Goal: Task Accomplishment & Management: Manage account settings

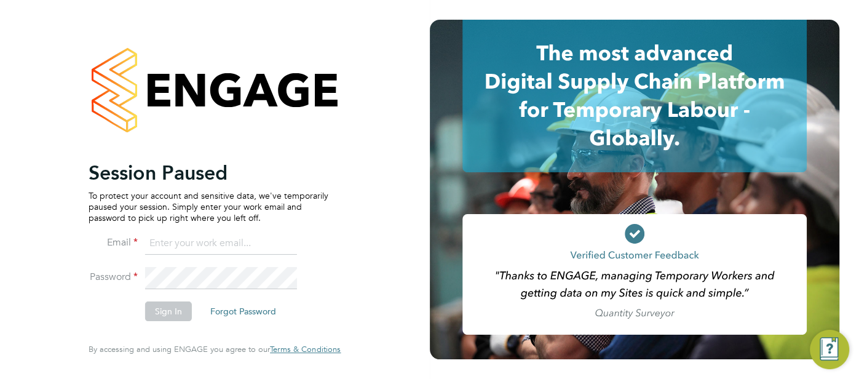
type input "cjs.templabour@uk.g4s.com"
click at [165, 303] on button "Sign In" at bounding box center [168, 311] width 47 height 20
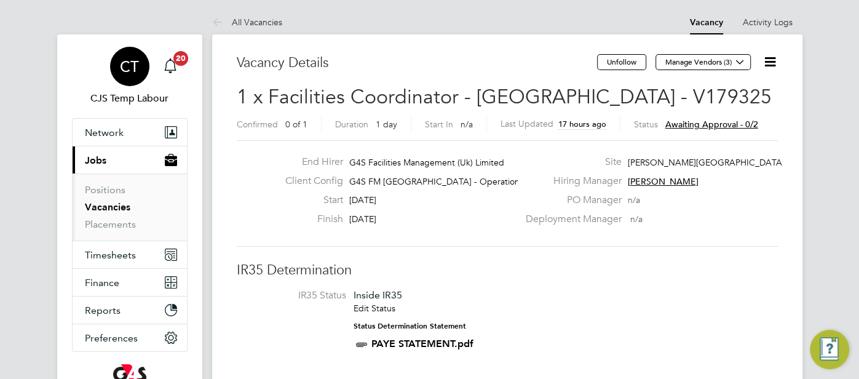
click at [132, 73] on span "CT" at bounding box center [129, 66] width 19 height 16
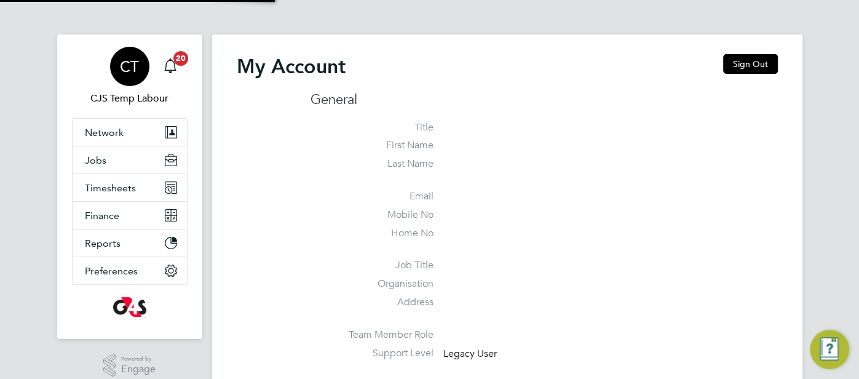
type input "[EMAIL_ADDRESS][DOMAIN_NAME]"
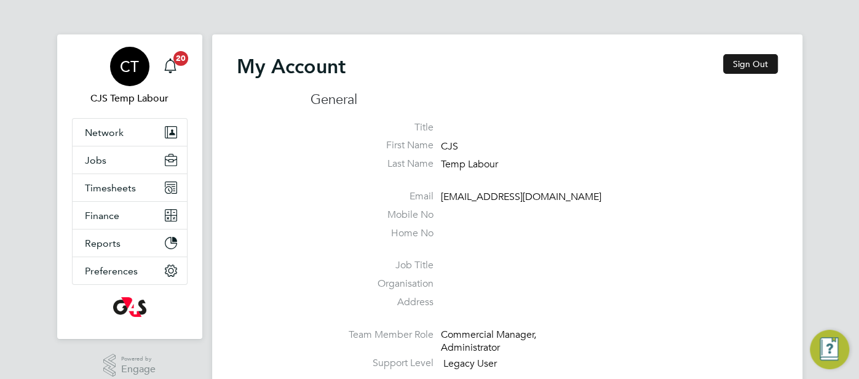
click at [759, 58] on button "Sign Out" at bounding box center [750, 64] width 55 height 20
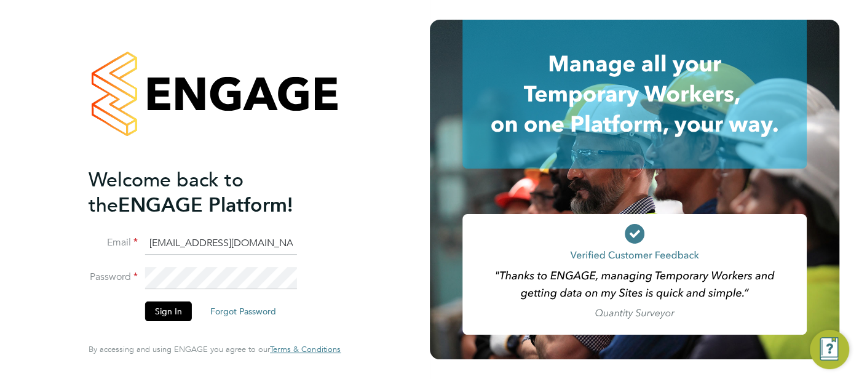
click at [299, 234] on li "Email cjs.templabour@uk.g4s.com" at bounding box center [209, 249] width 240 height 34
drag, startPoint x: 279, startPoint y: 242, endPoint x: 154, endPoint y: 245, distance: 124.8
click at [154, 245] on input "cjs.templabour@uk.g4s.com" at bounding box center [221, 243] width 152 height 22
type input "c"
type input "cjs.ess@uk.g4s.com"
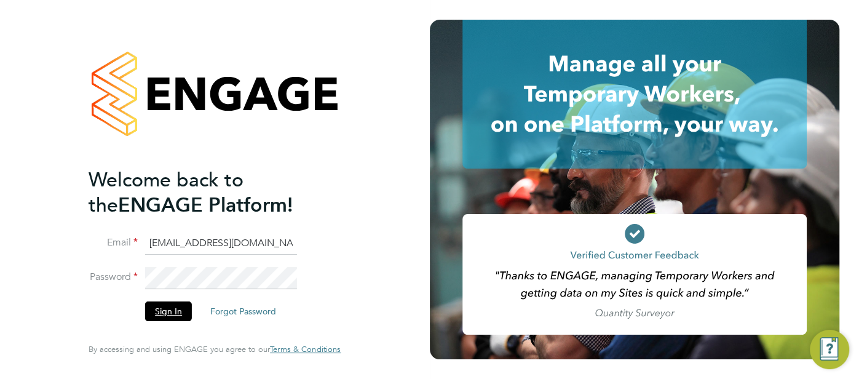
click at [176, 312] on button "Sign In" at bounding box center [168, 311] width 47 height 20
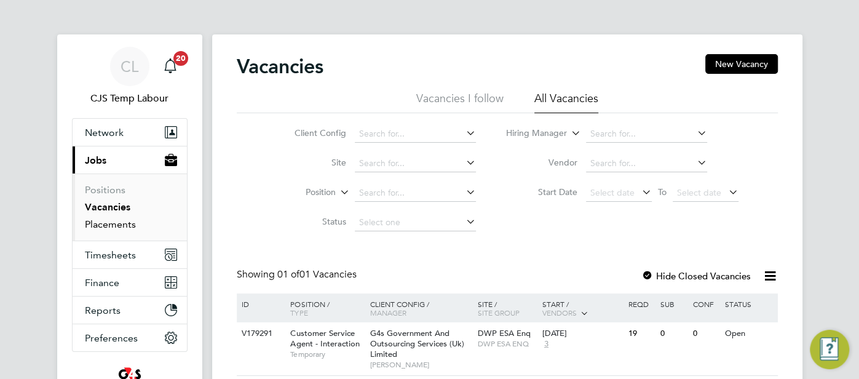
click at [114, 221] on link "Placements" at bounding box center [110, 224] width 51 height 12
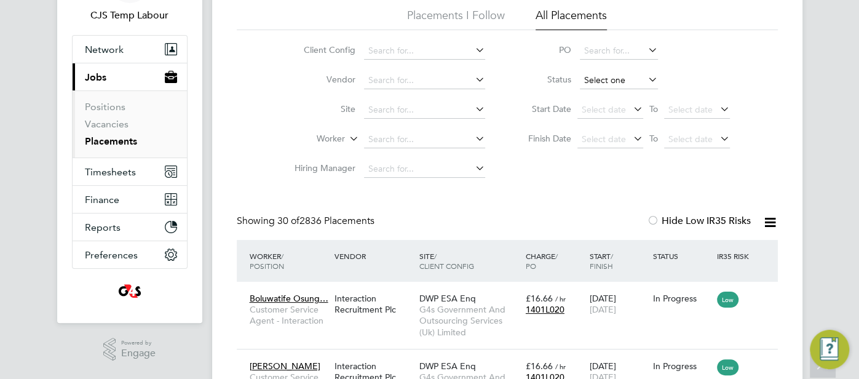
click at [608, 80] on input at bounding box center [619, 80] width 78 height 17
click at [589, 95] on li "Active" at bounding box center [618, 97] width 79 height 16
type input "Active"
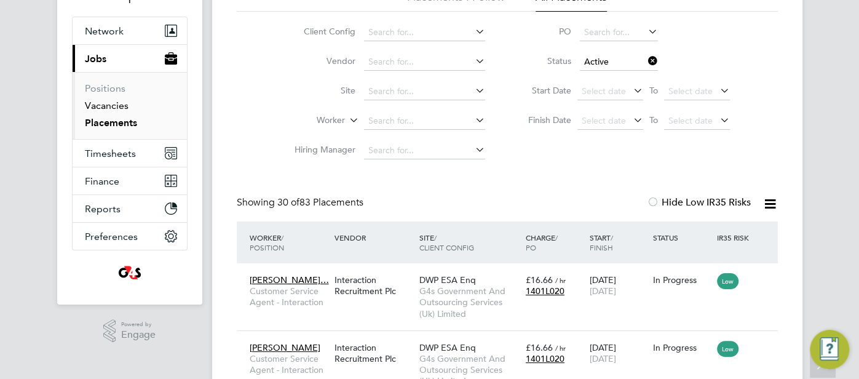
click at [111, 105] on link "Vacancies" at bounding box center [107, 106] width 44 height 12
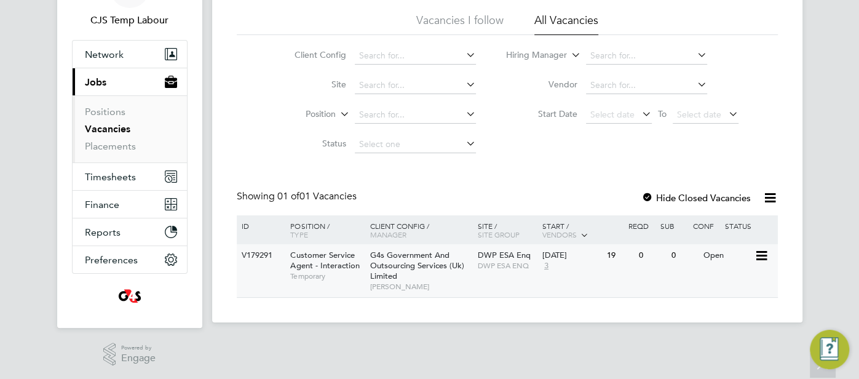
click at [684, 259] on div "0" at bounding box center [684, 255] width 32 height 23
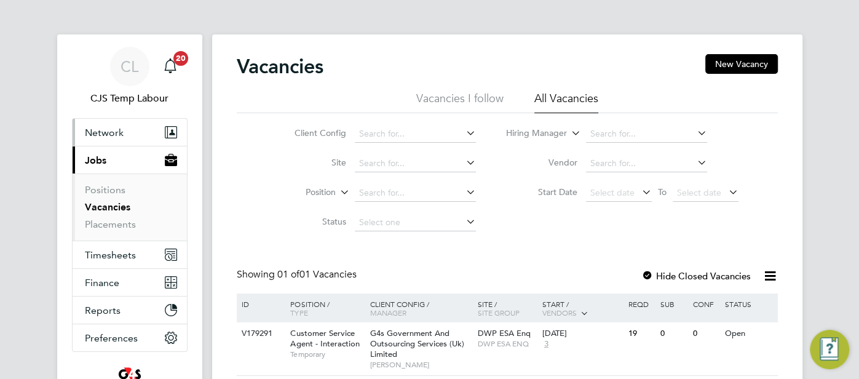
click at [108, 132] on span "Network" at bounding box center [104, 133] width 39 height 12
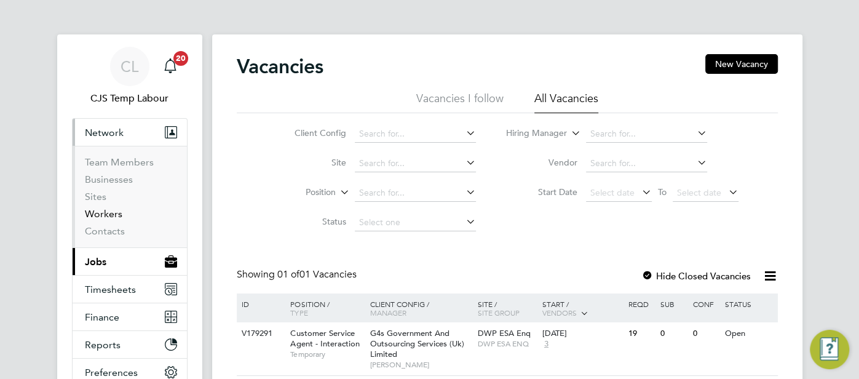
click at [101, 216] on link "Workers" at bounding box center [104, 214] width 38 height 12
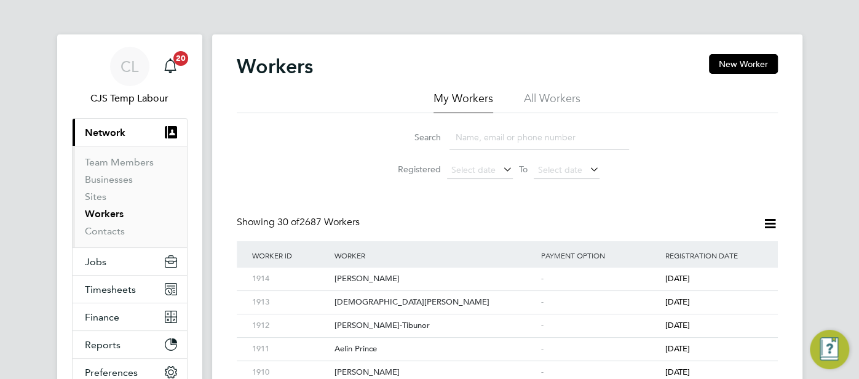
drag, startPoint x: 561, startPoint y: 102, endPoint x: 545, endPoint y: 121, distance: 24.0
click at [561, 102] on li "All Workers" at bounding box center [552, 102] width 57 height 22
click at [527, 132] on input at bounding box center [539, 137] width 180 height 24
paste input "Morufa Omotayo Bakaare"
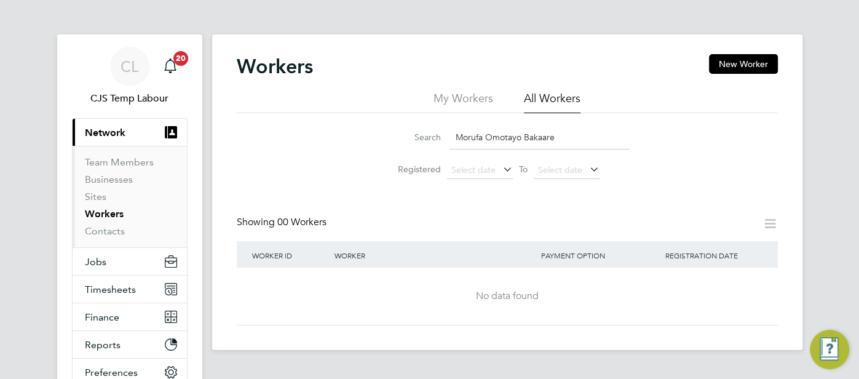
click at [521, 136] on input "Morufa Omotayo Bakaare" at bounding box center [539, 137] width 180 height 24
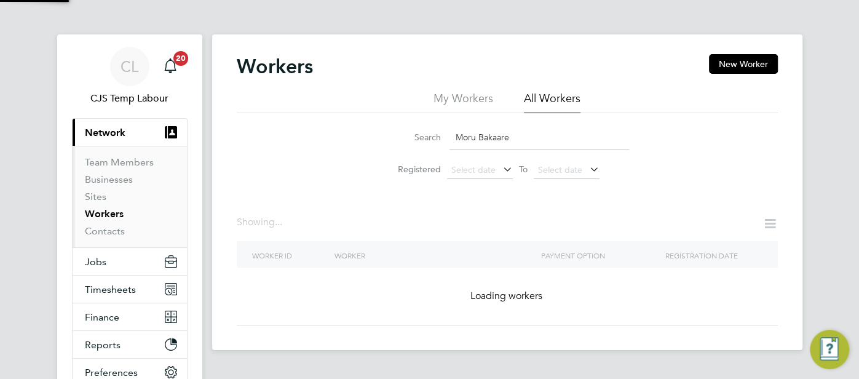
click at [527, 139] on input "Moru Bakaare" at bounding box center [539, 137] width 180 height 24
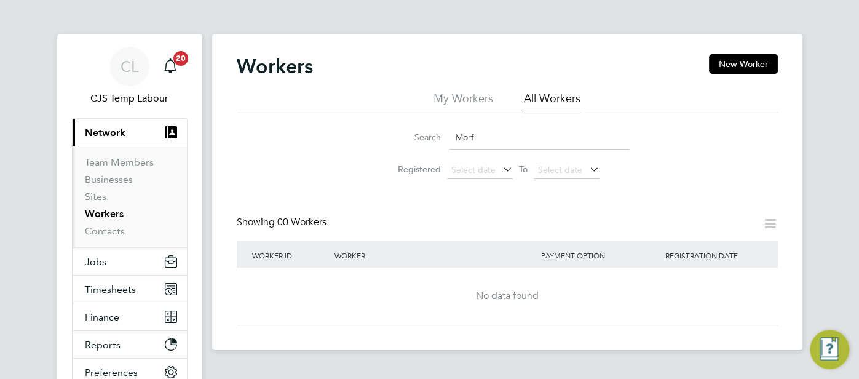
click at [124, 132] on span "Network" at bounding box center [105, 133] width 41 height 12
click at [490, 135] on input "Morf" at bounding box center [539, 137] width 180 height 24
type input "M"
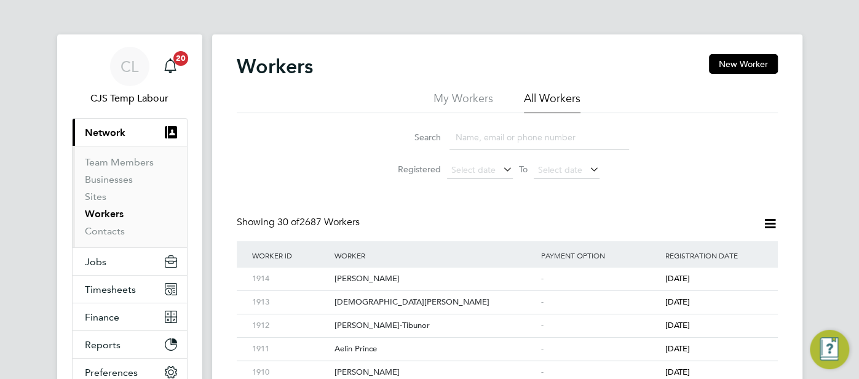
click at [487, 144] on input at bounding box center [539, 137] width 180 height 24
paste input "Olamide Elemide"
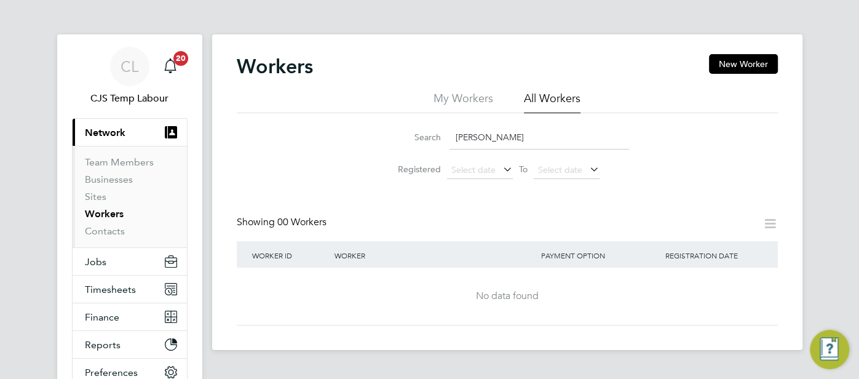
click at [527, 140] on input "Olamide Elemide" at bounding box center [539, 137] width 180 height 24
type input "Olamide"
drag, startPoint x: 532, startPoint y: 135, endPoint x: 460, endPoint y: 146, distance: 73.4
click at [460, 146] on input "Olamide" at bounding box center [539, 137] width 180 height 24
click at [130, 69] on span "CL" at bounding box center [130, 66] width 18 height 16
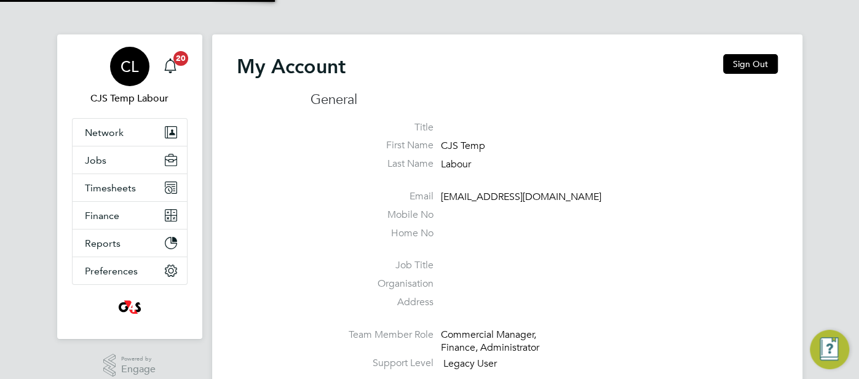
type input "cjs.ess@uk.g4s.com"
click at [750, 58] on button "Sign Out" at bounding box center [750, 64] width 55 height 20
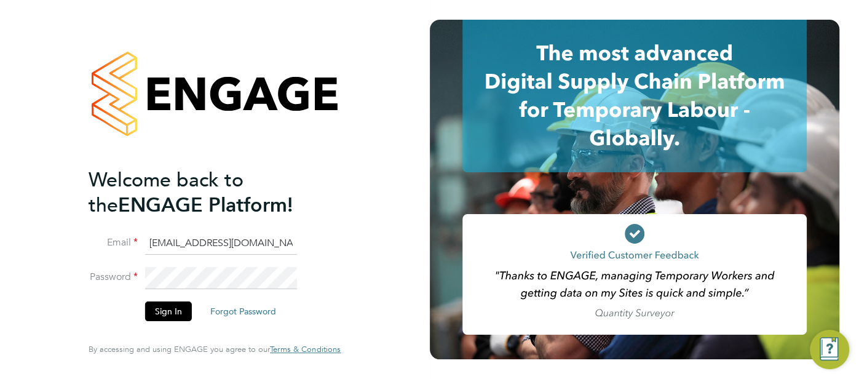
drag, startPoint x: 249, startPoint y: 248, endPoint x: 153, endPoint y: 241, distance: 96.2
click at [111, 246] on li "Email cjs.ess@uk.g4s.com" at bounding box center [209, 249] width 240 height 34
type input "cjs.templabour@uk.g4s.com"
click at [167, 315] on button "Sign In" at bounding box center [168, 311] width 47 height 20
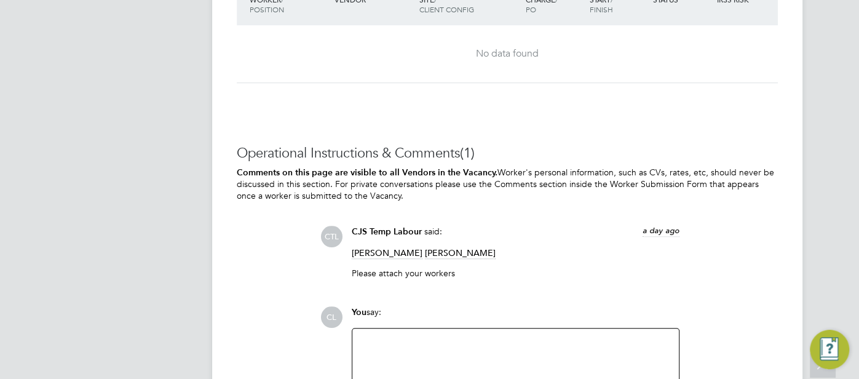
scroll to position [3714, 0]
click at [377, 338] on div at bounding box center [516, 360] width 312 height 53
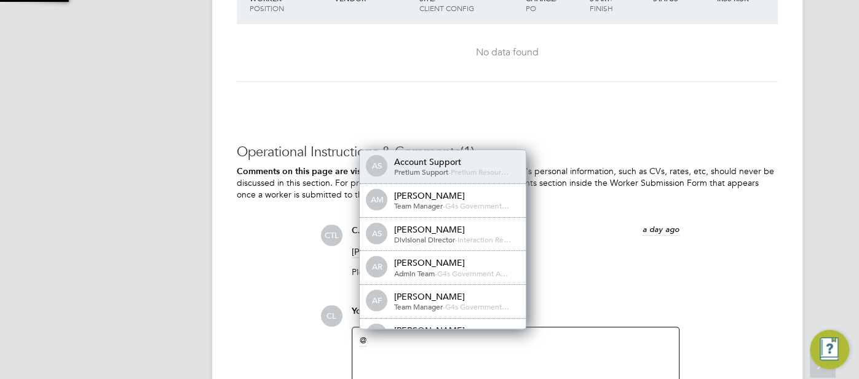
scroll to position [6, 6]
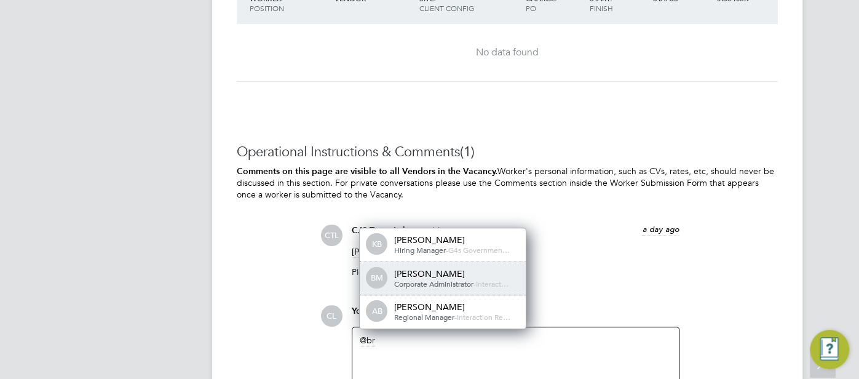
click at [430, 268] on div "Brooke McKnight" at bounding box center [455, 273] width 123 height 11
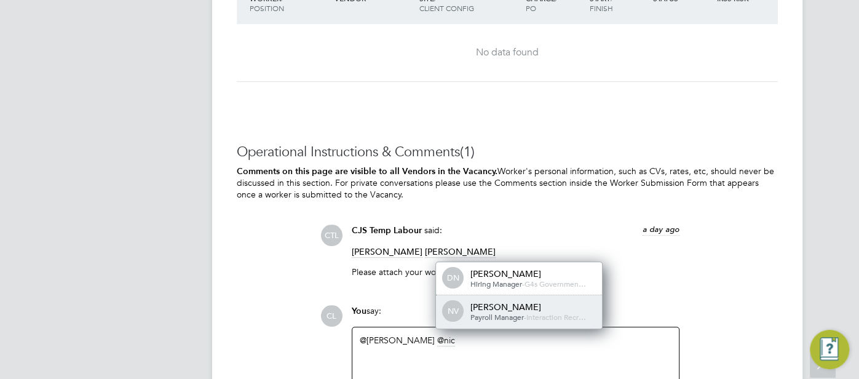
click at [490, 312] on span "Payroll Manager" at bounding box center [496, 317] width 53 height 10
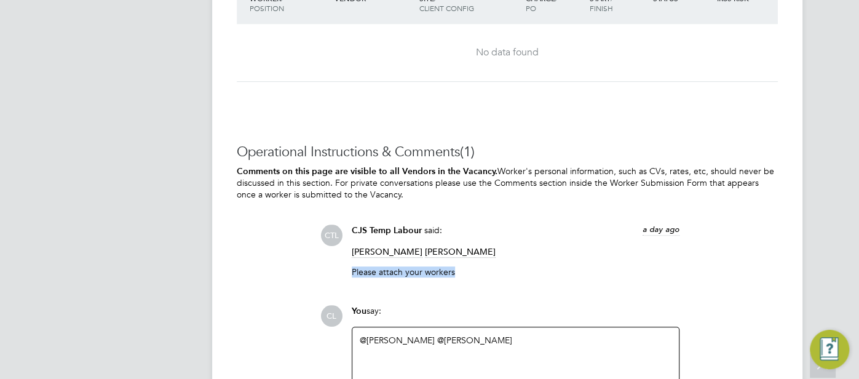
drag, startPoint x: 351, startPoint y: 261, endPoint x: 466, endPoint y: 264, distance: 115.0
click at [466, 266] on p "Please attach your workers" at bounding box center [516, 271] width 328 height 11
copy p "Please attach your workers"
click at [520, 334] on div "@Brooke McKnight ​ @Nic Vidler ​" at bounding box center [516, 360] width 312 height 53
paste div
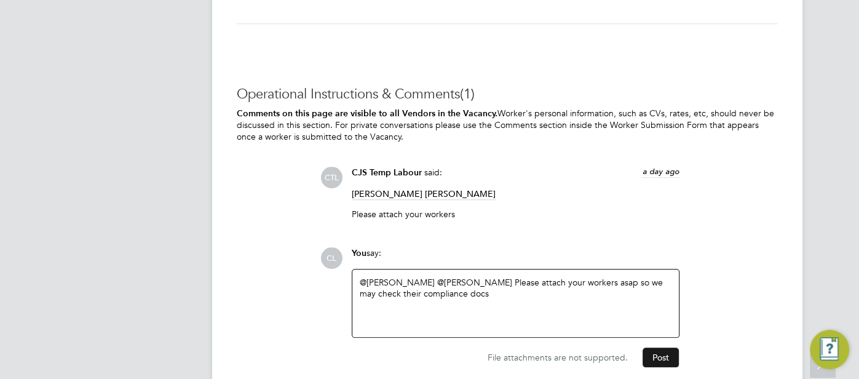
click at [663, 347] on button "Post" at bounding box center [660, 357] width 36 height 20
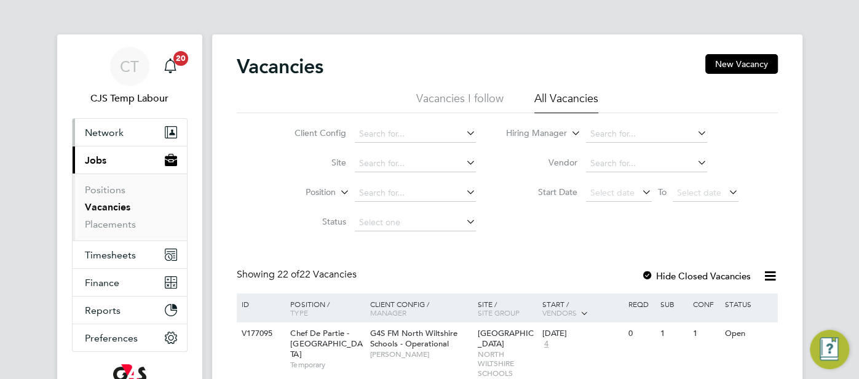
click at [98, 136] on span "Network" at bounding box center [104, 133] width 39 height 12
click at [114, 130] on span "Network" at bounding box center [104, 133] width 39 height 12
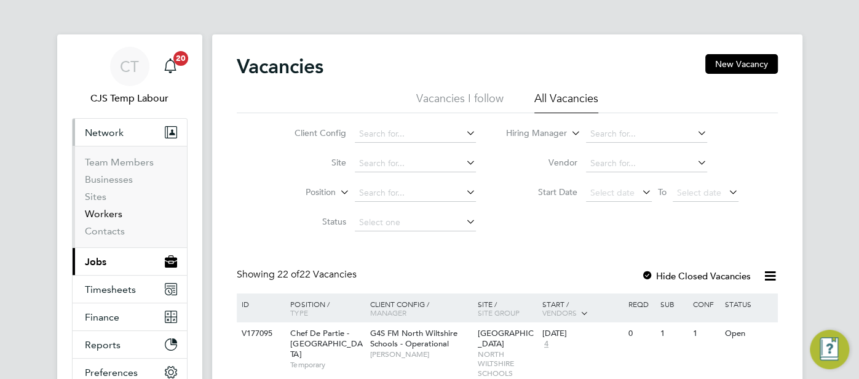
click at [111, 211] on link "Workers" at bounding box center [104, 214] width 38 height 12
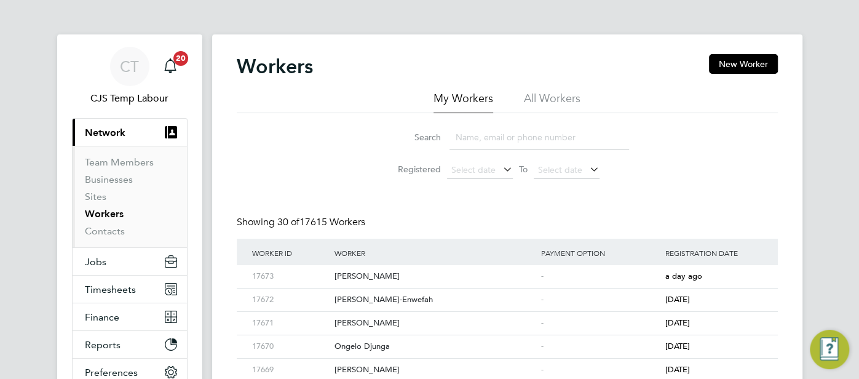
click at [547, 95] on li "All Workers" at bounding box center [552, 102] width 57 height 22
click at [517, 133] on input at bounding box center [539, 137] width 180 height 24
paste input "[PERSON_NAME]"
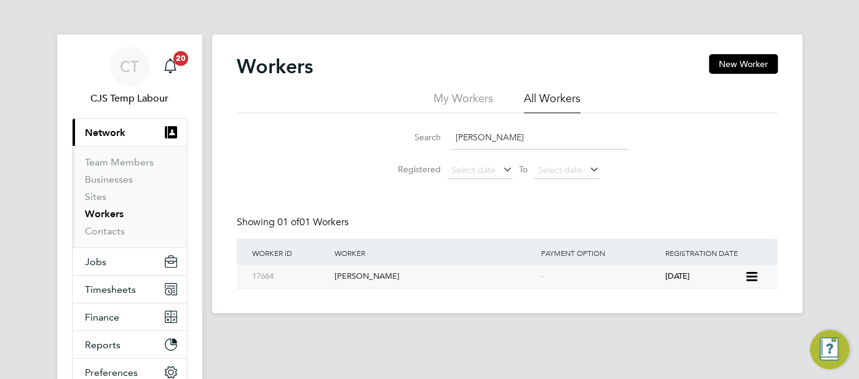
click at [658, 277] on div "-" at bounding box center [600, 276] width 124 height 23
click at [540, 142] on input "Olamide Elemide" at bounding box center [539, 137] width 180 height 24
drag, startPoint x: 540, startPoint y: 142, endPoint x: 457, endPoint y: 135, distance: 83.9
click at [452, 140] on input "Olamide Elemide" at bounding box center [539, 137] width 180 height 24
paste input "Morufa Omotayo Bakaare"
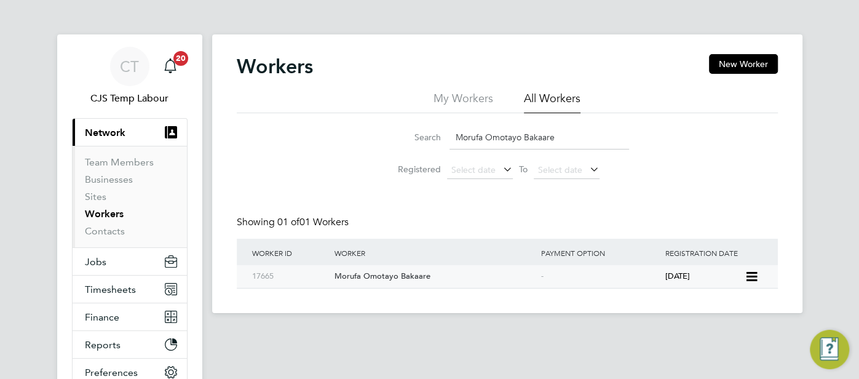
type input "Morufa Omotayo Bakaare"
click at [519, 267] on div "Morufa Omotayo Bakaare" at bounding box center [434, 276] width 207 height 23
click at [100, 267] on button "Jobs" at bounding box center [130, 261] width 114 height 27
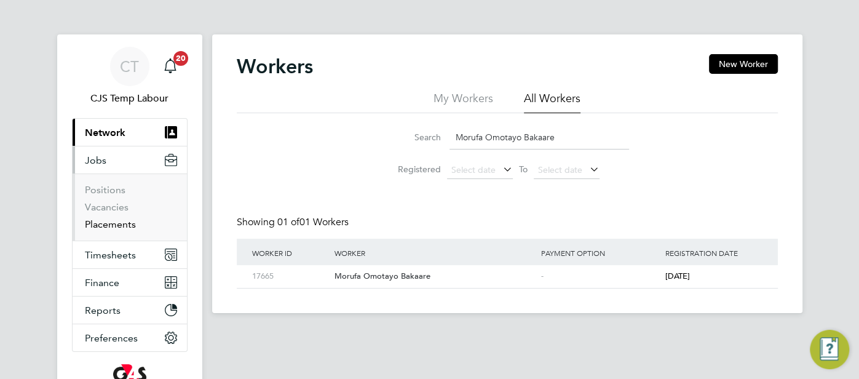
click at [112, 224] on link "Placements" at bounding box center [110, 224] width 51 height 12
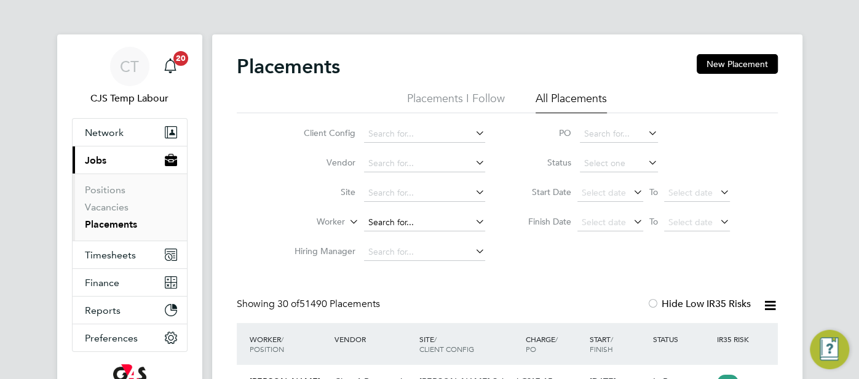
click at [409, 214] on input at bounding box center [424, 222] width 121 height 17
paste input "Olamide Elemide"
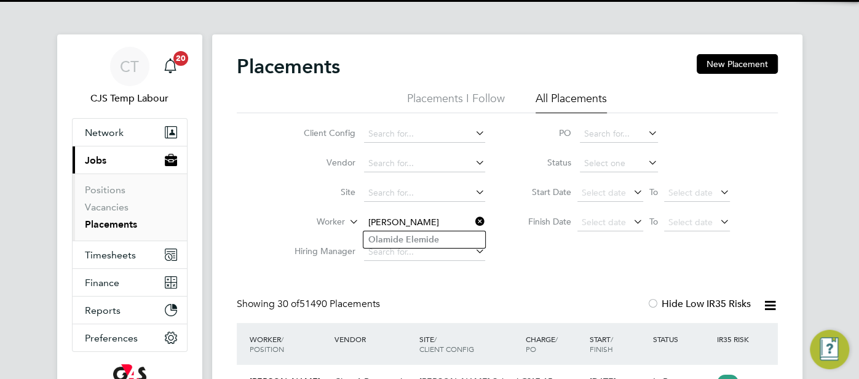
type input "Olamide Elemide"
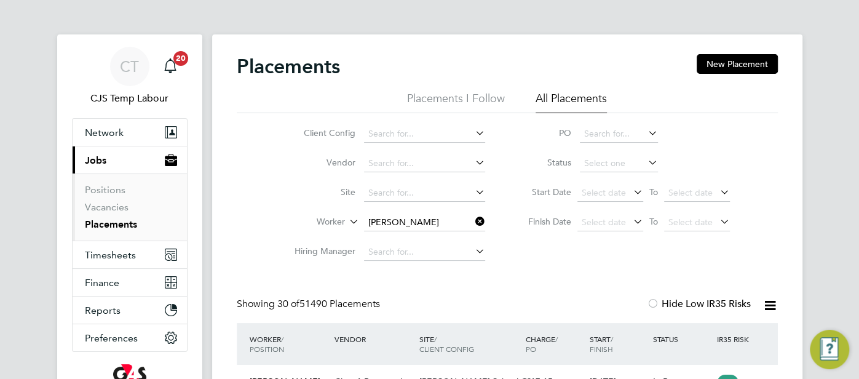
click at [443, 234] on li "Olamide Elemide" at bounding box center [424, 239] width 122 height 17
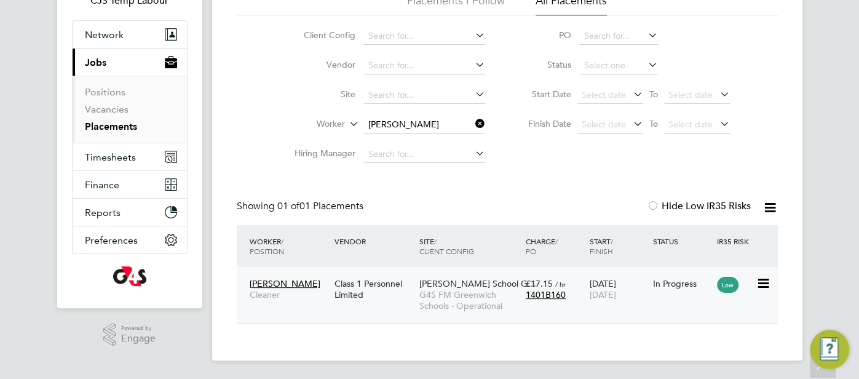
click at [668, 291] on div "In Progress" at bounding box center [682, 283] width 64 height 23
click at [404, 122] on input "Olamide Elemide" at bounding box center [424, 124] width 121 height 17
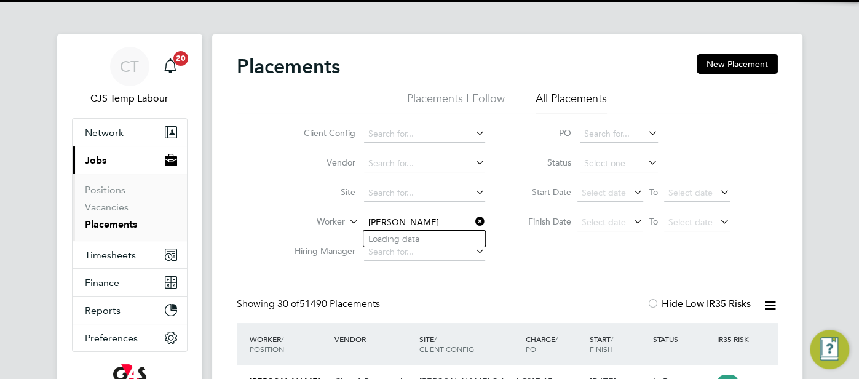
scroll to position [46, 106]
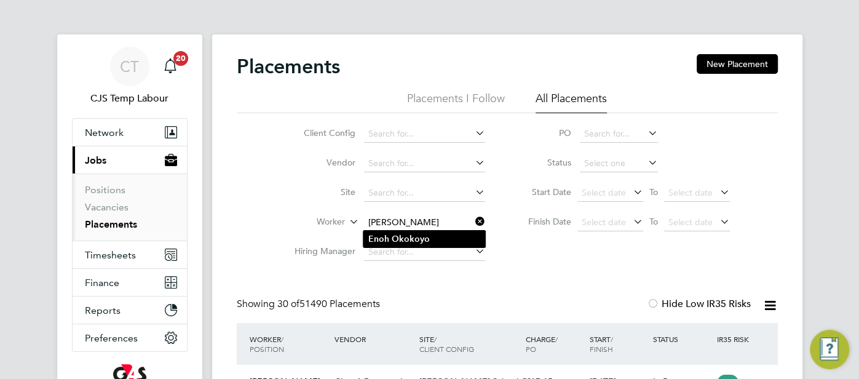
type input "[PERSON_NAME]"
click at [449, 235] on li "Enoh Okokoyo" at bounding box center [424, 239] width 122 height 17
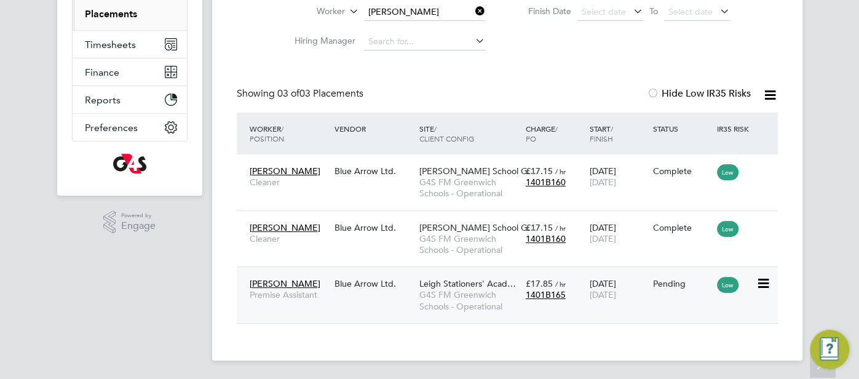
click at [646, 292] on div "26 Aug 2025 31 Oct 2025" at bounding box center [618, 289] width 64 height 34
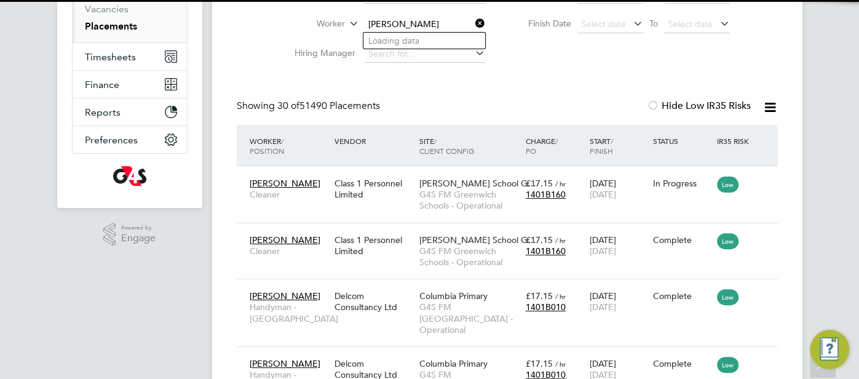
scroll to position [6, 6]
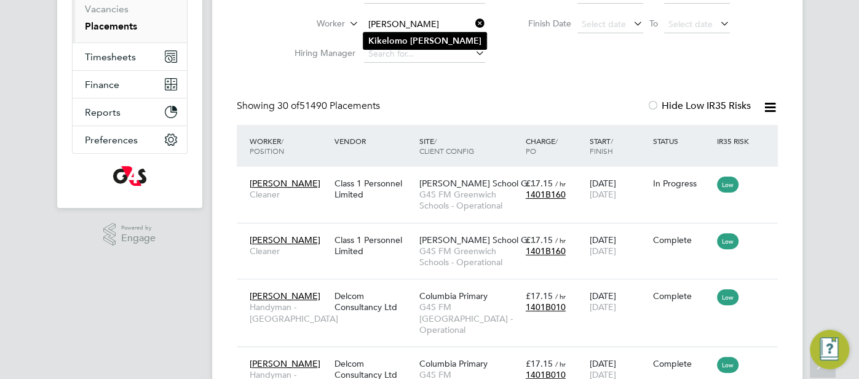
type input "Kikelomo Ladipo-Shonoiki"
click at [454, 45] on li "Kikelomo Ladipo-Shonoiki" at bounding box center [424, 41] width 123 height 17
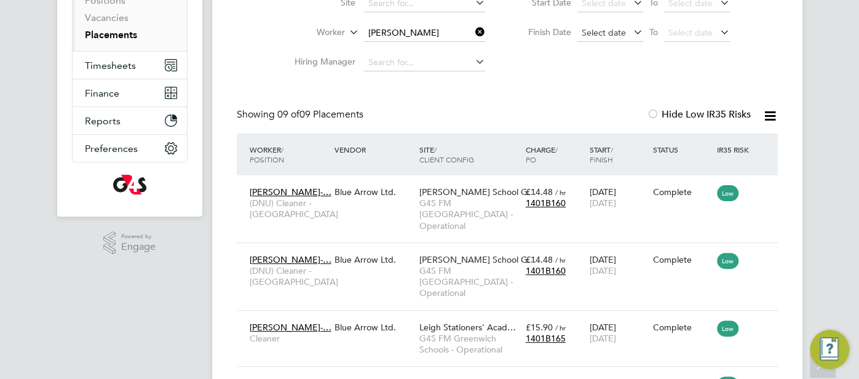
click at [606, 39] on span "Select date" at bounding box center [610, 33] width 66 height 17
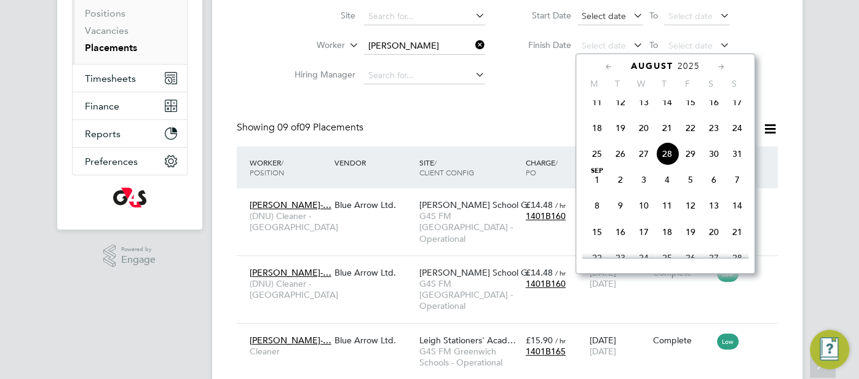
click at [598, 17] on span "Select date" at bounding box center [604, 15] width 44 height 11
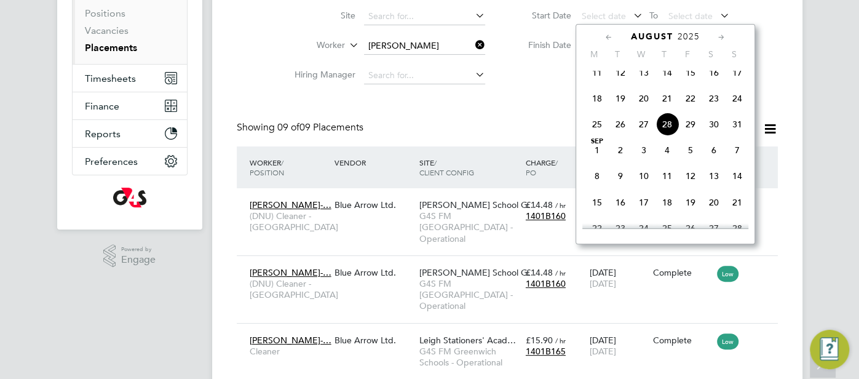
click at [642, 128] on span "27" at bounding box center [643, 124] width 23 height 23
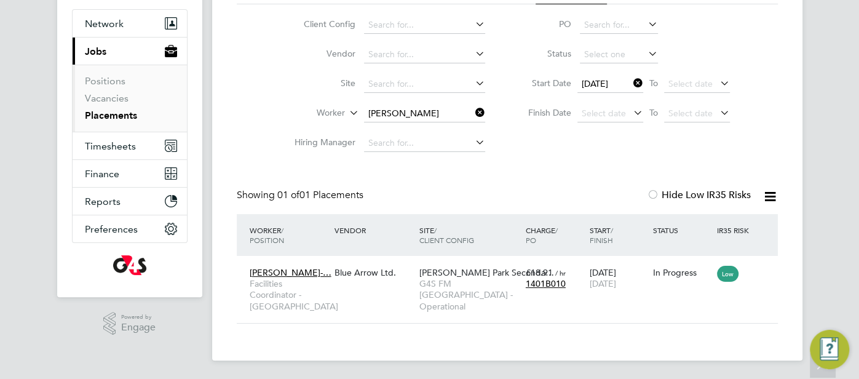
click at [771, 199] on icon at bounding box center [769, 196] width 15 height 15
click at [730, 222] on li "Download Placements Report" at bounding box center [709, 225] width 131 height 17
click at [512, 278] on span "G4S FM [GEOGRAPHIC_DATA] - Operational" at bounding box center [469, 295] width 100 height 34
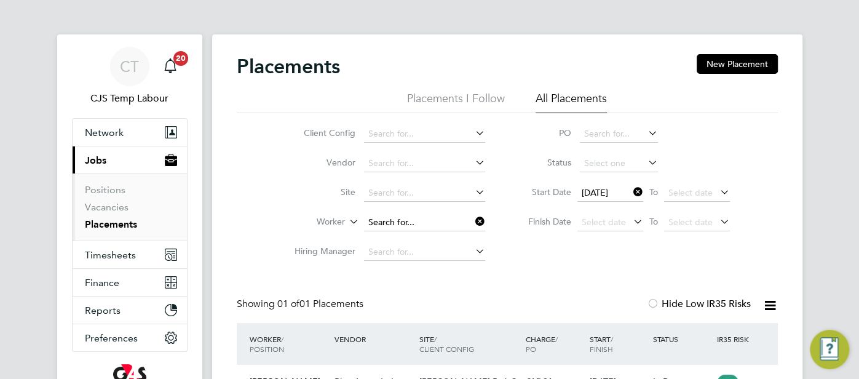
click at [470, 225] on input at bounding box center [424, 222] width 121 height 17
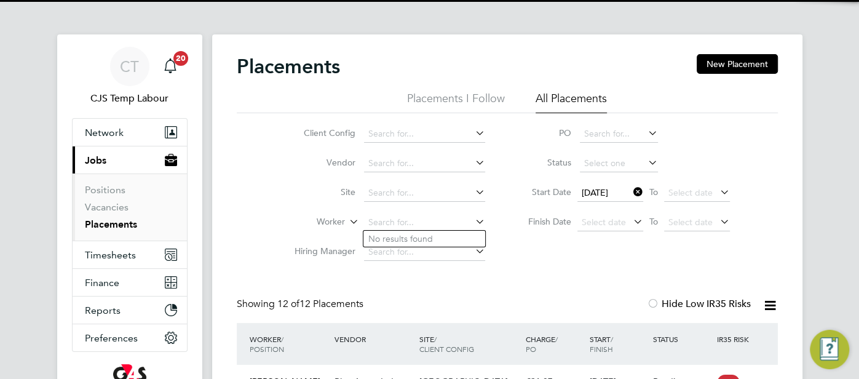
scroll to position [46, 106]
click at [631, 191] on icon at bounding box center [631, 191] width 0 height 17
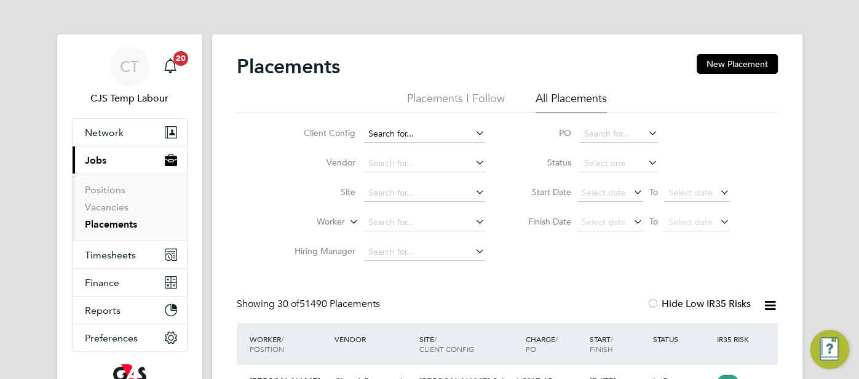
click at [390, 132] on input at bounding box center [424, 133] width 121 height 17
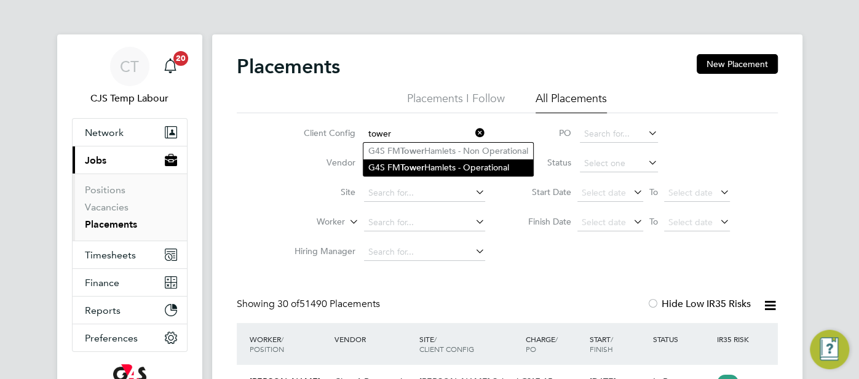
click at [449, 166] on li "G4S FM Tower Hamlets - Operational" at bounding box center [448, 167] width 170 height 17
type input "G4S FM [GEOGRAPHIC_DATA] - Operational"
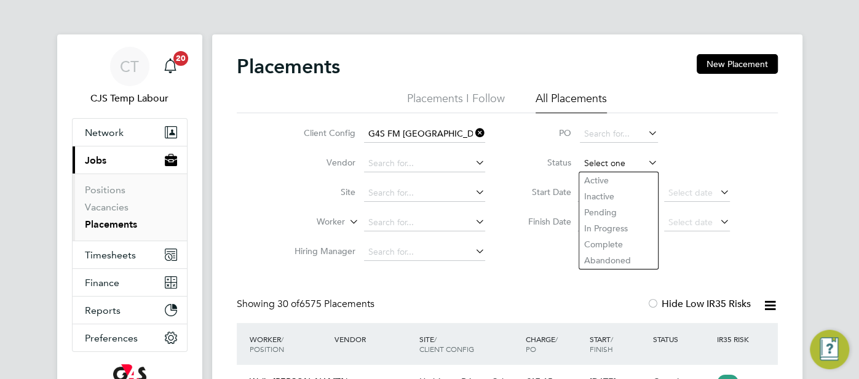
click at [593, 163] on input at bounding box center [619, 163] width 78 height 17
click at [588, 177] on li "Active" at bounding box center [618, 180] width 79 height 16
type input "Active"
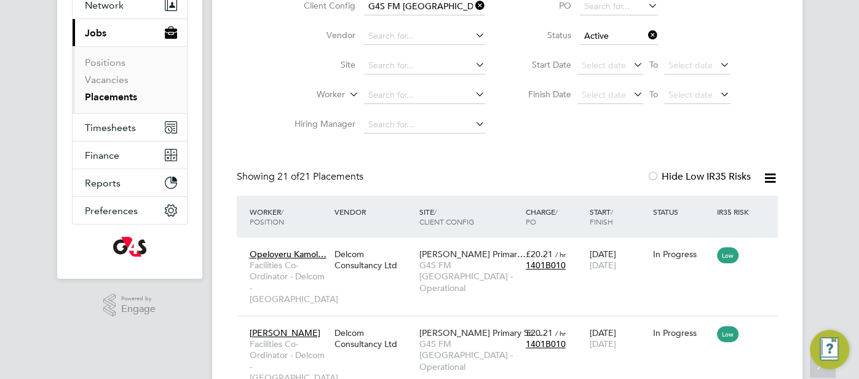
click at [772, 181] on icon at bounding box center [769, 177] width 15 height 15
click at [722, 205] on li "Download Placements Report" at bounding box center [709, 207] width 131 height 17
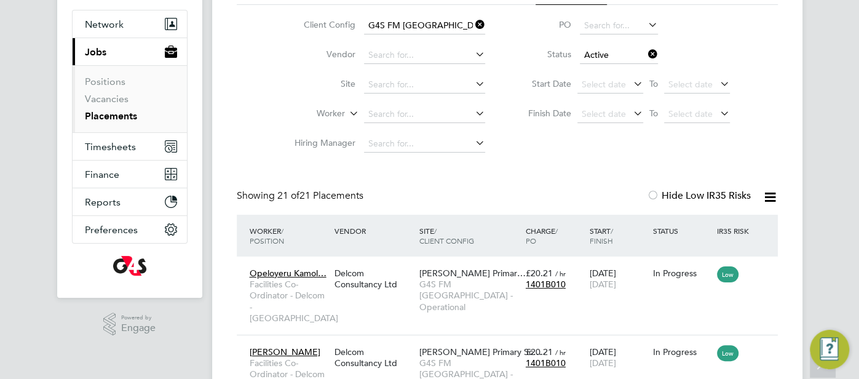
click at [646, 54] on icon at bounding box center [646, 53] width 0 height 17
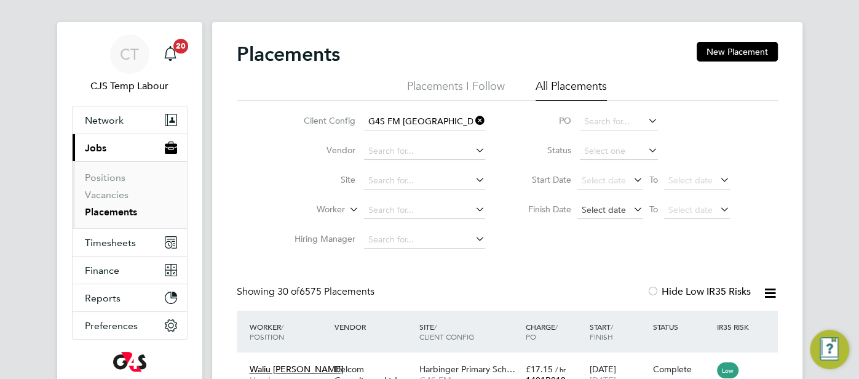
click at [607, 206] on span "Select date" at bounding box center [604, 209] width 44 height 11
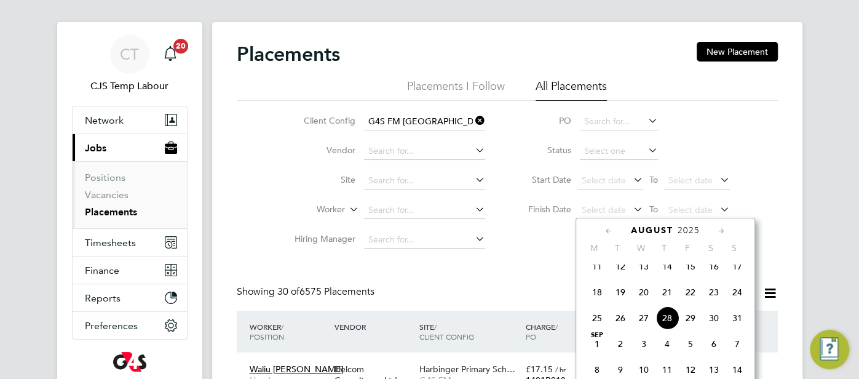
click at [738, 269] on span "17" at bounding box center [736, 266] width 23 height 23
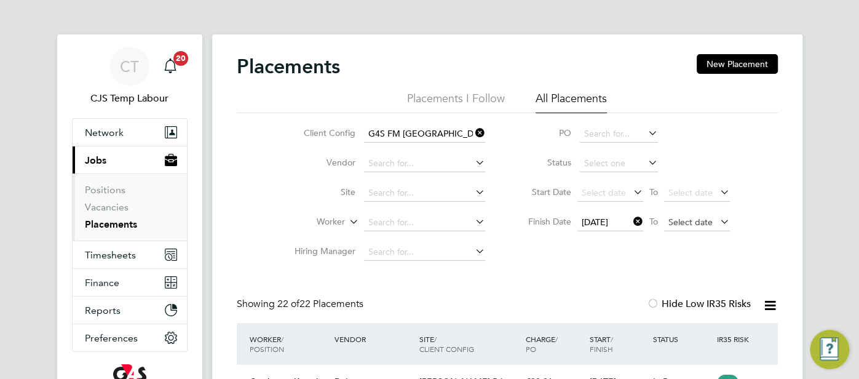
click at [676, 223] on span "Select date" at bounding box center [690, 221] width 44 height 11
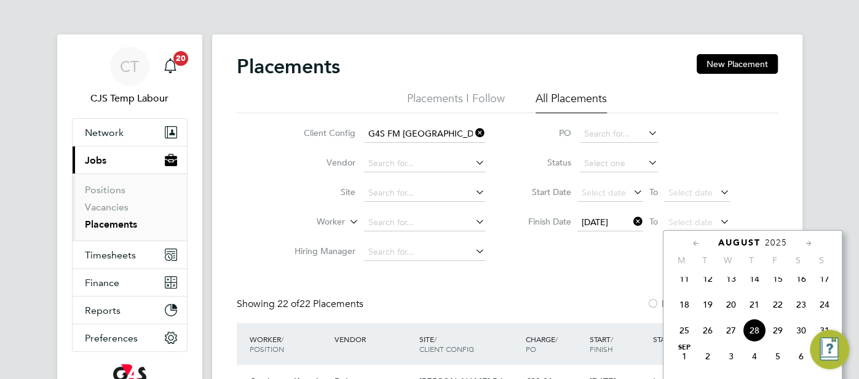
click at [820, 312] on span "24" at bounding box center [824, 304] width 23 height 23
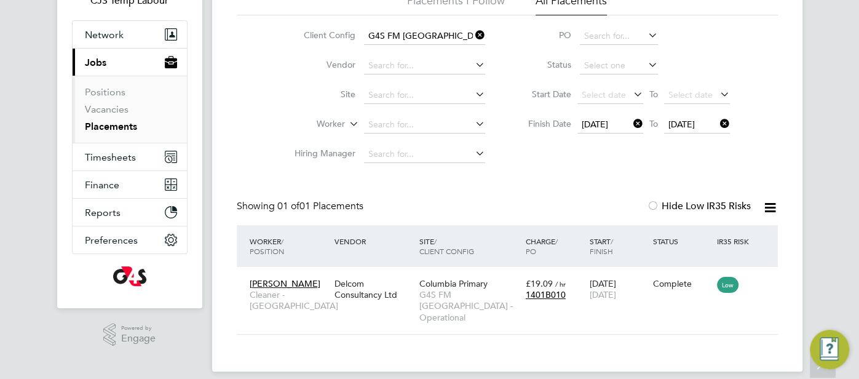
click at [764, 212] on icon at bounding box center [769, 207] width 15 height 15
click at [720, 236] on li "Download Placements Report" at bounding box center [709, 236] width 131 height 17
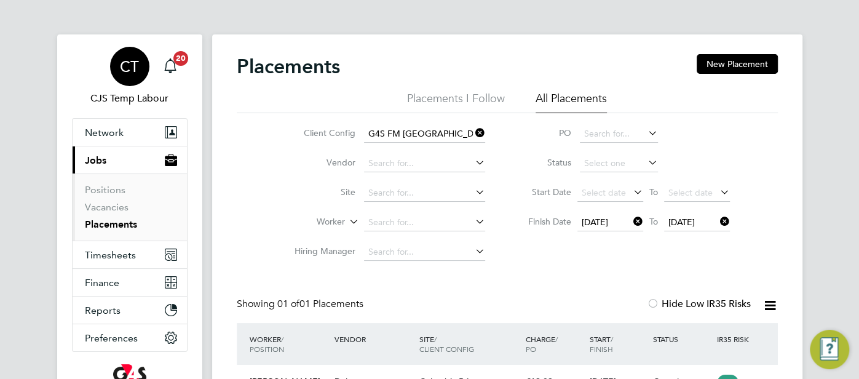
click at [141, 64] on div "CT" at bounding box center [129, 66] width 39 height 39
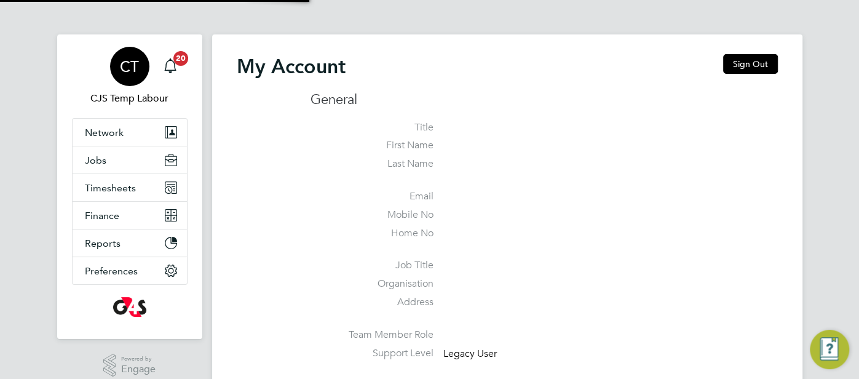
type input "cjs.ess@uk.g4s.com"
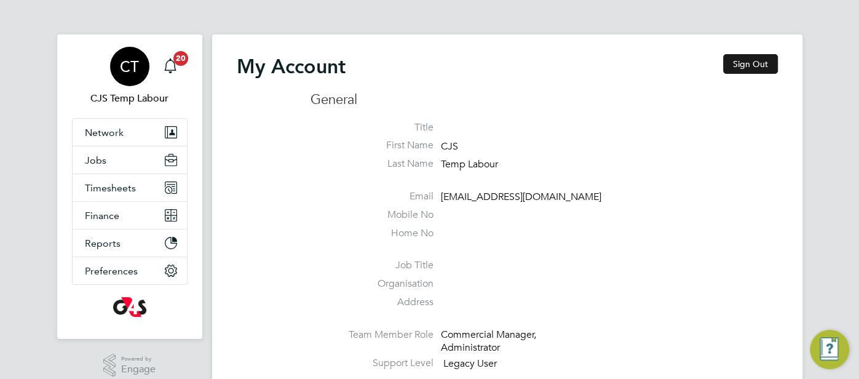
click at [757, 60] on button "Sign Out" at bounding box center [750, 64] width 55 height 20
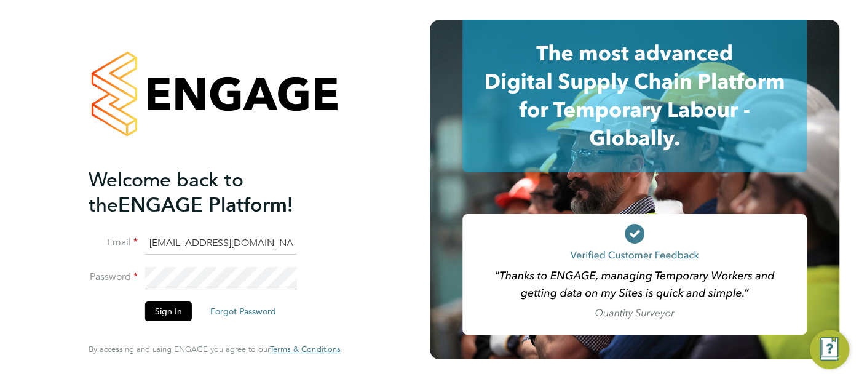
drag, startPoint x: 252, startPoint y: 242, endPoint x: 140, endPoint y: 242, distance: 111.9
click at [140, 242] on li "Email cjs.ess@uk.g4s.com" at bounding box center [209, 249] width 240 height 34
type input "pts.templabour@uk.g4s.com"
click at [160, 312] on button "Sign In" at bounding box center [168, 311] width 47 height 20
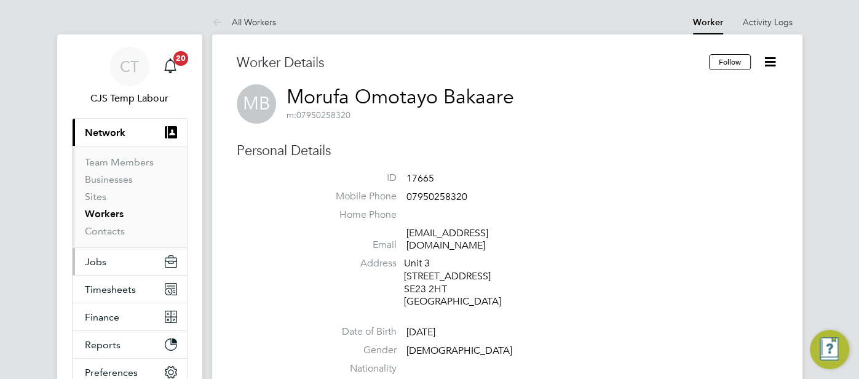
click at [97, 262] on span "Jobs" at bounding box center [96, 262] width 22 height 12
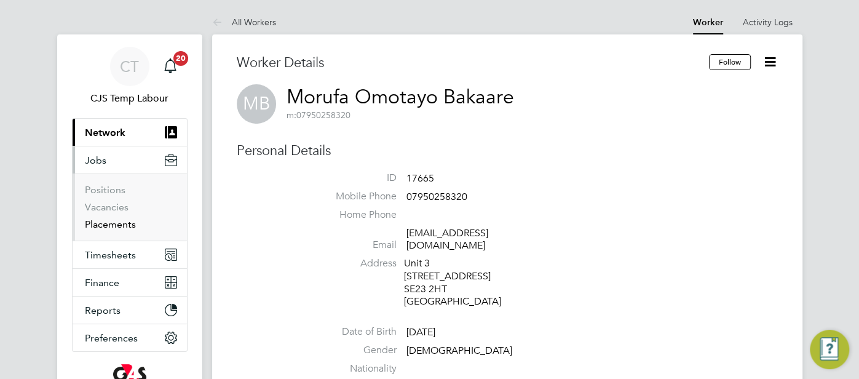
click at [121, 219] on link "Placements" at bounding box center [110, 224] width 51 height 12
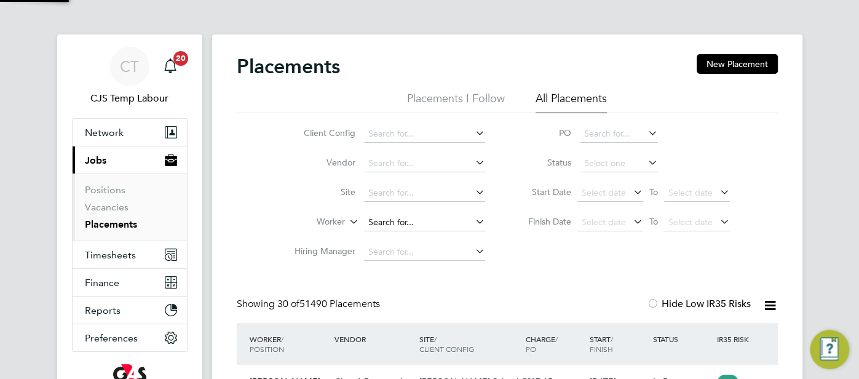
click at [427, 219] on input at bounding box center [424, 222] width 121 height 17
paste input "Morufa Omotayo Bakaare"
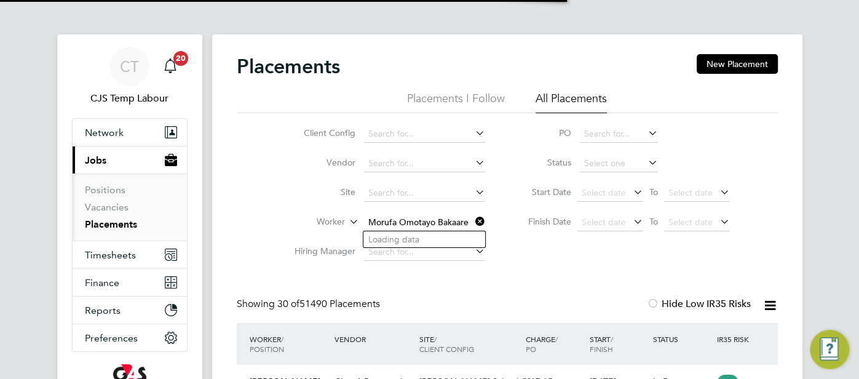
click at [437, 226] on input "Morufa Omotayo Bakaare" at bounding box center [424, 222] width 121 height 17
click at [432, 225] on input "Morufa Bakaare" at bounding box center [424, 222] width 121 height 17
click at [433, 237] on b "Omotayo" at bounding box center [419, 239] width 38 height 10
type input "Morufa Omotayo Bakaare"
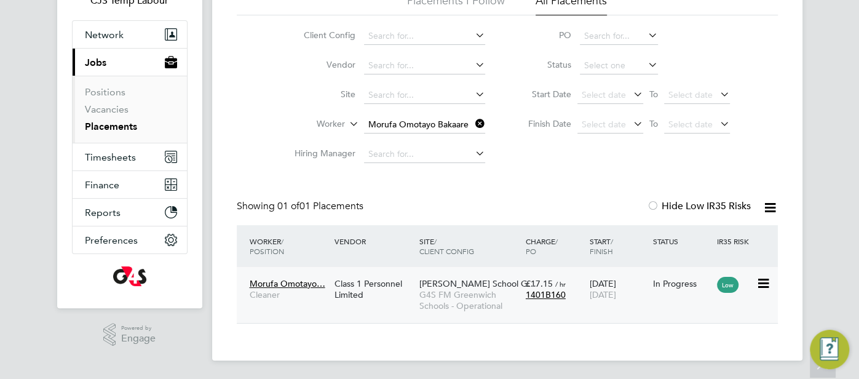
click at [662, 301] on div "Morufa Omotayo… Cleaner Class 1 Personnel Limited Thomas Tallis School G… G4S F…" at bounding box center [507, 295] width 541 height 56
click at [761, 282] on icon at bounding box center [762, 283] width 12 height 15
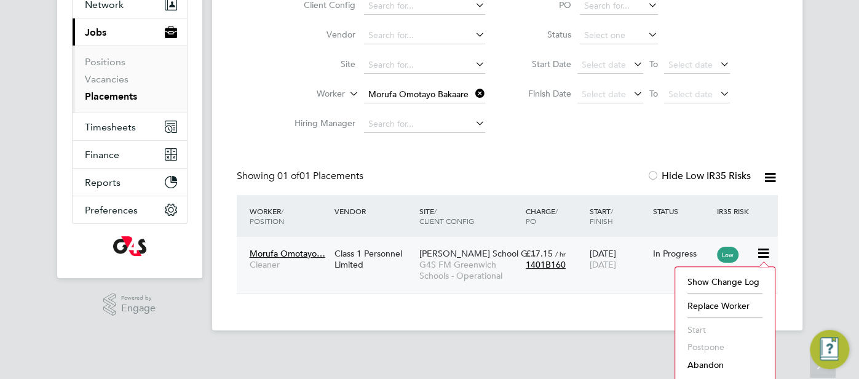
scroll to position [145, 0]
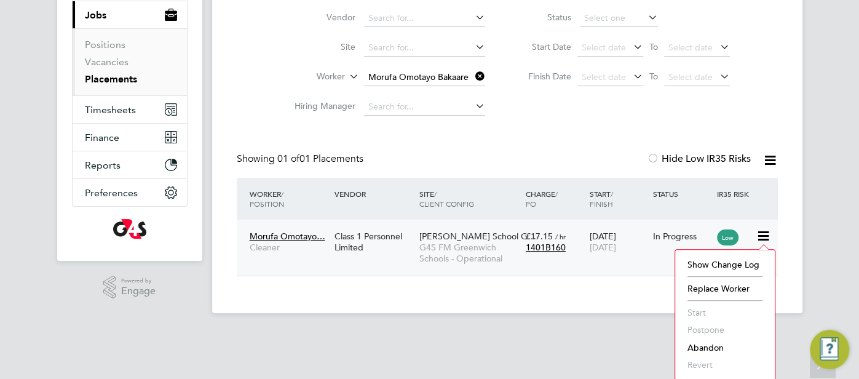
click at [653, 241] on div "In Progress" at bounding box center [682, 235] width 64 height 23
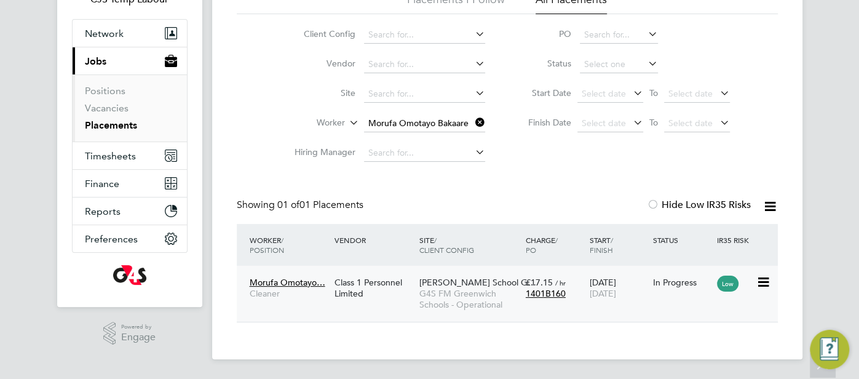
scroll to position [98, 0]
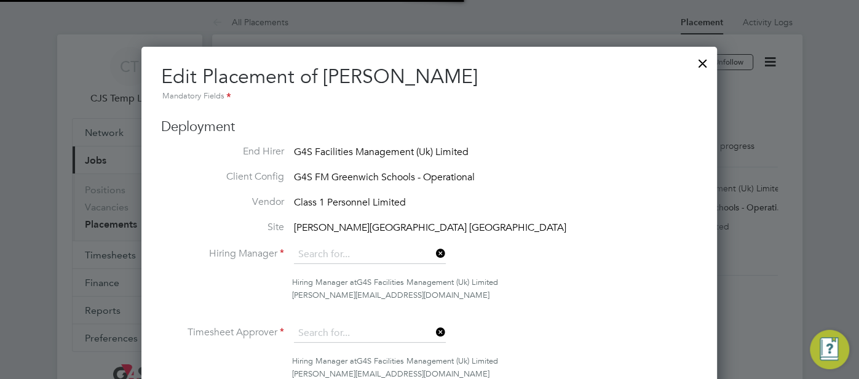
type input "[PERSON_NAME]"
type input "[DATE]"
type input "16:00"
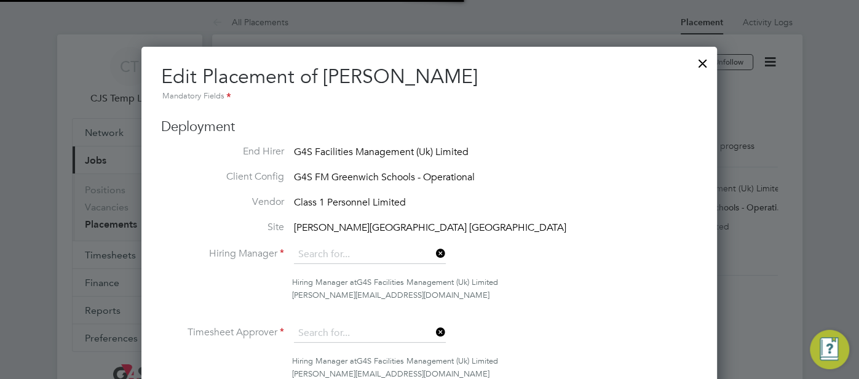
type input "21:00"
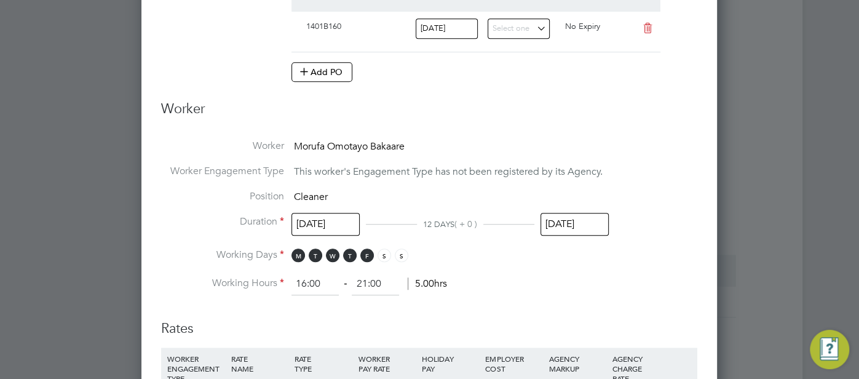
click at [575, 225] on input "[DATE]" at bounding box center [574, 224] width 68 height 23
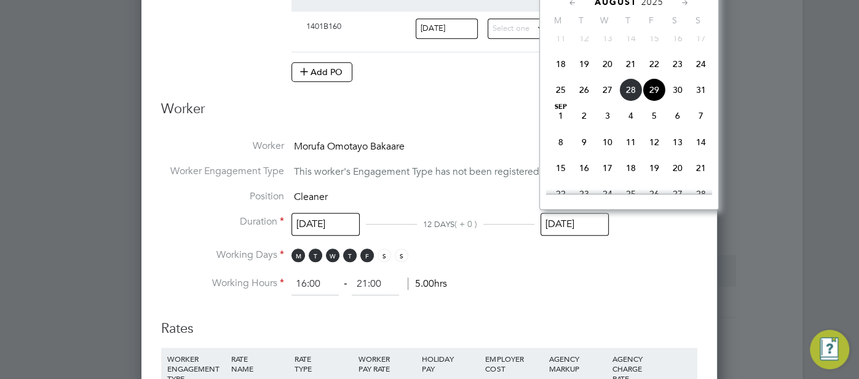
click at [656, 127] on span "5" at bounding box center [653, 115] width 23 height 23
type input "[DATE]"
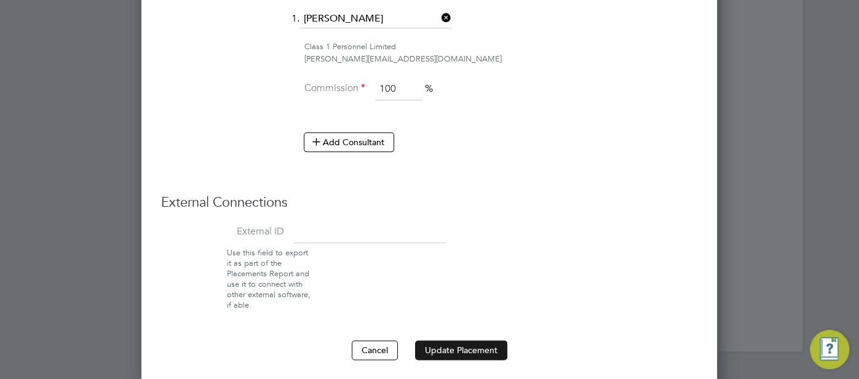
click at [454, 345] on button "Update Placement" at bounding box center [461, 350] width 92 height 20
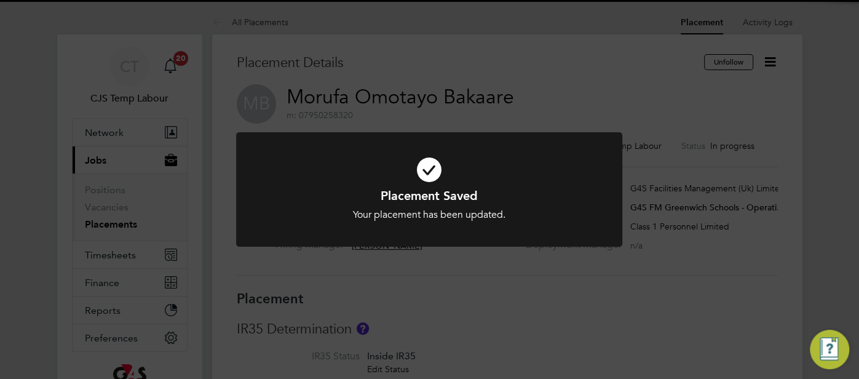
click at [427, 170] on icon at bounding box center [429, 170] width 320 height 48
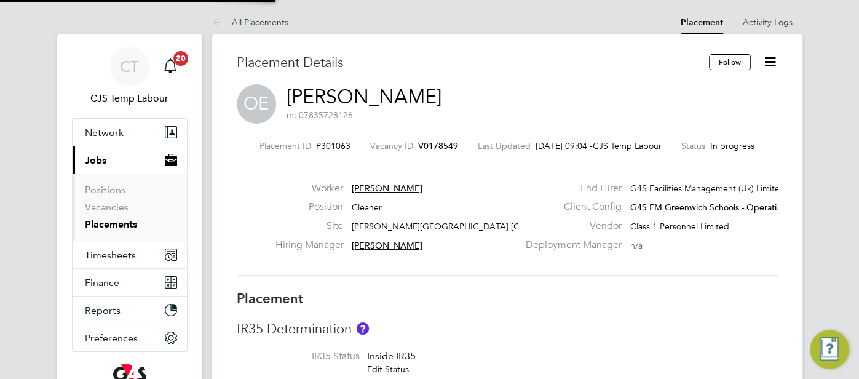
type input "Monique Maussant"
type input "18 Aug 2025"
type input "[DATE]"
type input "16:00"
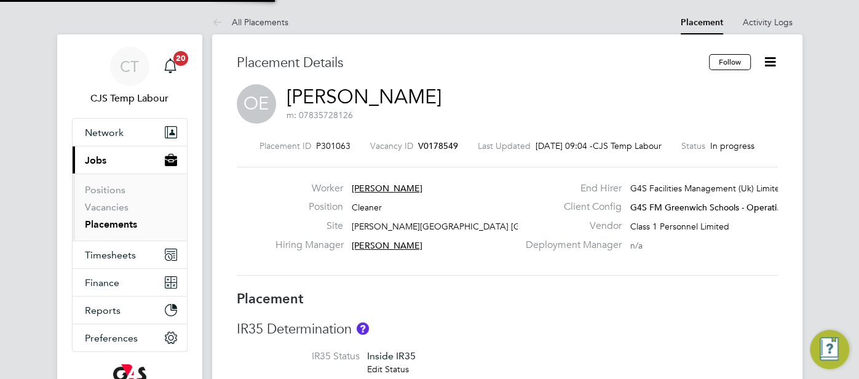
type input "21:00"
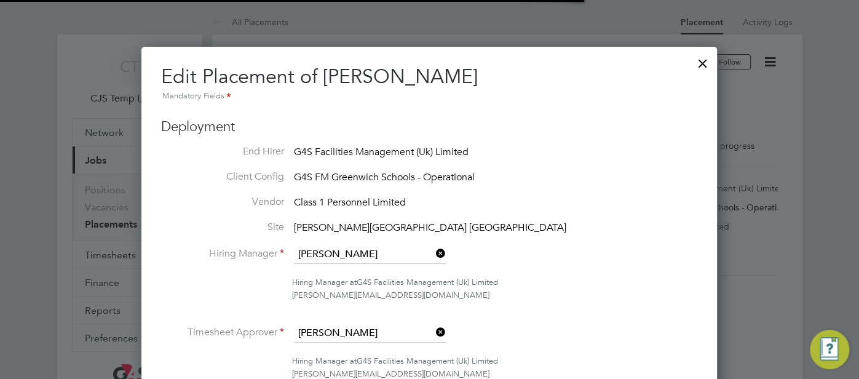
scroll to position [6, 6]
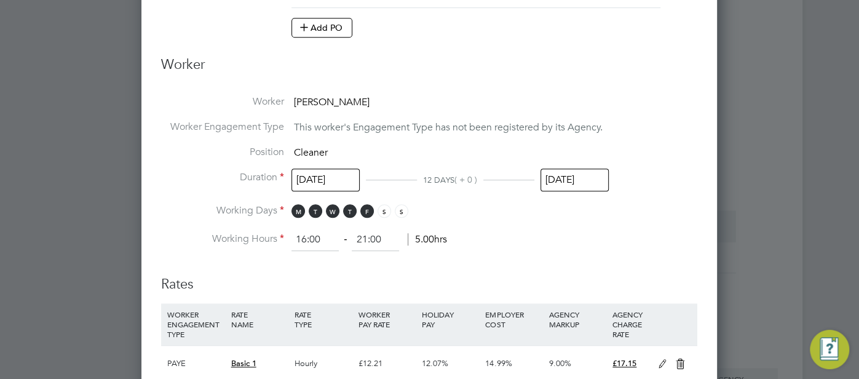
click at [582, 175] on input "[DATE]" at bounding box center [574, 179] width 68 height 23
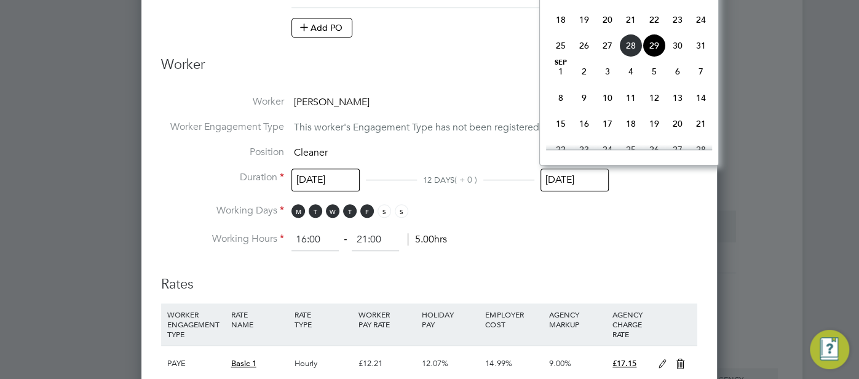
click at [658, 82] on span "5" at bounding box center [653, 71] width 23 height 23
type input "05 Sep 2025"
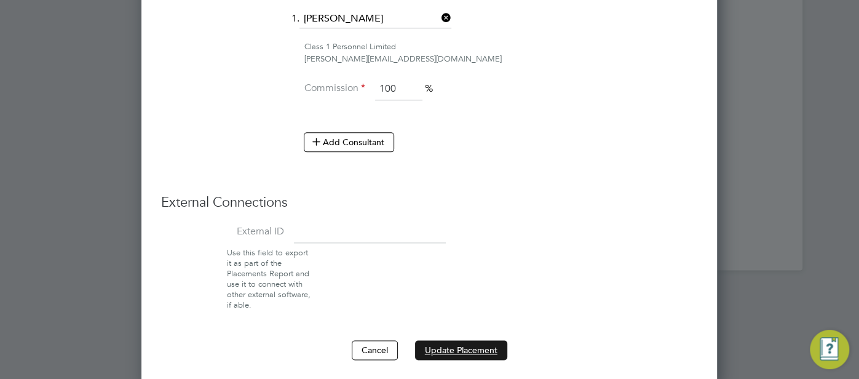
click at [465, 350] on button "Update Placement" at bounding box center [461, 350] width 92 height 20
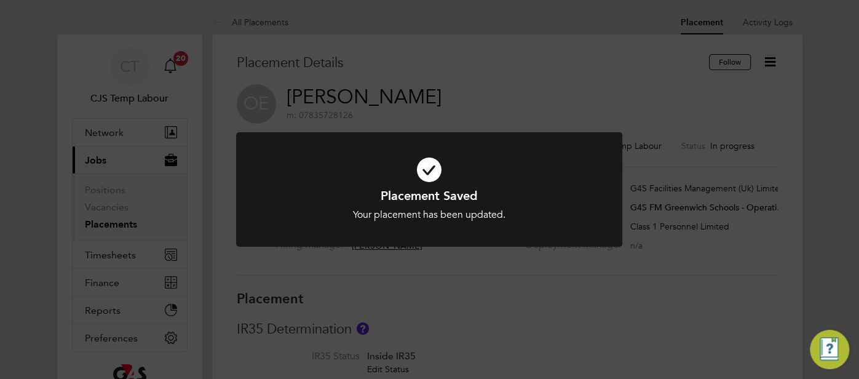
click at [422, 168] on icon at bounding box center [429, 170] width 320 height 48
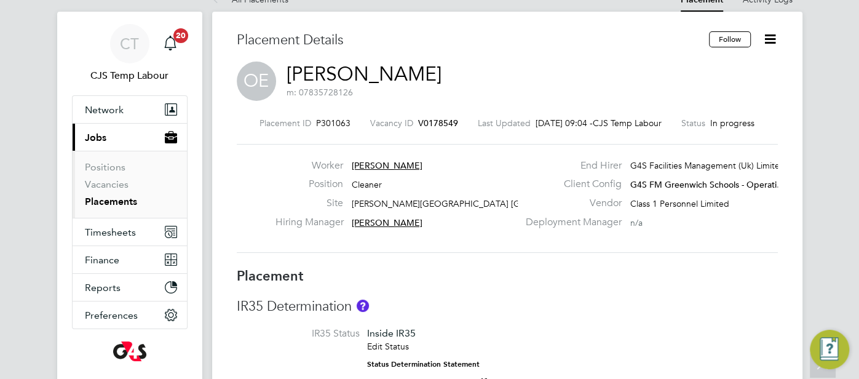
scroll to position [0, 0]
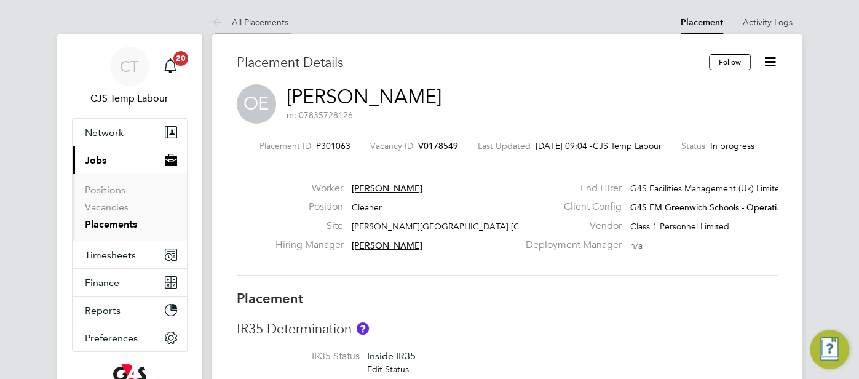
click at [223, 25] on icon at bounding box center [219, 22] width 15 height 15
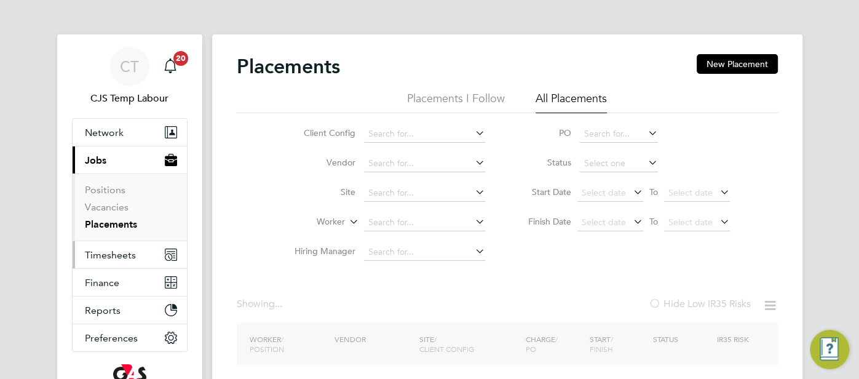
click at [100, 249] on span "Timesheets" at bounding box center [110, 255] width 51 height 12
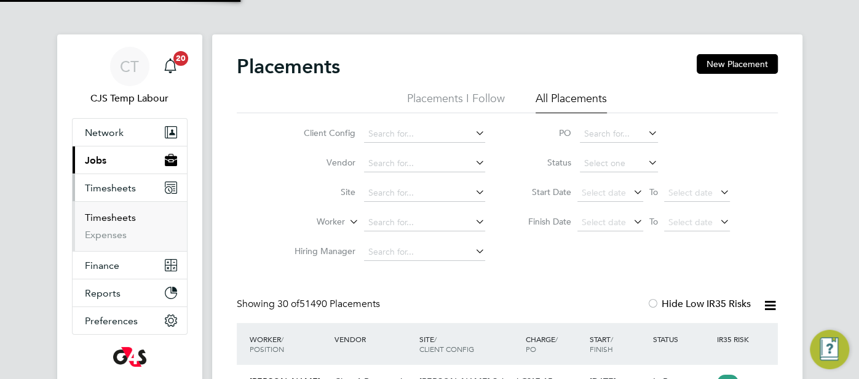
click at [119, 218] on link "Timesheets" at bounding box center [110, 217] width 51 height 12
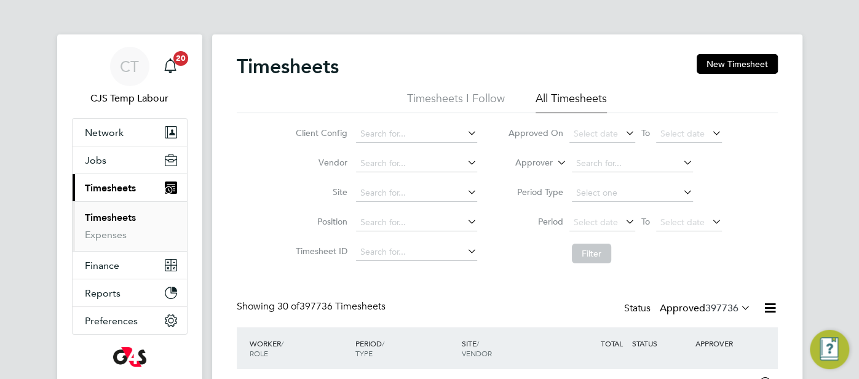
click at [555, 159] on icon at bounding box center [555, 159] width 0 height 11
click at [543, 176] on li "Worker" at bounding box center [523, 177] width 60 height 16
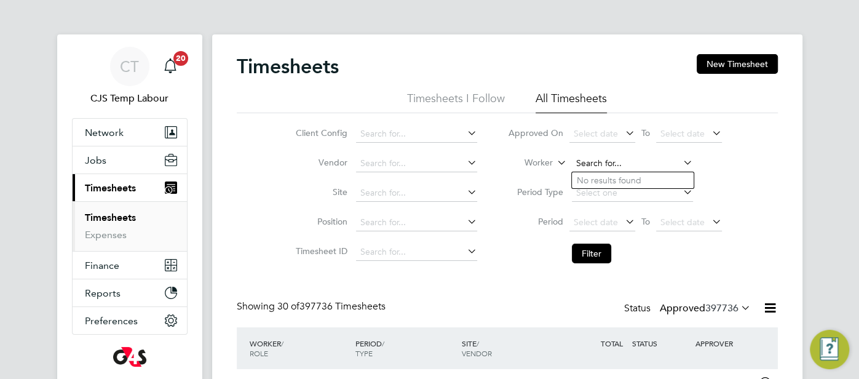
click at [576, 167] on input at bounding box center [632, 163] width 121 height 17
paste input "Morufa Omotayo Bakaare"
click at [646, 164] on input "Morufa Omotayo Bakaare" at bounding box center [632, 163] width 121 height 17
click at [666, 172] on li "Morufa Omotayo Bakaare" at bounding box center [633, 180] width 122 height 17
type input "Morufa Omotayo Bakaare"
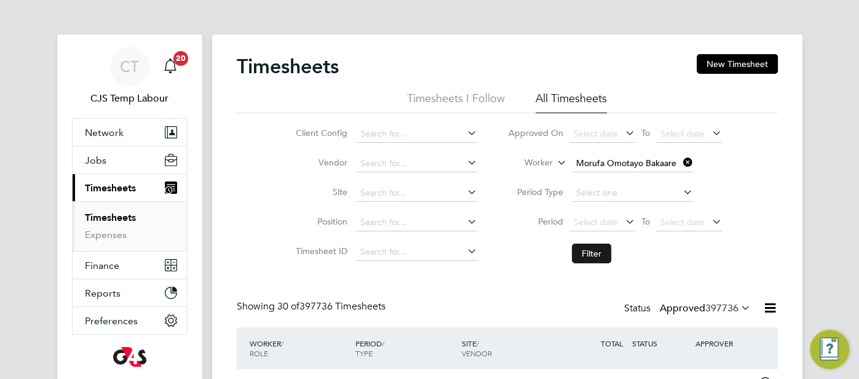
click at [591, 250] on button "Filter" at bounding box center [591, 253] width 39 height 20
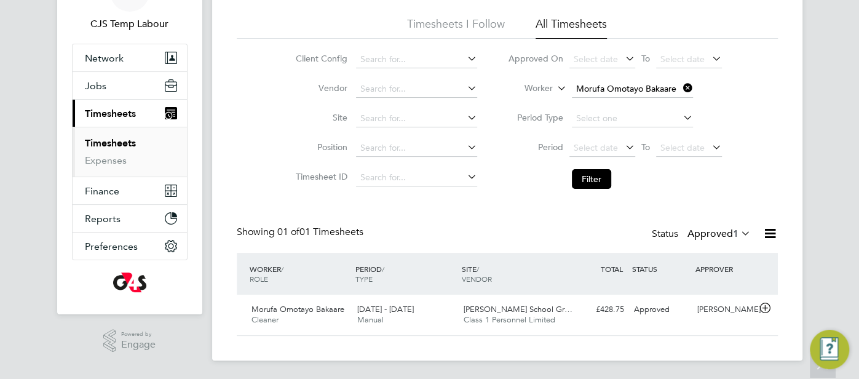
click at [770, 230] on icon at bounding box center [769, 233] width 15 height 15
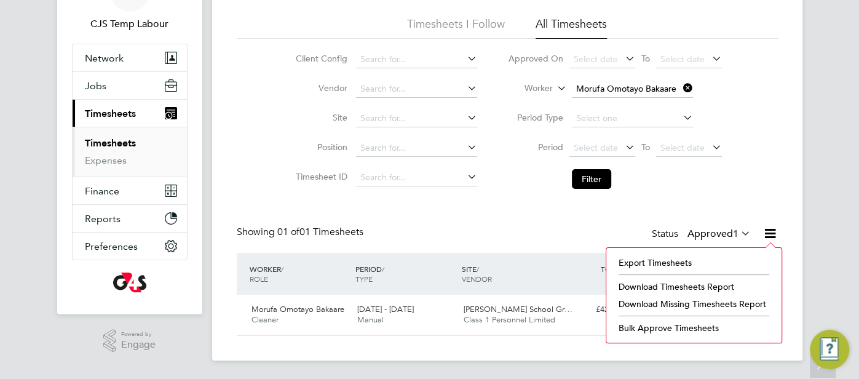
click at [717, 282] on li "Download Timesheets Report" at bounding box center [693, 286] width 163 height 17
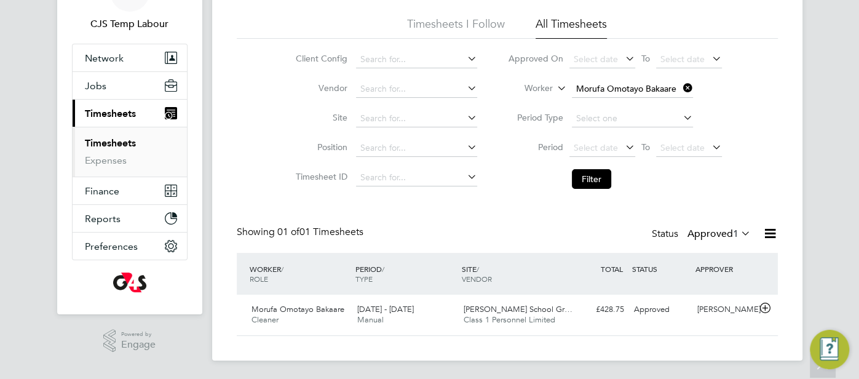
click at [681, 88] on icon at bounding box center [681, 87] width 0 height 17
click at [555, 90] on icon at bounding box center [555, 84] width 0 height 11
click at [606, 87] on input at bounding box center [632, 89] width 121 height 17
paste input "Olamide Elemide"
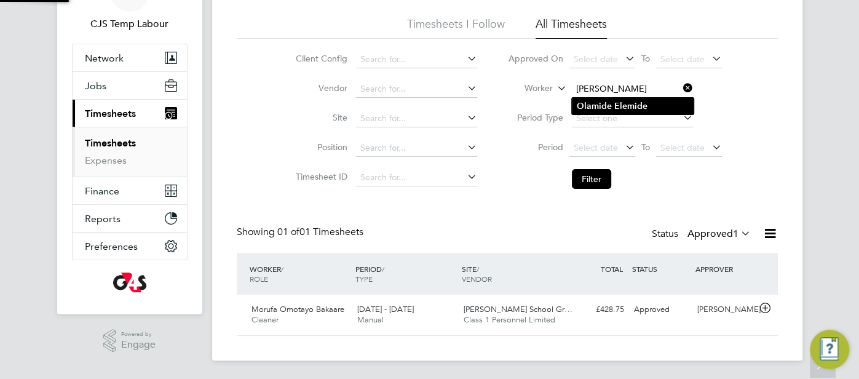
type input "Olamide Elemide"
click at [613, 99] on li "Olamide Elemide" at bounding box center [633, 106] width 122 height 17
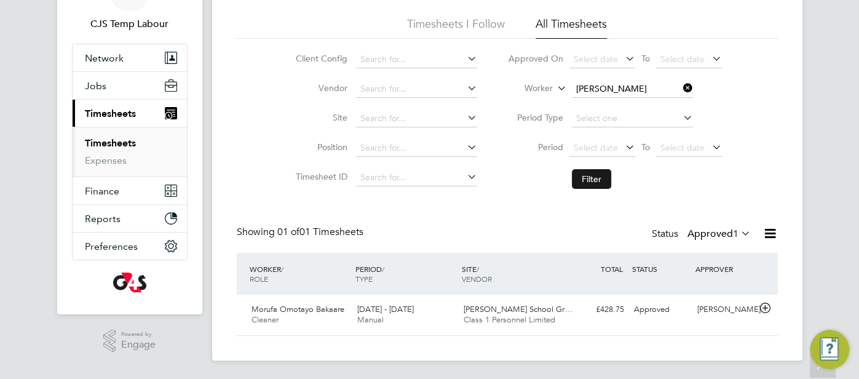
click at [596, 180] on button "Filter" at bounding box center [591, 179] width 39 height 20
click at [738, 237] on icon at bounding box center [738, 232] width 0 height 17
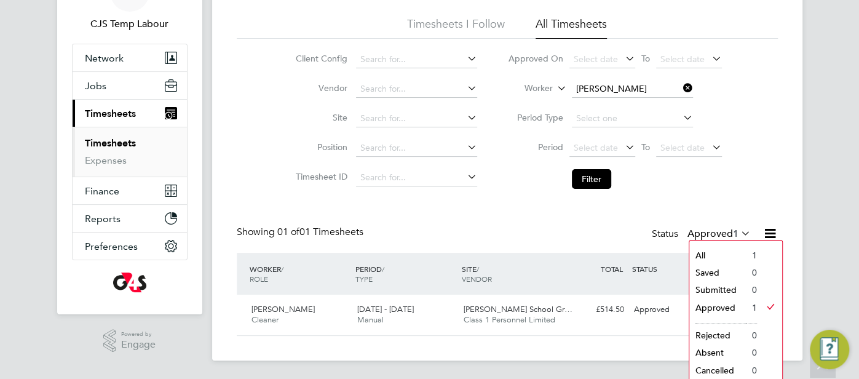
click at [776, 231] on icon at bounding box center [769, 233] width 15 height 15
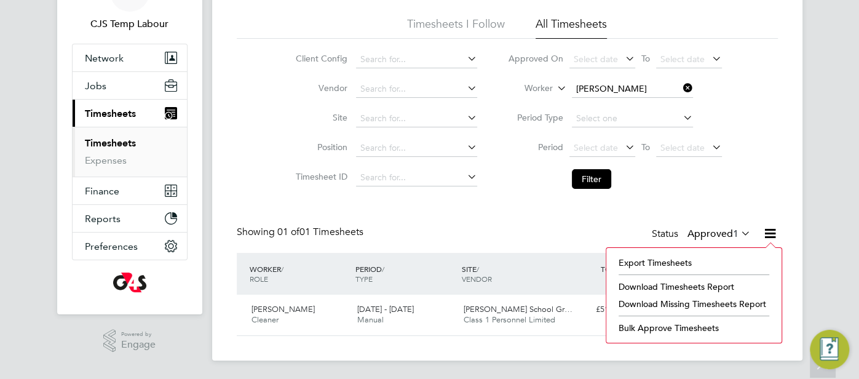
click at [718, 286] on li "Download Timesheets Report" at bounding box center [693, 286] width 163 height 17
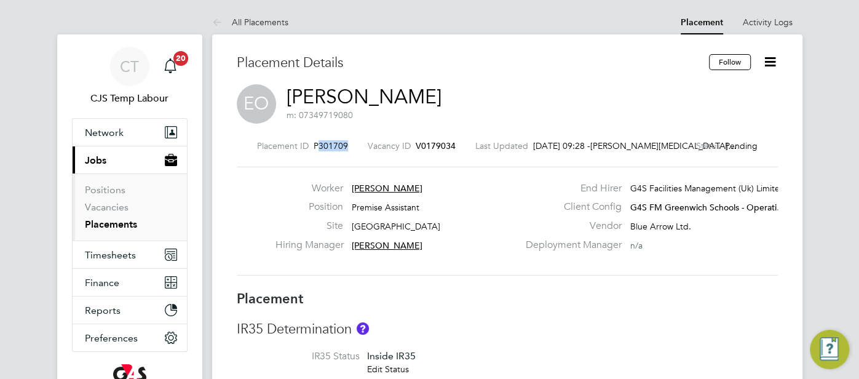
drag, startPoint x: 360, startPoint y: 146, endPoint x: 326, endPoint y: 147, distance: 33.8
click at [325, 146] on div "Placement ID P301709 Vacancy ID V0179034 Last Updated [DATE] 09:28 - [PERSON_NA…" at bounding box center [507, 145] width 541 height 11
copy span "301709"
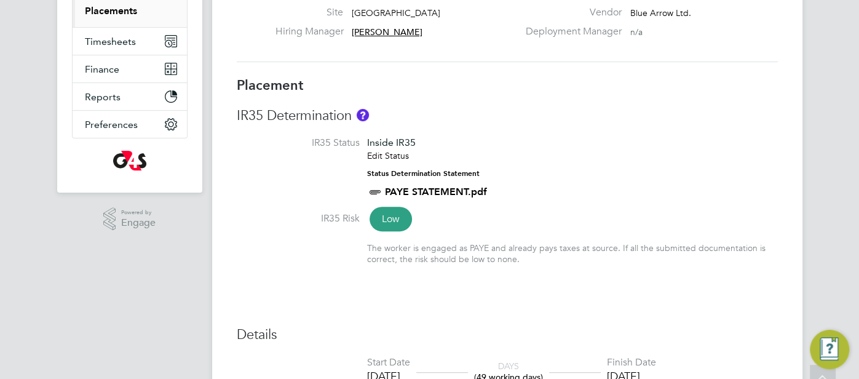
scroll to position [277, 0]
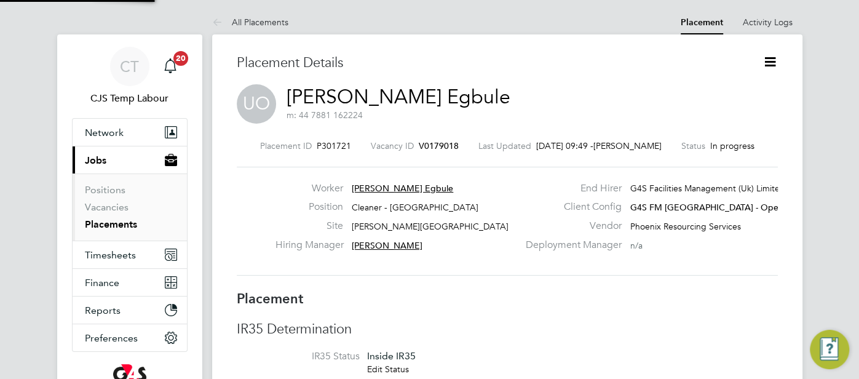
scroll to position [6, 6]
type input "[PERSON_NAME]"
type input "[DATE]"
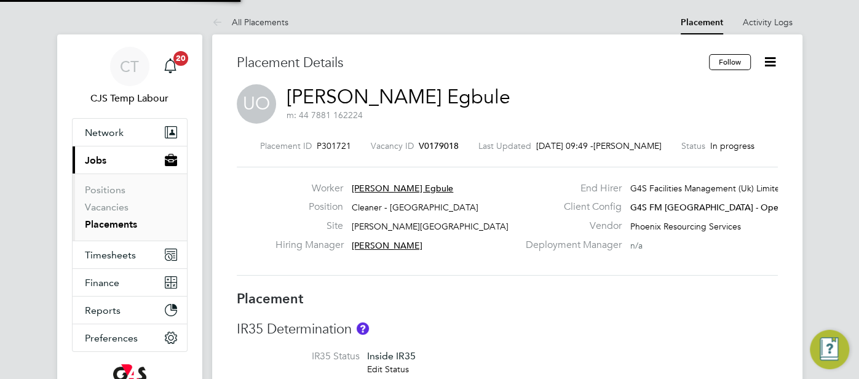
type input "09:00"
type input "13:00"
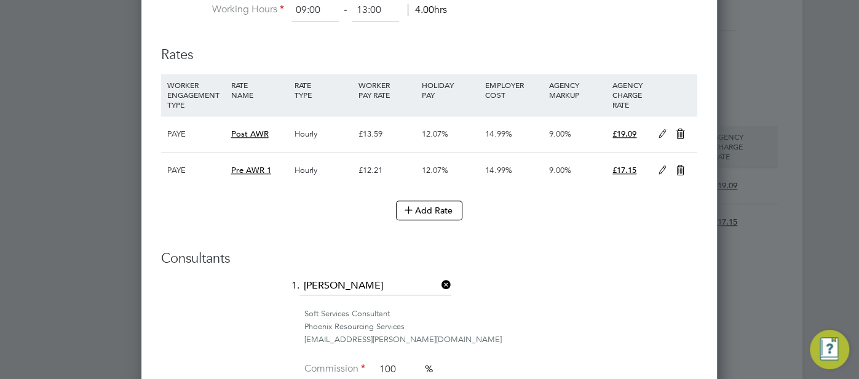
click at [657, 132] on icon at bounding box center [662, 134] width 15 height 10
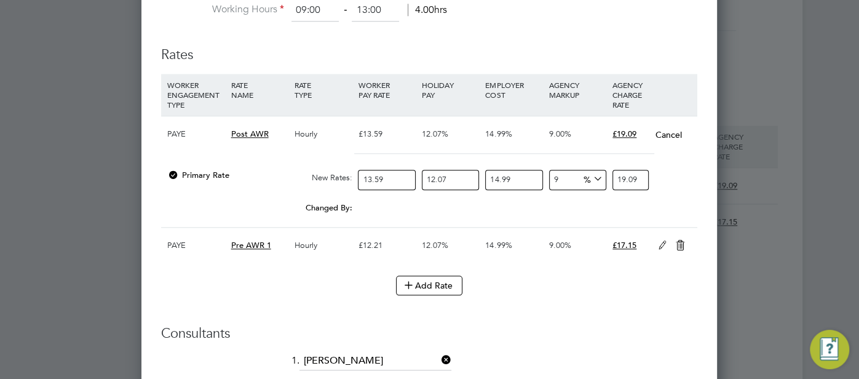
click at [568, 176] on input "9" at bounding box center [577, 180] width 57 height 20
type input "6"
type input "18.564137133822"
type input "6"
click at [684, 240] on icon at bounding box center [680, 245] width 15 height 10
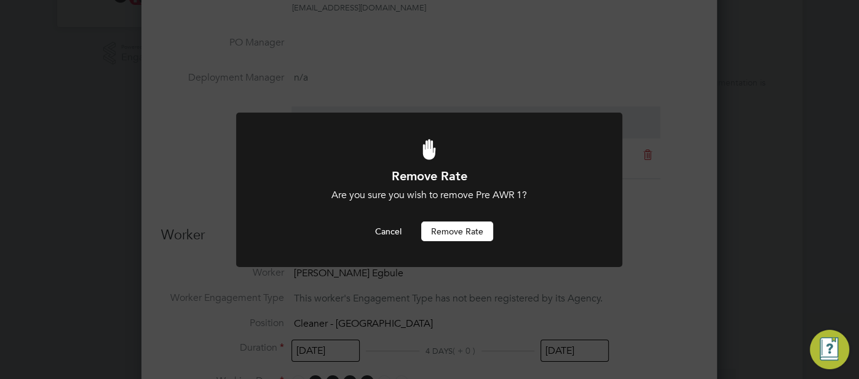
click at [470, 234] on button "Remove rate" at bounding box center [457, 231] width 72 height 20
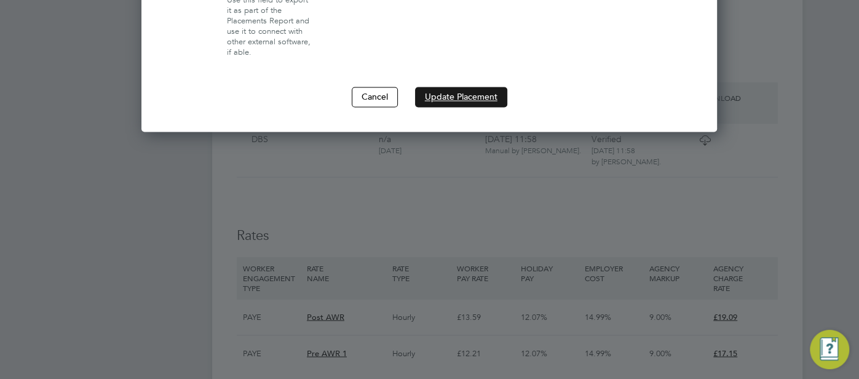
click at [457, 95] on button "Update Placement" at bounding box center [461, 97] width 92 height 20
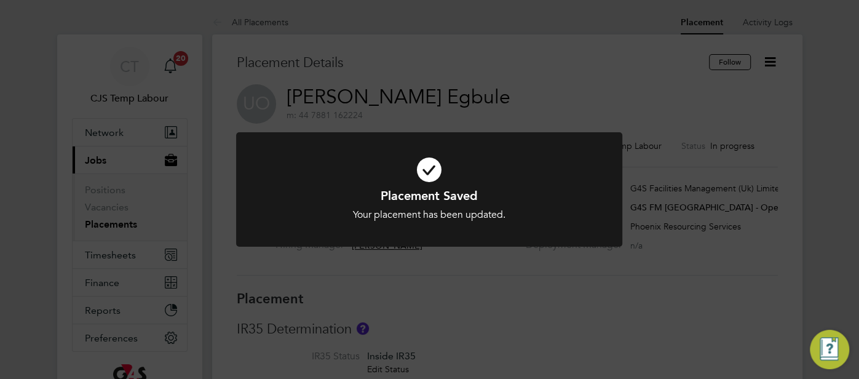
drag, startPoint x: 425, startPoint y: 170, endPoint x: 465, endPoint y: 112, distance: 70.8
click at [433, 167] on icon at bounding box center [429, 170] width 320 height 48
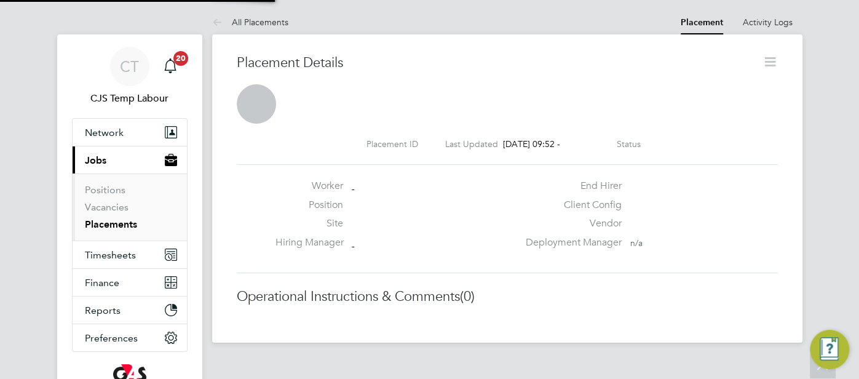
scroll to position [6, 6]
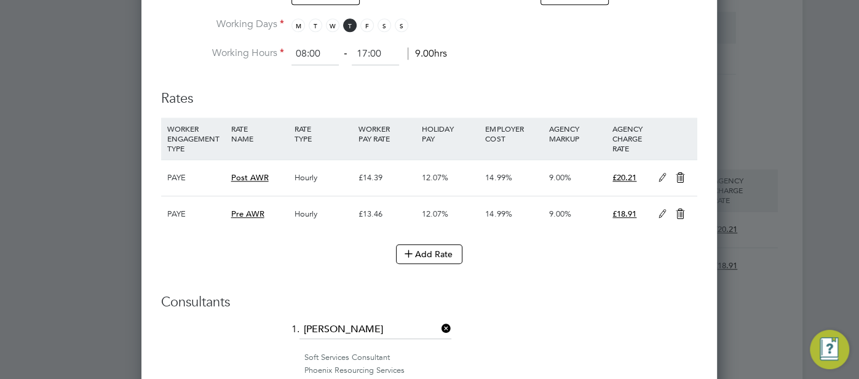
click at [660, 177] on icon at bounding box center [662, 178] width 15 height 10
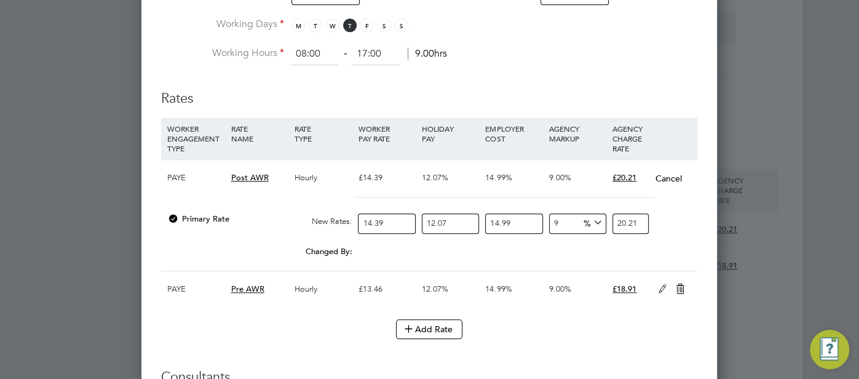
drag, startPoint x: 566, startPoint y: 220, endPoint x: 541, endPoint y: 214, distance: 25.9
click at [535, 214] on div "Primary Rate New Rates: 14.39 12.07 n/a 14.99 n/a 9 0 % 20.21" at bounding box center [429, 223] width 536 height 33
type input "6"
type input "19.656948738462"
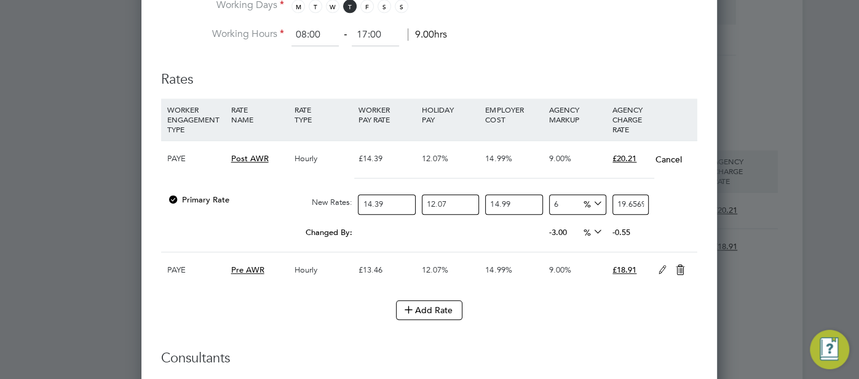
type input "6"
click at [673, 266] on icon at bounding box center [680, 270] width 15 height 10
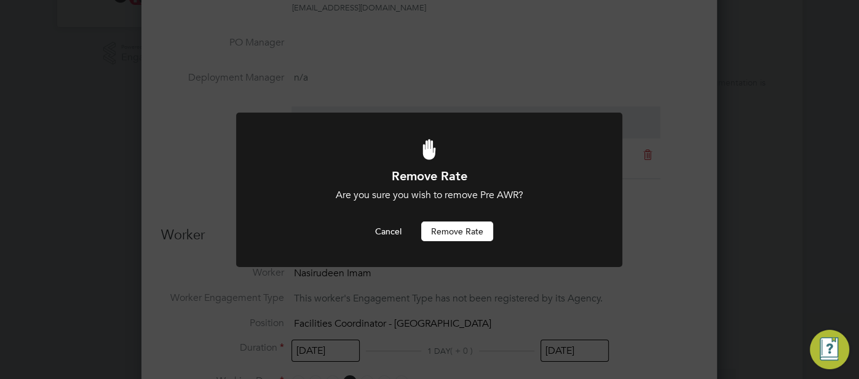
click at [476, 237] on button "Remove rate" at bounding box center [457, 231] width 72 height 20
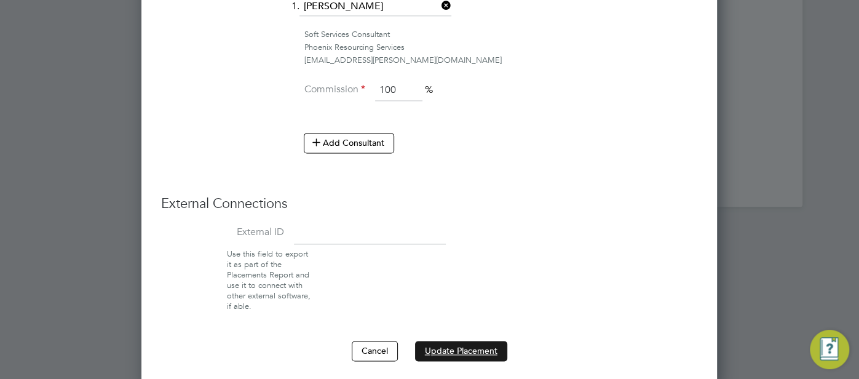
click at [464, 341] on button "Update Placement" at bounding box center [461, 351] width 92 height 20
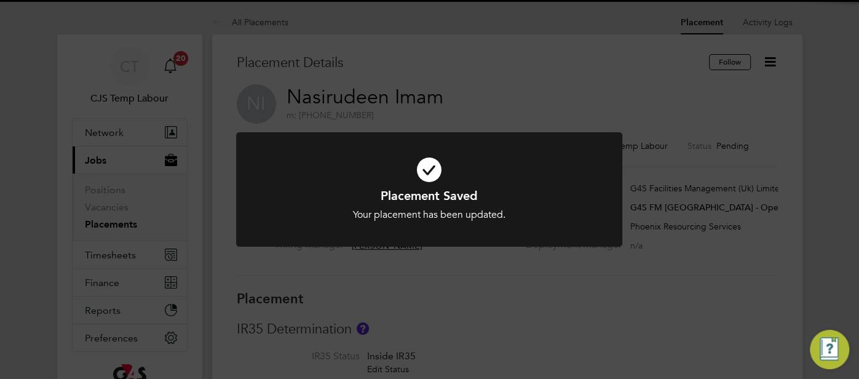
click at [425, 186] on icon at bounding box center [429, 170] width 320 height 48
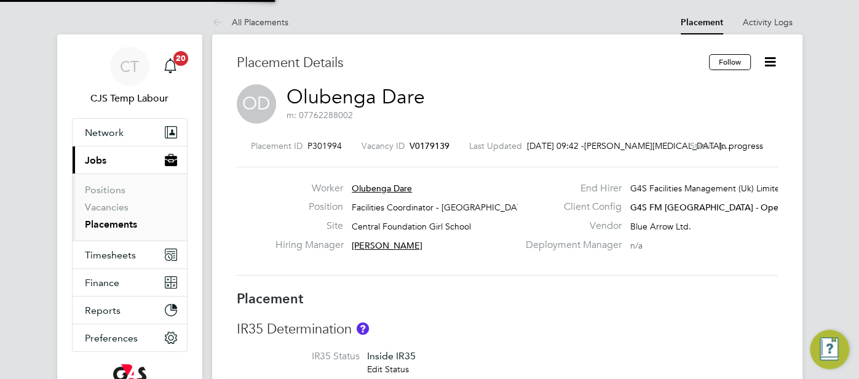
type input "[PERSON_NAME]"
type input "[DATE]"
type input "07:00"
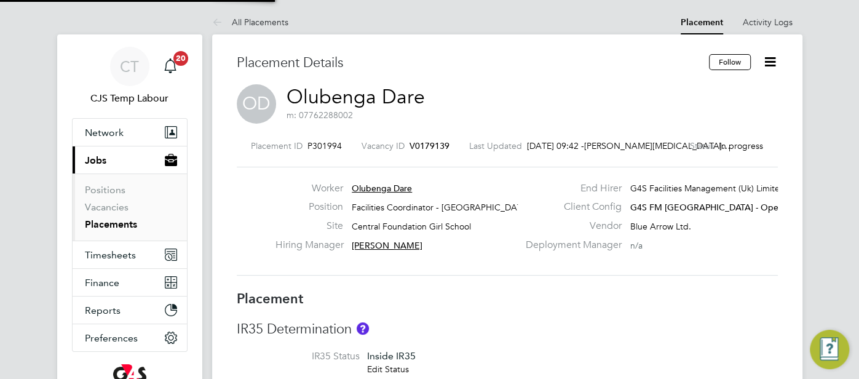
type input "17:00"
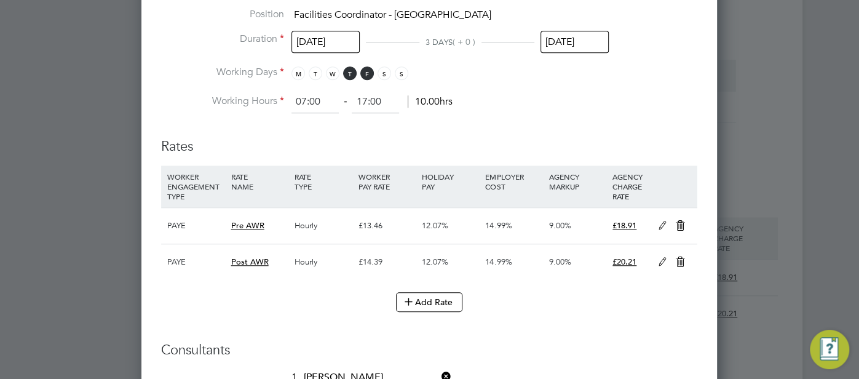
click at [666, 257] on icon at bounding box center [662, 262] width 15 height 10
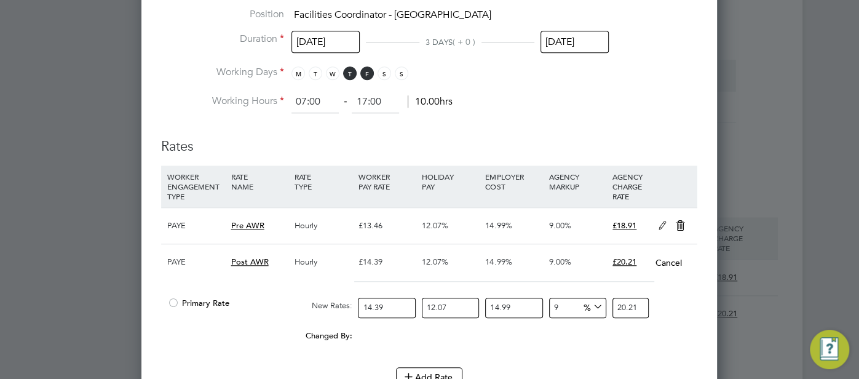
click at [173, 302] on div at bounding box center [173, 306] width 12 height 9
click at [678, 221] on icon at bounding box center [680, 226] width 15 height 10
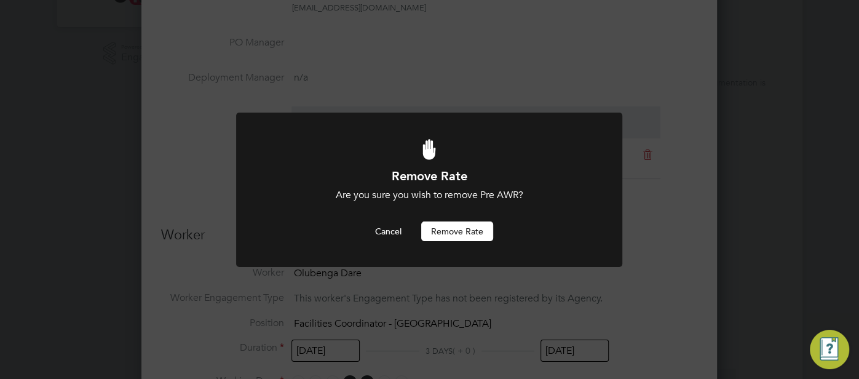
click at [435, 231] on button "Remove rate" at bounding box center [457, 231] width 72 height 20
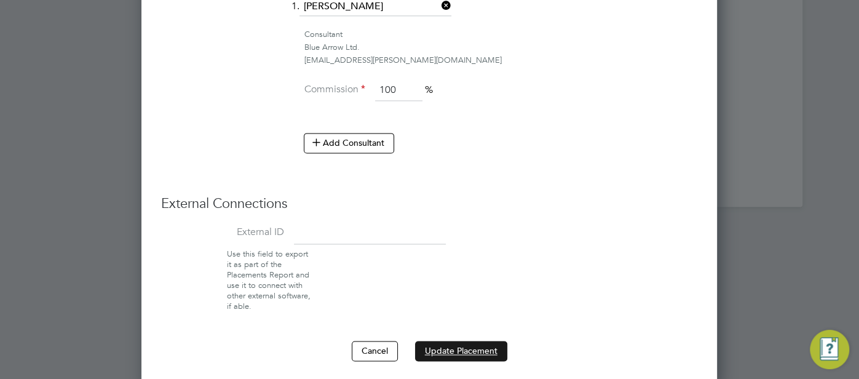
click at [446, 344] on button "Update Placement" at bounding box center [461, 351] width 92 height 20
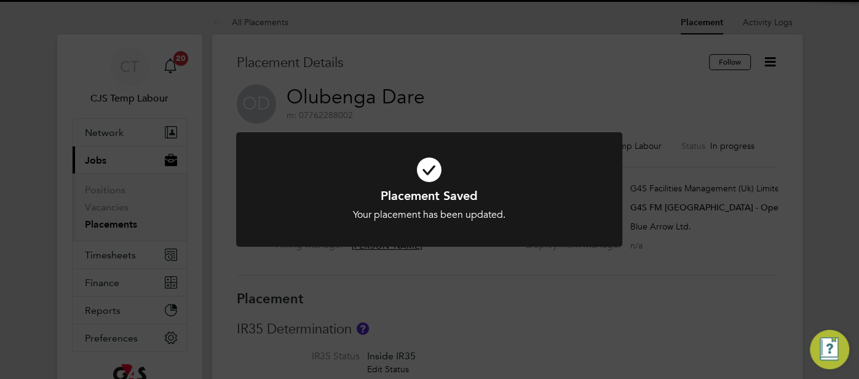
click at [422, 172] on icon at bounding box center [429, 170] width 320 height 48
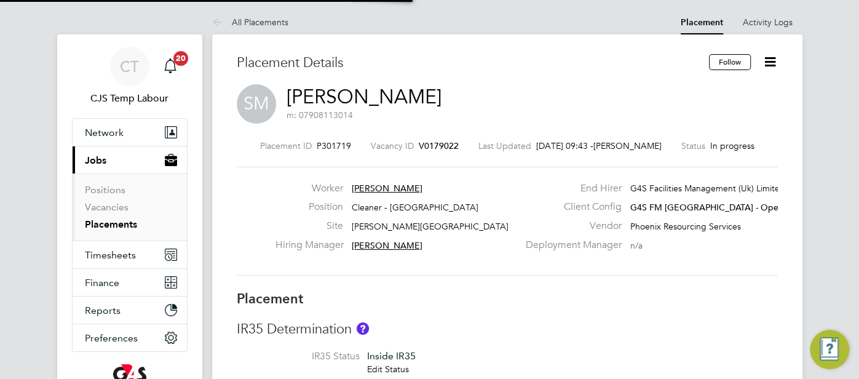
type input "[PERSON_NAME]"
type input "[DATE]"
type input "29 Aug 2025"
type input "09:00"
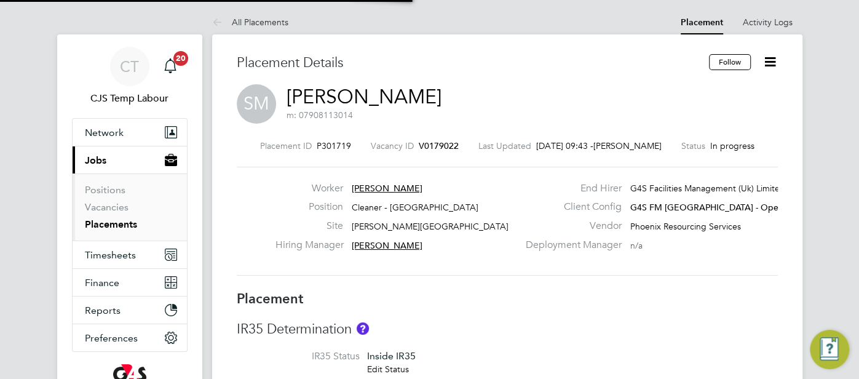
type input "11:00"
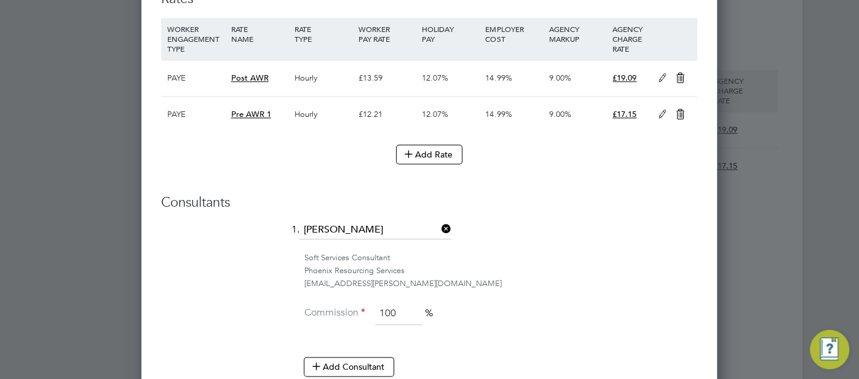
click at [662, 76] on icon at bounding box center [662, 78] width 15 height 10
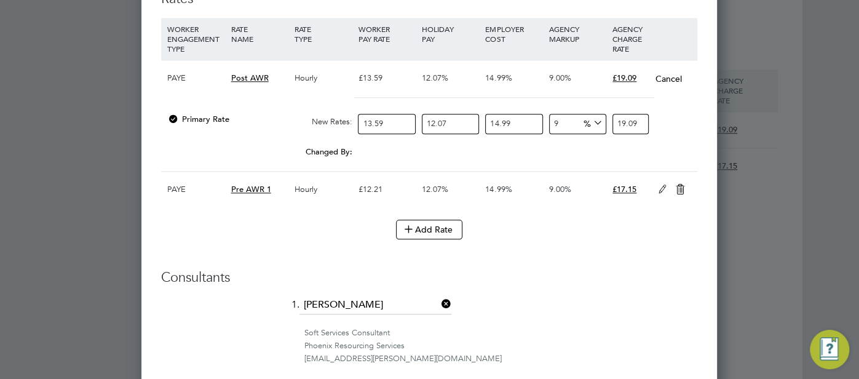
click at [514, 240] on li "Add Rate" at bounding box center [429, 235] width 536 height 32
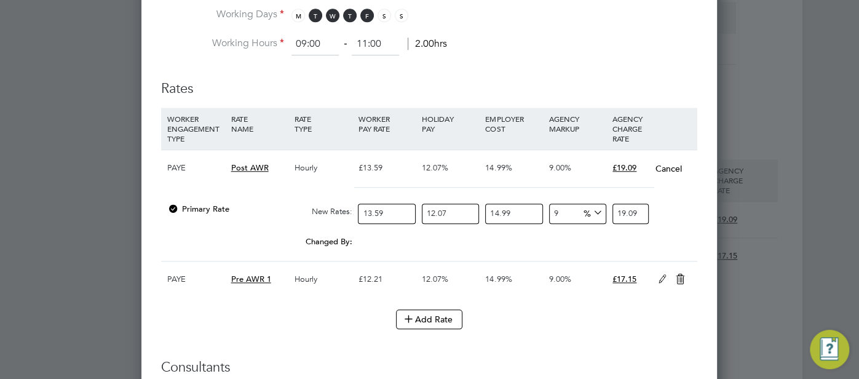
click at [680, 274] on icon at bounding box center [680, 279] width 15 height 10
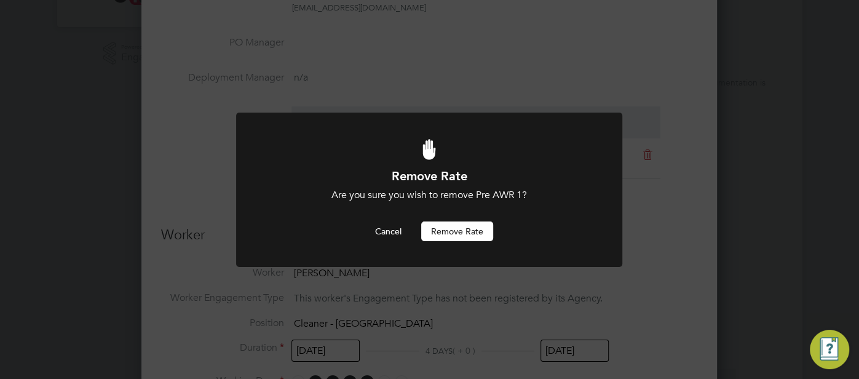
click at [466, 226] on button "Remove rate" at bounding box center [457, 231] width 72 height 20
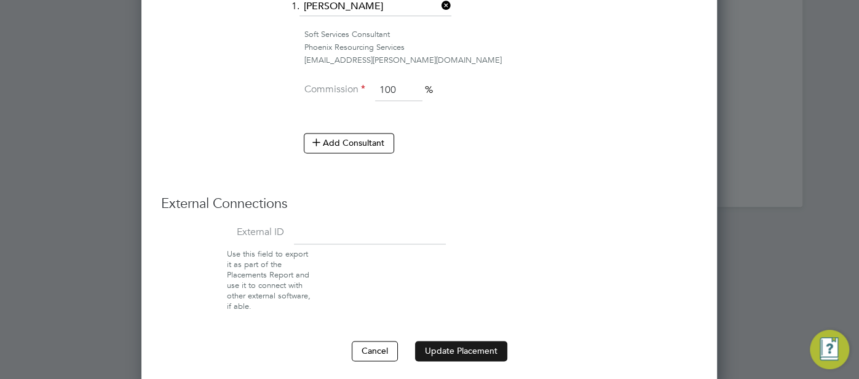
click at [465, 341] on button "Update Placement" at bounding box center [461, 351] width 92 height 20
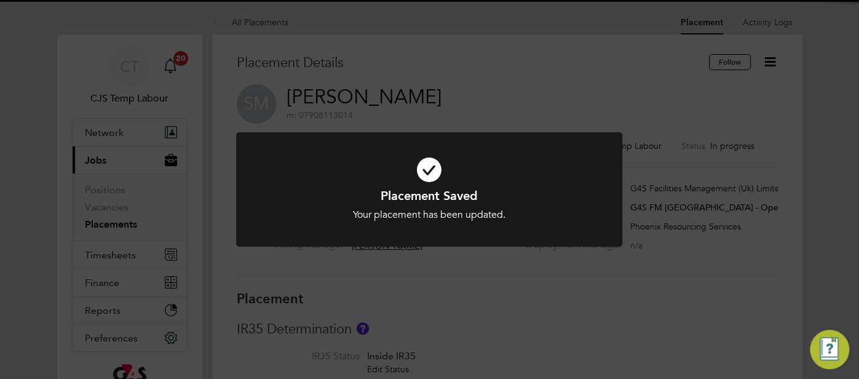
click at [425, 177] on icon at bounding box center [429, 170] width 320 height 48
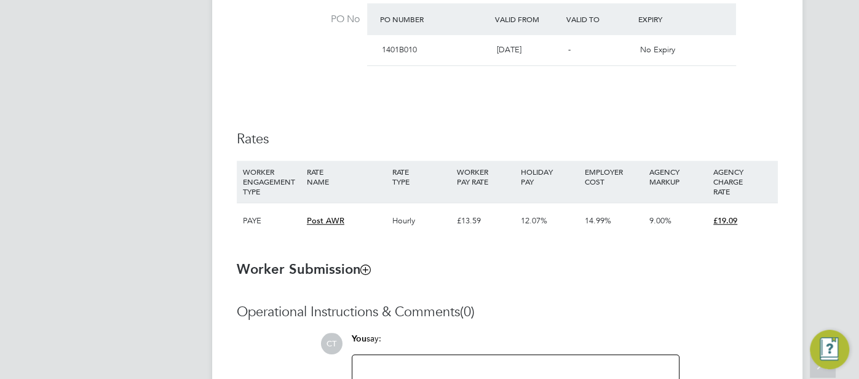
scroll to position [755, 0]
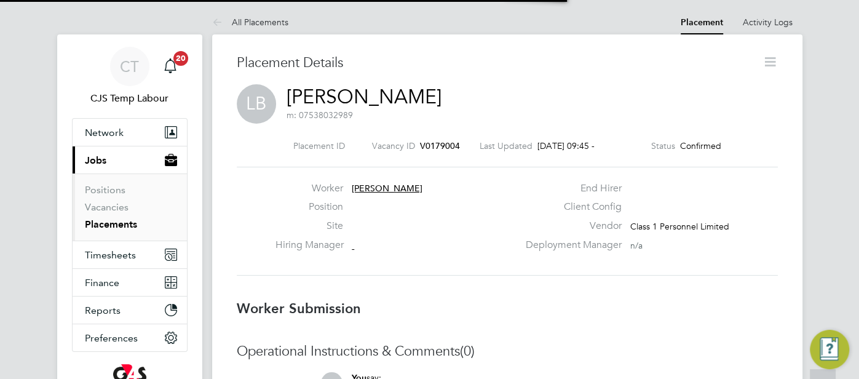
scroll to position [6, 6]
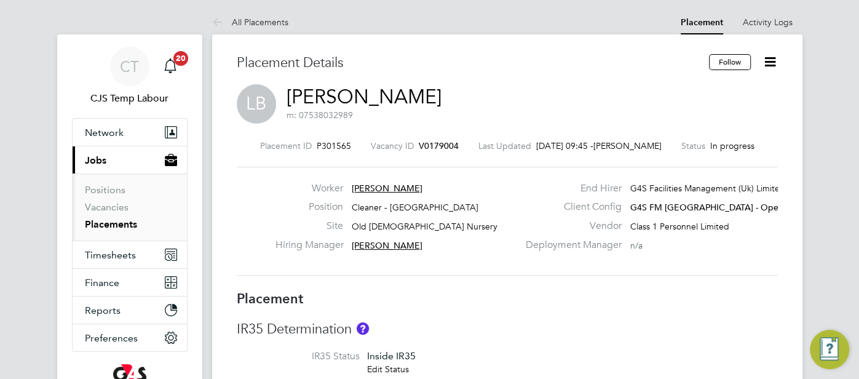
type input "Teresa Cannon"
type input "Lilingxi Chen"
type input "26 Aug 2025"
type input "29 Aug 2025"
type input "09:00"
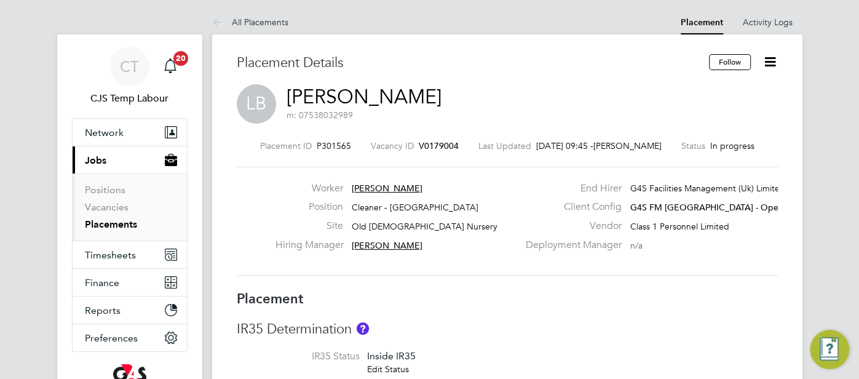
type input "11:00"
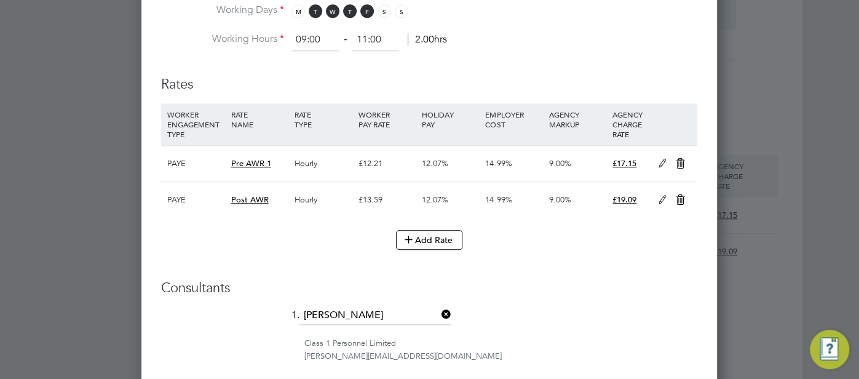
click at [660, 199] on icon at bounding box center [662, 200] width 15 height 10
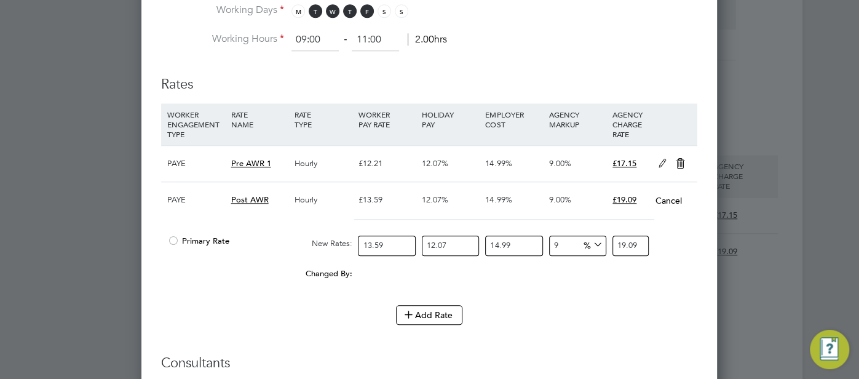
click at [175, 240] on div at bounding box center [173, 244] width 12 height 9
click at [679, 159] on icon at bounding box center [680, 164] width 15 height 10
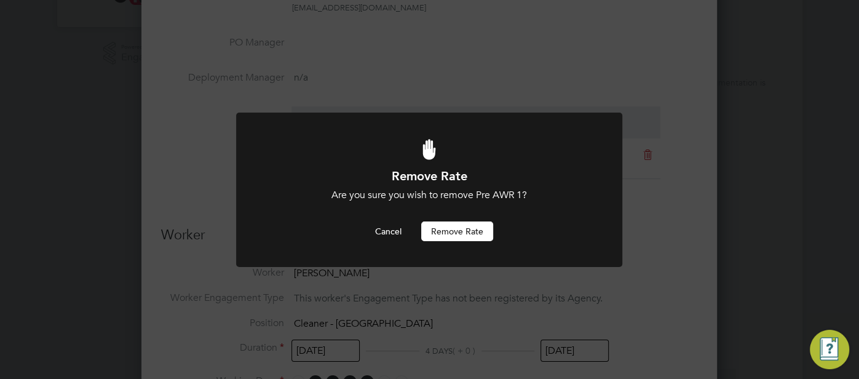
click at [453, 236] on button "Remove rate" at bounding box center [457, 231] width 72 height 20
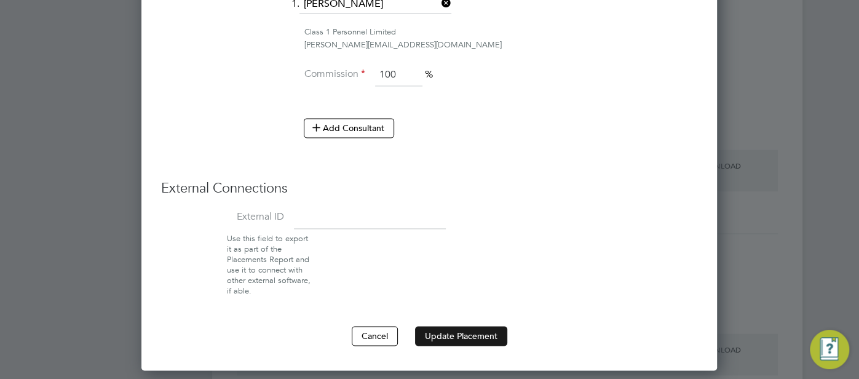
click at [467, 328] on button "Update Placement" at bounding box center [461, 336] width 92 height 20
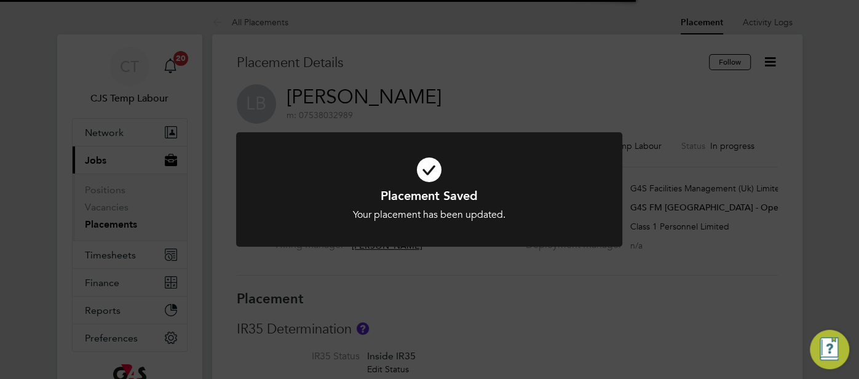
click at [427, 176] on icon at bounding box center [429, 170] width 320 height 48
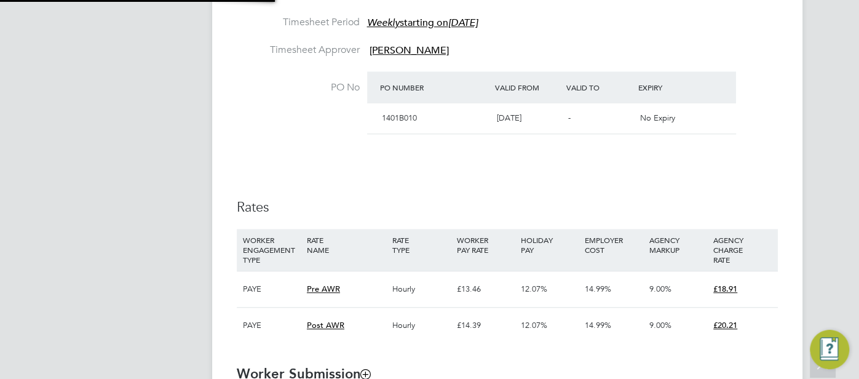
type input "[PERSON_NAME]"
type input "Lilingxi Chen"
type input "[DATE]"
type input "07:00"
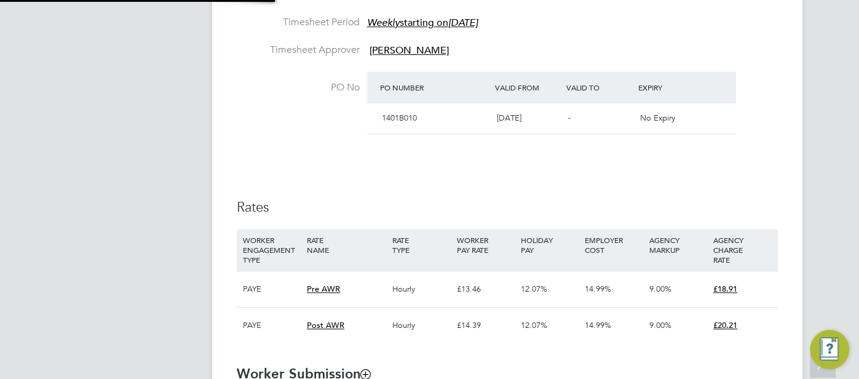
type input "17:00"
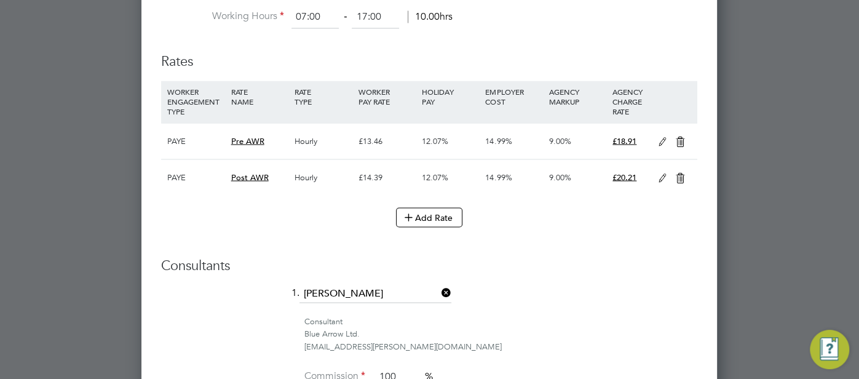
click at [655, 175] on icon at bounding box center [662, 178] width 15 height 10
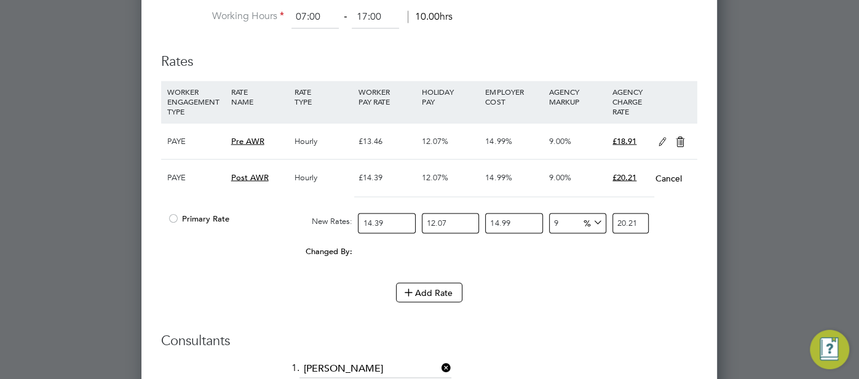
click at [178, 217] on div at bounding box center [173, 221] width 12 height 9
drag, startPoint x: 564, startPoint y: 216, endPoint x: 545, endPoint y: 219, distance: 19.9
click at [545, 219] on div "Primary Rate New Rates: 14.39 12.07 n/a 14.99 n/a 9 0 % 20.21" at bounding box center [429, 223] width 536 height 33
type input "6"
type input "19.656948738462"
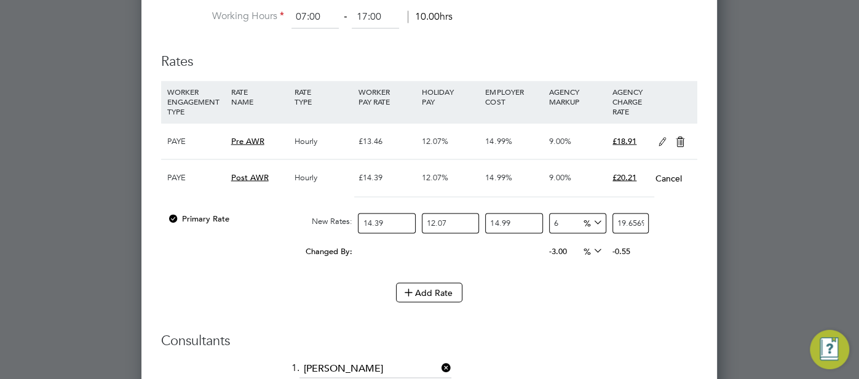
type input "6"
click at [682, 138] on icon at bounding box center [680, 141] width 15 height 10
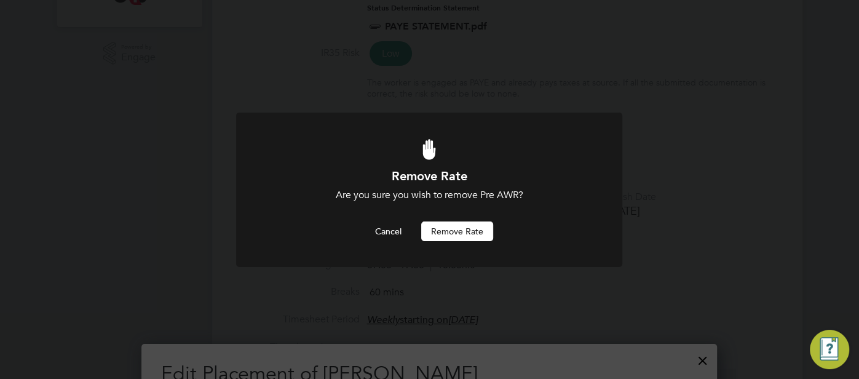
click at [467, 232] on button "Remove rate" at bounding box center [457, 231] width 72 height 20
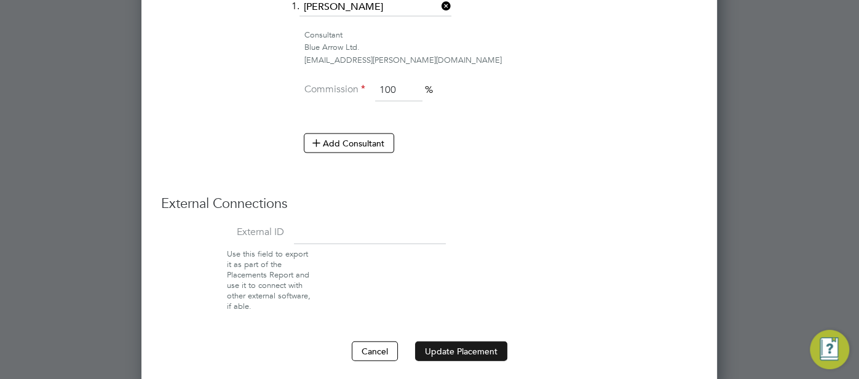
click at [470, 344] on button "Update Placement" at bounding box center [461, 351] width 92 height 20
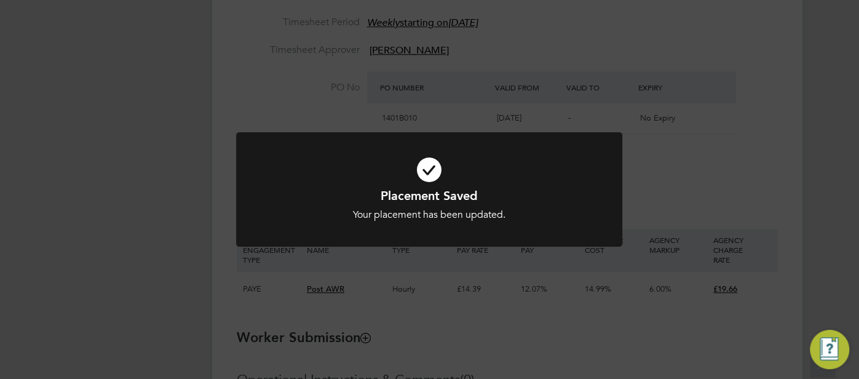
click at [424, 170] on icon at bounding box center [429, 170] width 320 height 48
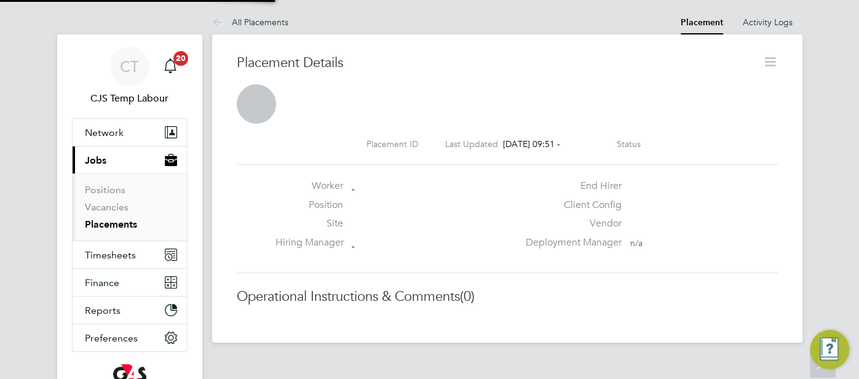
scroll to position [6, 6]
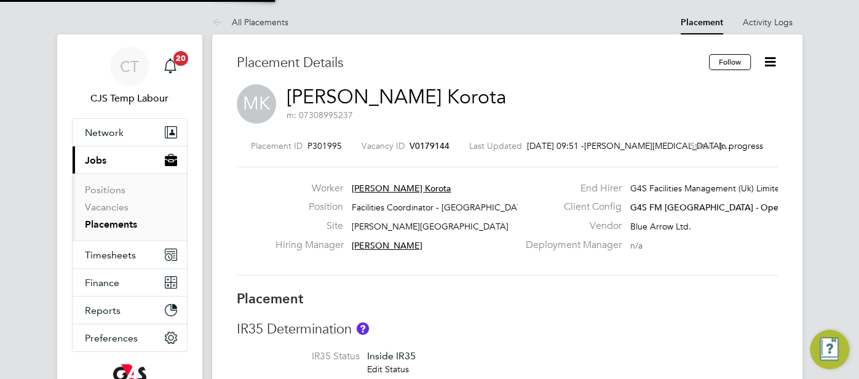
type input "Derek Aamponsah"
type input "Lilingxi Chen"
type input "27 Aug 2025"
type input "28 Aug 2025"
type input "07:00"
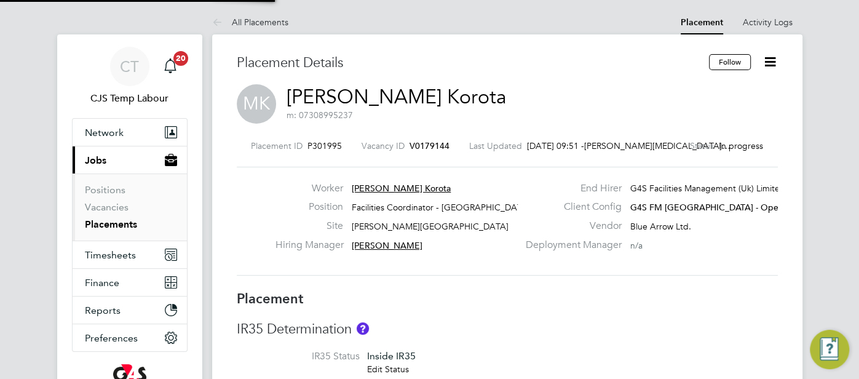
type input "17:00"
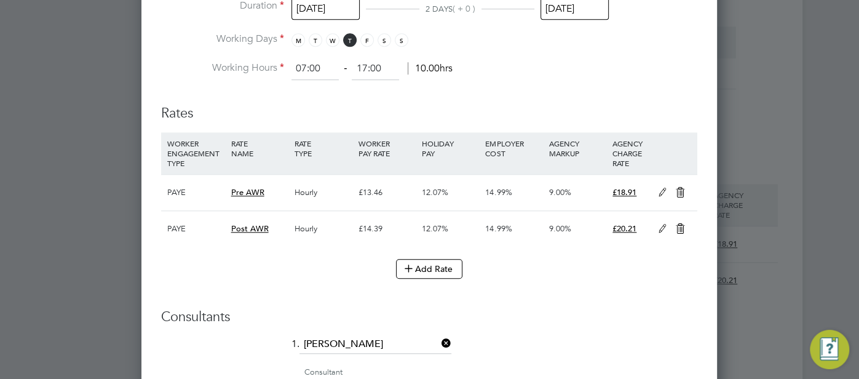
click at [662, 228] on icon at bounding box center [662, 229] width 15 height 10
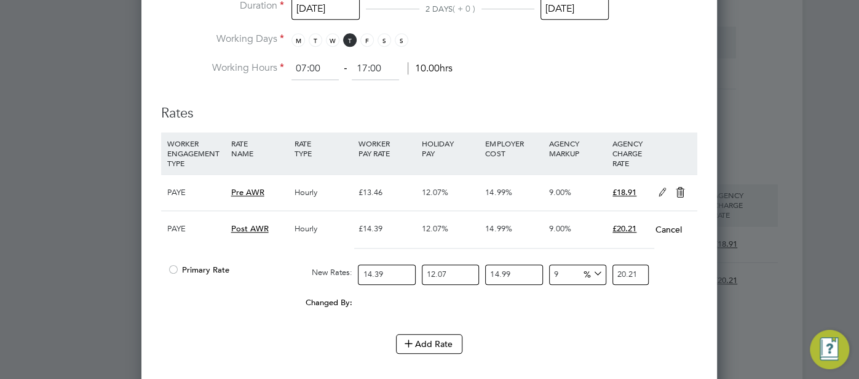
click at [172, 269] on div at bounding box center [173, 273] width 12 height 9
click at [679, 188] on icon at bounding box center [680, 193] width 15 height 10
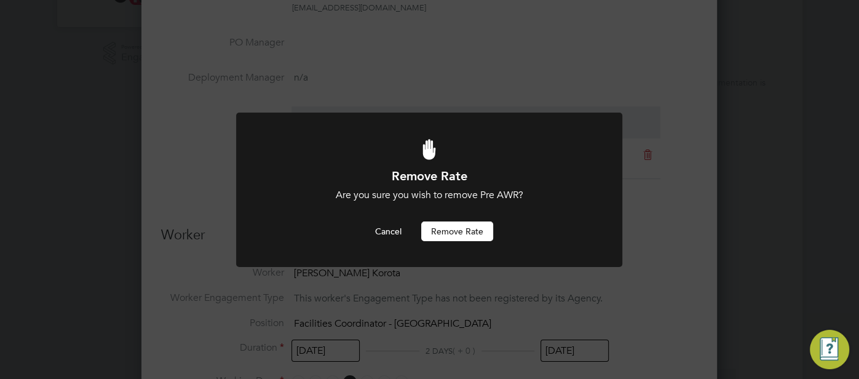
drag, startPoint x: 454, startPoint y: 227, endPoint x: 460, endPoint y: 236, distance: 11.1
click at [455, 231] on button "Remove rate" at bounding box center [457, 231] width 72 height 20
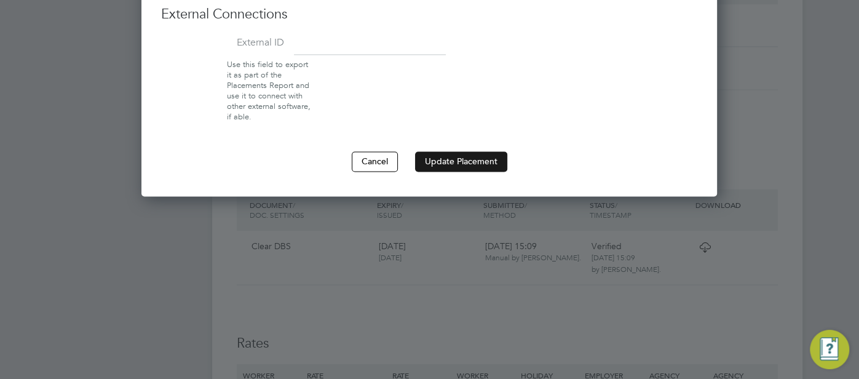
click at [456, 158] on button "Update Placement" at bounding box center [461, 161] width 92 height 20
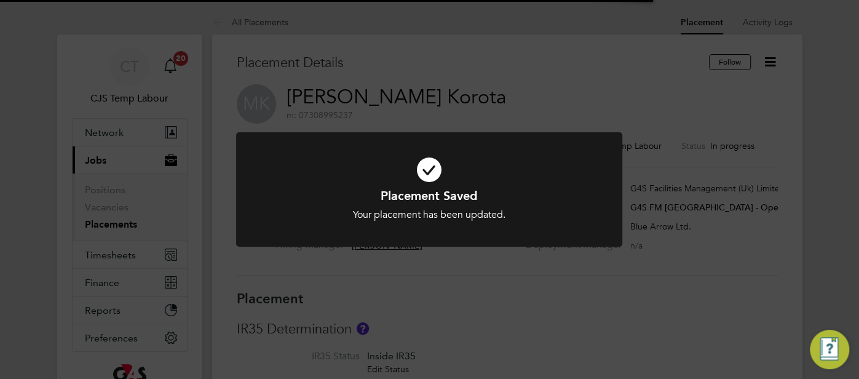
click at [427, 168] on icon at bounding box center [429, 170] width 320 height 48
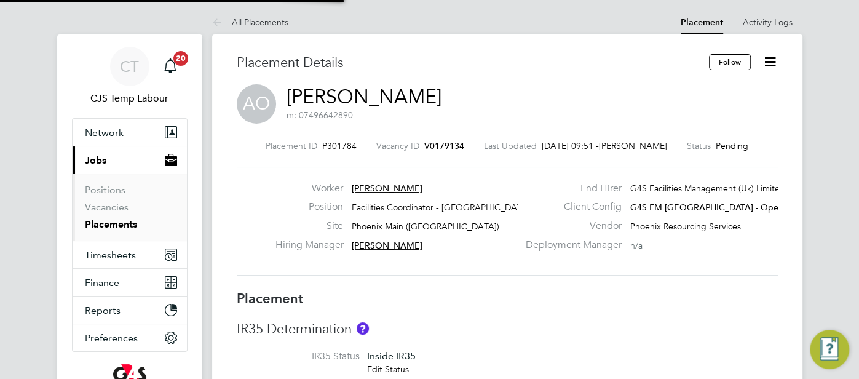
type input "Derek Aamponsah"
type input "Lilingxi Chen"
type input "28 Aug 2025"
type input "08:00"
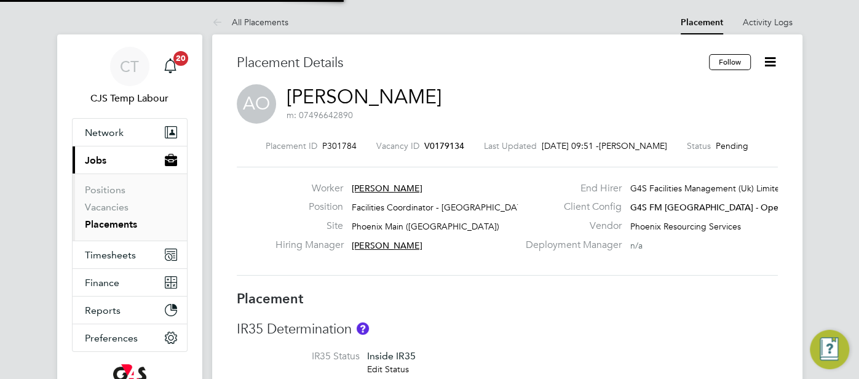
type input "17:00"
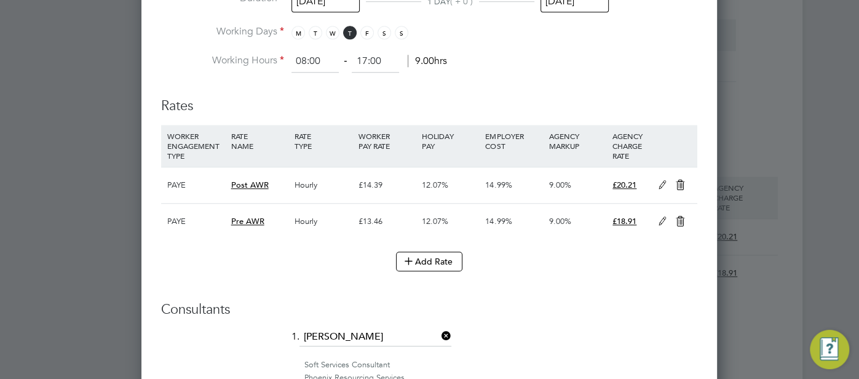
click at [659, 183] on icon at bounding box center [662, 185] width 15 height 10
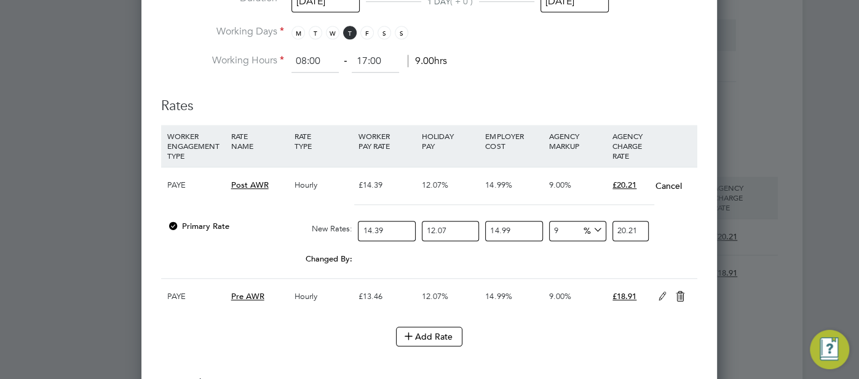
drag, startPoint x: 564, startPoint y: 229, endPoint x: 545, endPoint y: 227, distance: 19.2
click at [546, 227] on div "9 0 %" at bounding box center [577, 231] width 63 height 33
type input "6"
type input "19.656948738462"
type input "6"
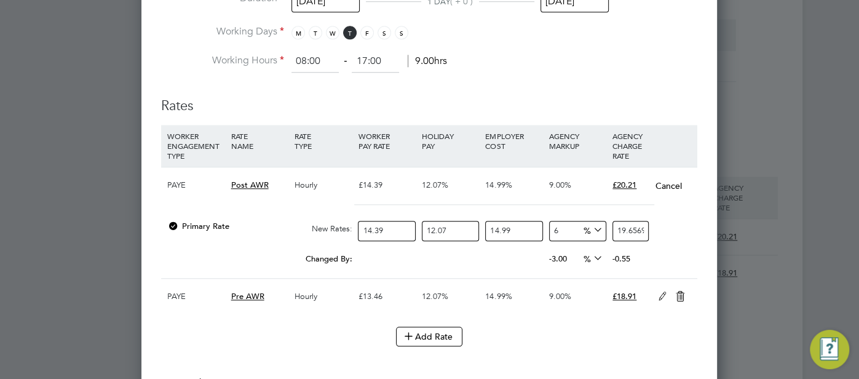
click at [677, 294] on icon at bounding box center [680, 296] width 15 height 10
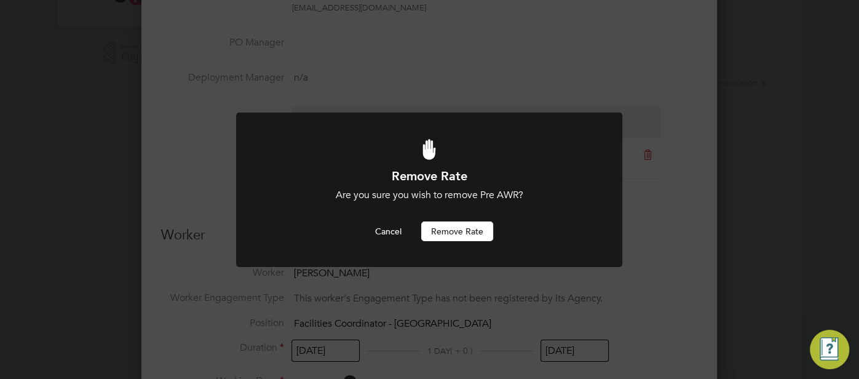
click at [467, 224] on button "Remove rate" at bounding box center [457, 231] width 72 height 20
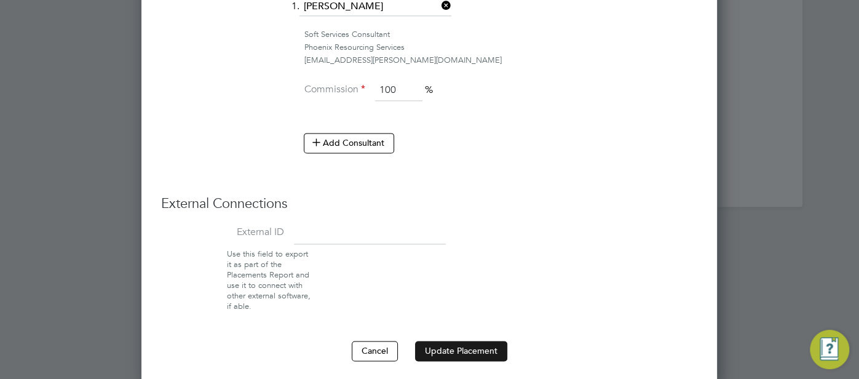
click at [467, 341] on button "Update Placement" at bounding box center [461, 351] width 92 height 20
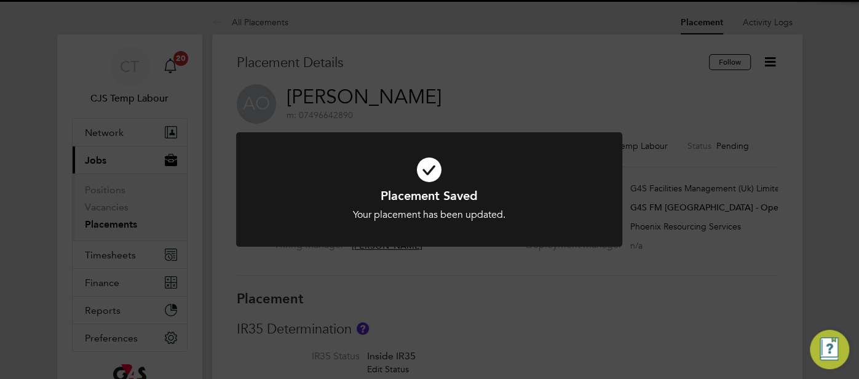
click at [424, 173] on icon at bounding box center [429, 170] width 320 height 48
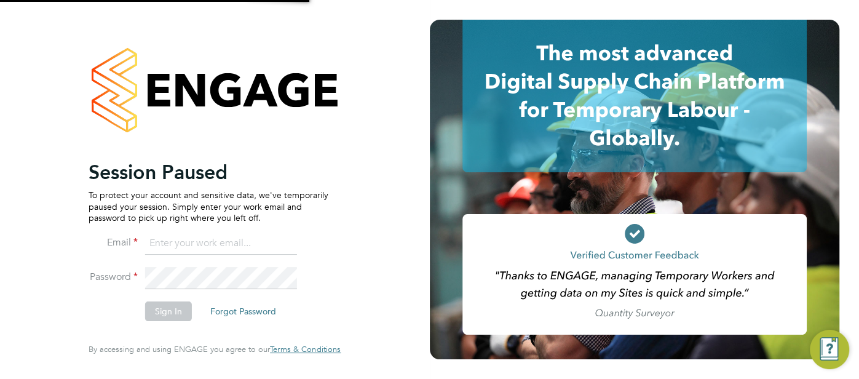
type input "pts.templabour@uk.g4s.com"
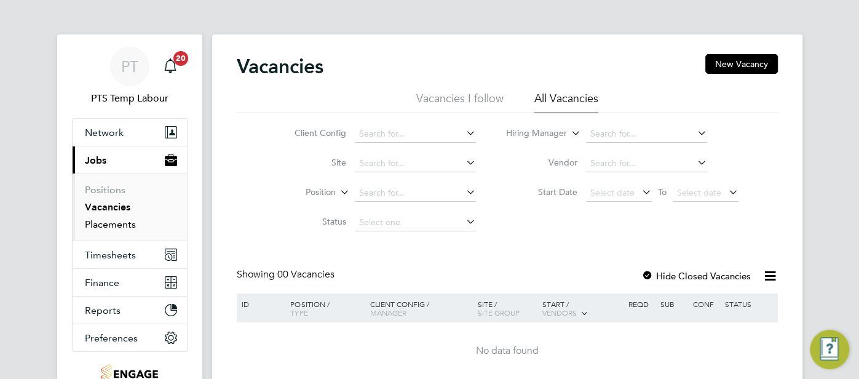
click at [98, 227] on link "Placements" at bounding box center [110, 224] width 51 height 12
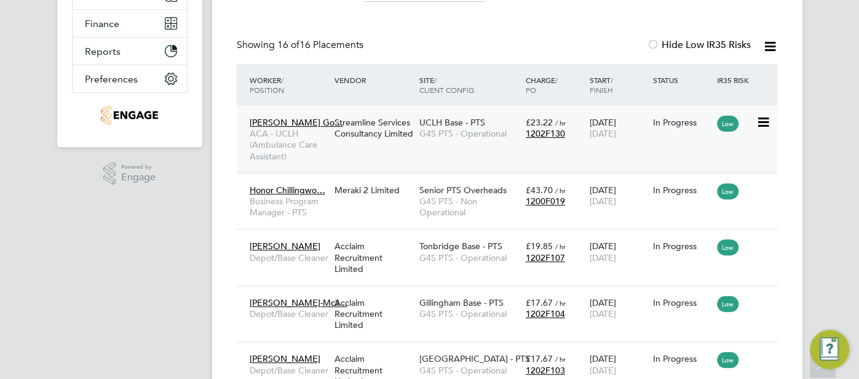
click at [646, 127] on div "[DATE] [DATE]" at bounding box center [618, 128] width 64 height 34
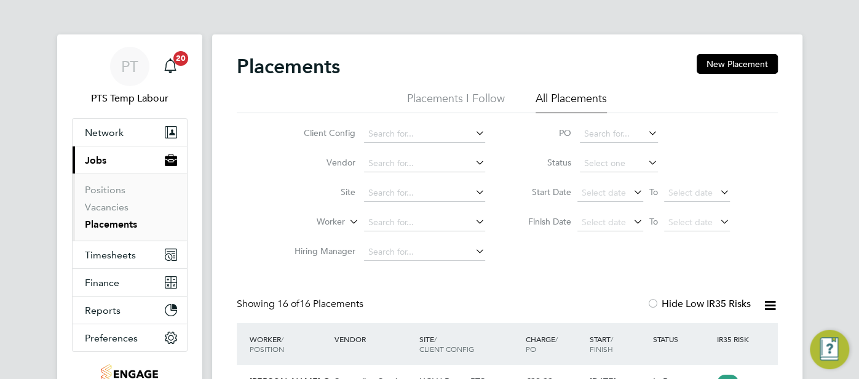
click at [111, 224] on link "Placements" at bounding box center [111, 224] width 52 height 12
click at [373, 191] on input at bounding box center [424, 192] width 121 height 17
click at [387, 207] on b "UCLH" at bounding box center [379, 210] width 23 height 10
type input "UCLH Base - PTS"
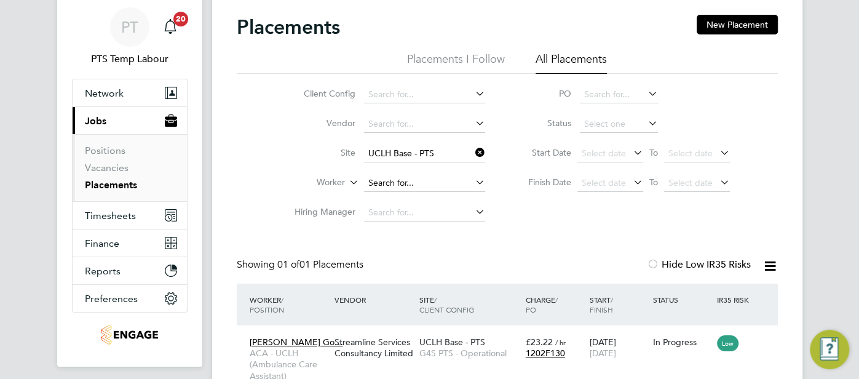
scroll to position [97, 0]
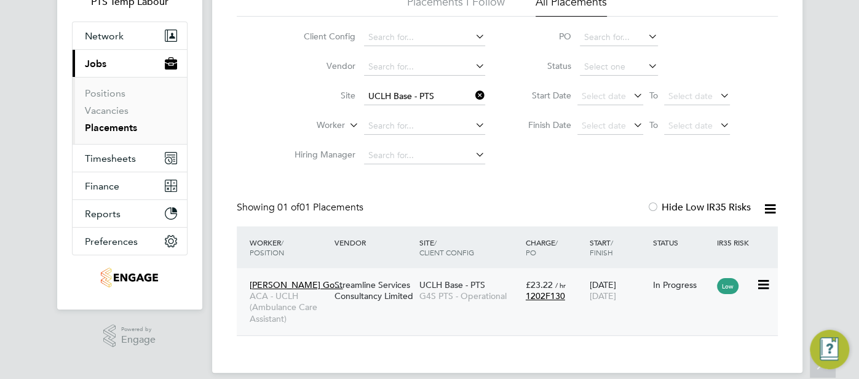
click at [486, 285] on div "UCLH Base - PTS G4S PTS - Operational" at bounding box center [469, 290] width 106 height 34
click at [451, 101] on input at bounding box center [424, 96] width 121 height 17
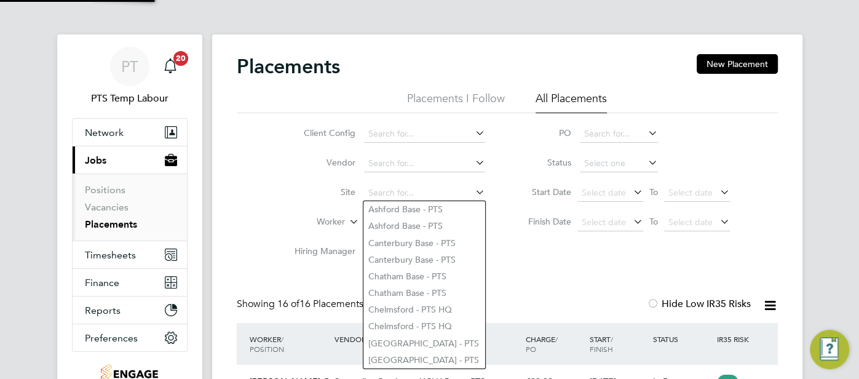
scroll to position [6, 6]
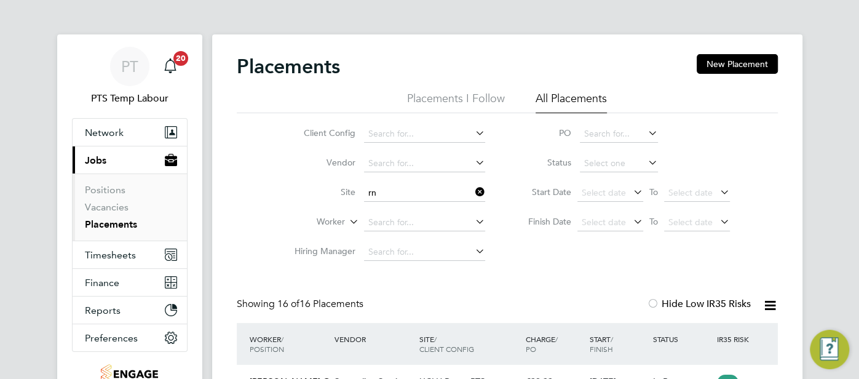
click at [443, 207] on li "RN OH Base - PTS" at bounding box center [424, 209] width 122 height 17
type input "RNOH Base - PTS"
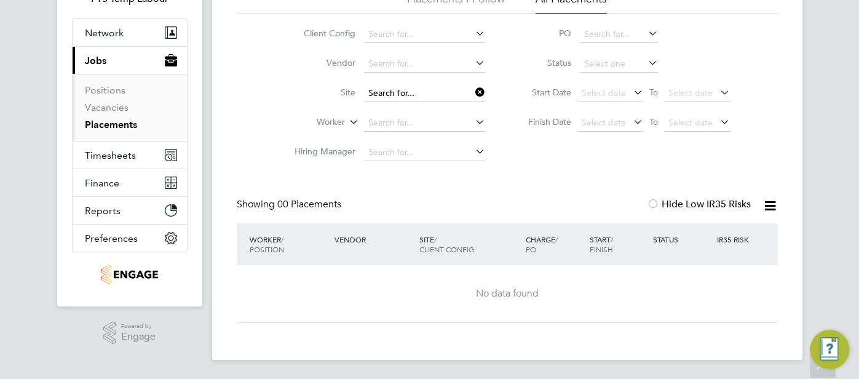
click at [440, 94] on input at bounding box center [424, 93] width 121 height 17
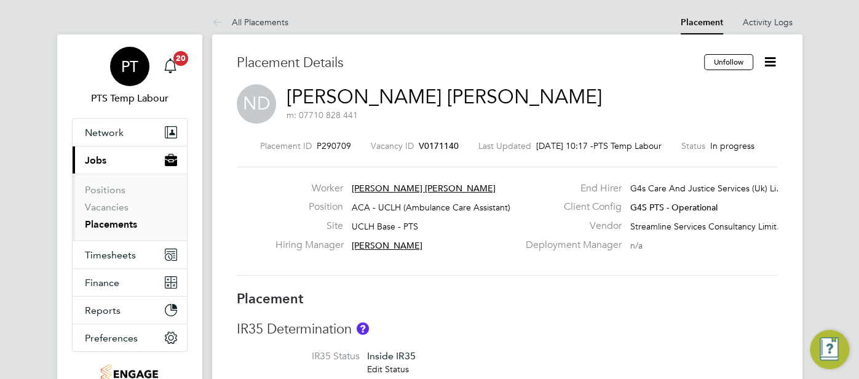
drag, startPoint x: 126, startPoint y: 79, endPoint x: 151, endPoint y: 71, distance: 26.4
click at [126, 80] on div "PT" at bounding box center [129, 66] width 39 height 39
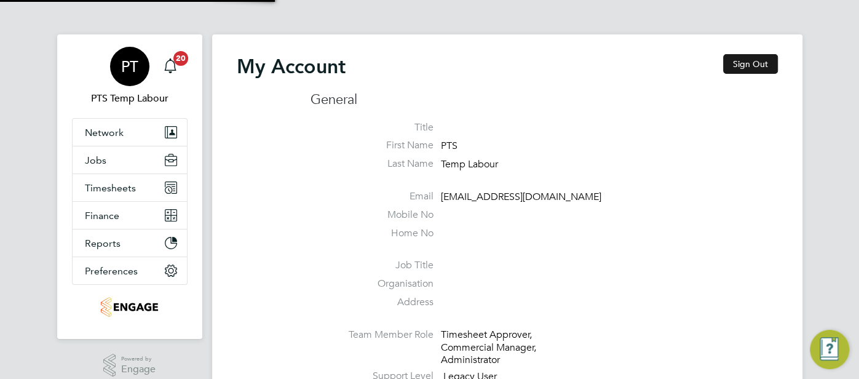
type input "[EMAIL_ADDRESS][DOMAIN_NAME]"
click at [751, 58] on button "Sign Out" at bounding box center [750, 64] width 55 height 20
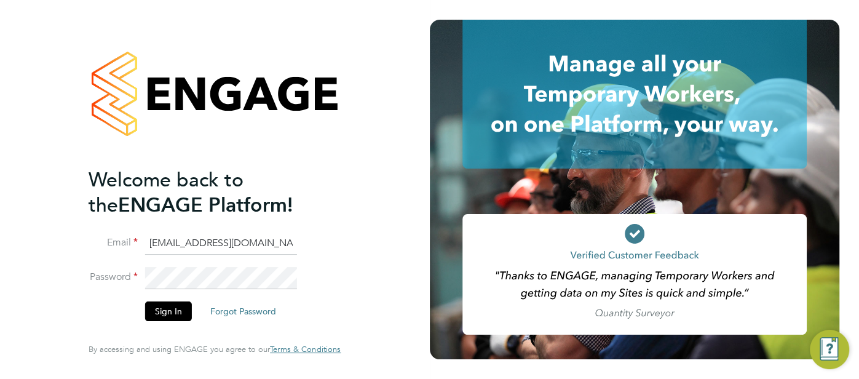
drag, startPoint x: 256, startPoint y: 238, endPoint x: 160, endPoint y: 244, distance: 96.1
click at [160, 244] on input "[EMAIL_ADDRESS][DOMAIN_NAME]" at bounding box center [221, 243] width 152 height 22
type input "p"
type input "[EMAIL_ADDRESS][DOMAIN_NAME]"
click at [170, 314] on button "Sign In" at bounding box center [168, 311] width 47 height 20
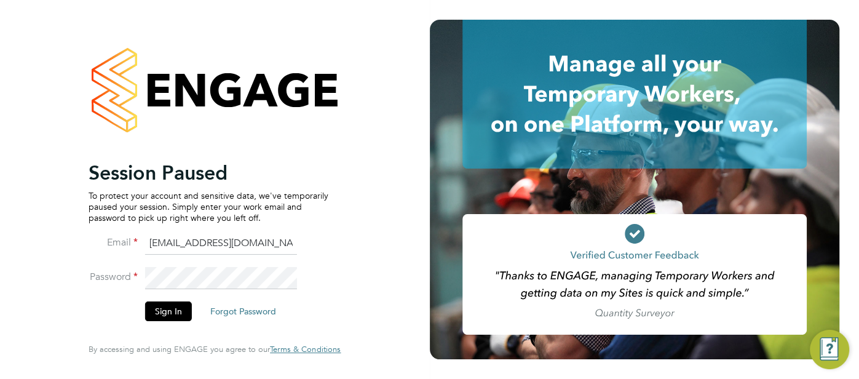
click at [275, 242] on input "cjs.templabour@uk.g4s.com" at bounding box center [221, 243] width 152 height 22
type input "cjs.health@uk.g4s.com"
click at [173, 312] on button "Sign In" at bounding box center [168, 311] width 47 height 20
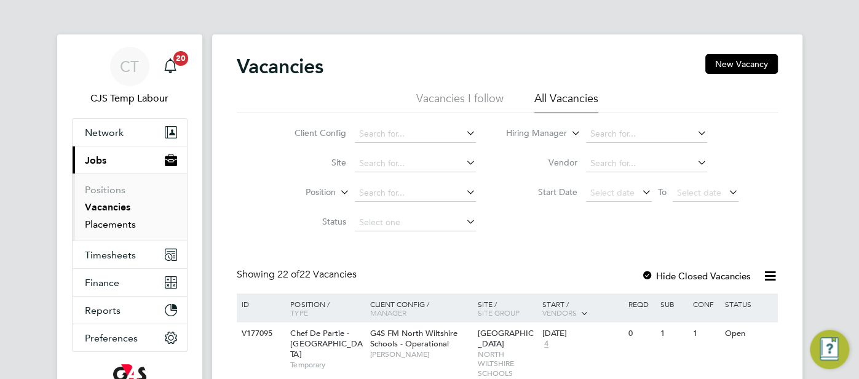
click at [113, 220] on link "Placements" at bounding box center [110, 224] width 51 height 12
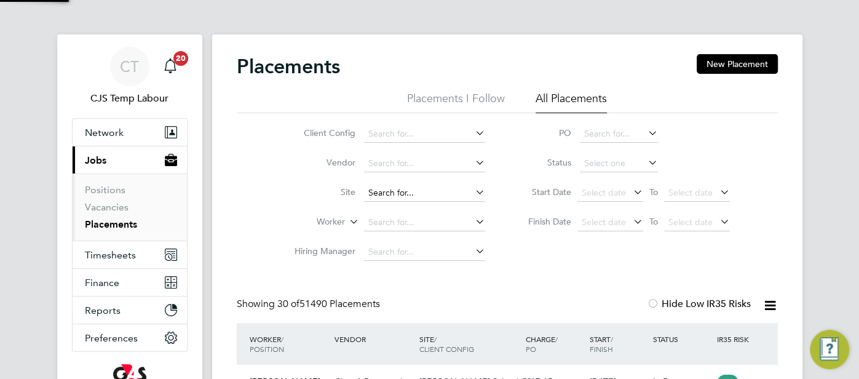
click at [389, 189] on input at bounding box center [424, 192] width 121 height 17
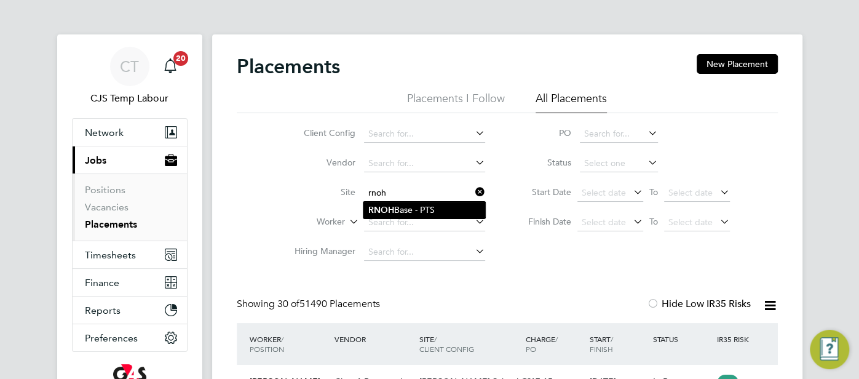
click at [402, 203] on li "RNOH Base - PTS" at bounding box center [424, 210] width 122 height 17
type input "RNOH Base - PTS"
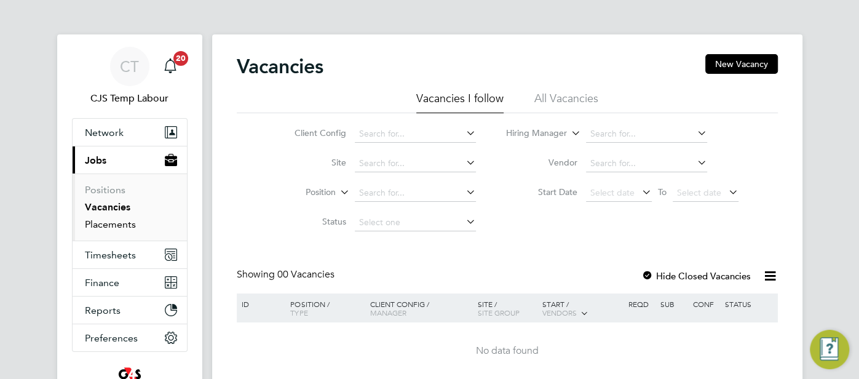
click at [122, 226] on link "Placements" at bounding box center [110, 224] width 51 height 12
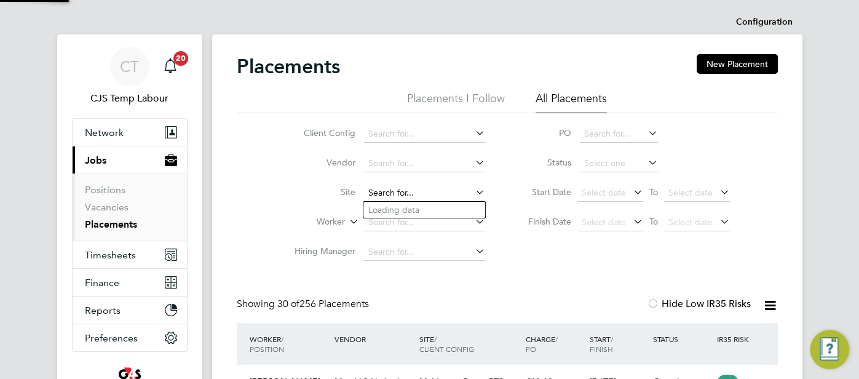
click at [404, 191] on input at bounding box center [424, 192] width 121 height 17
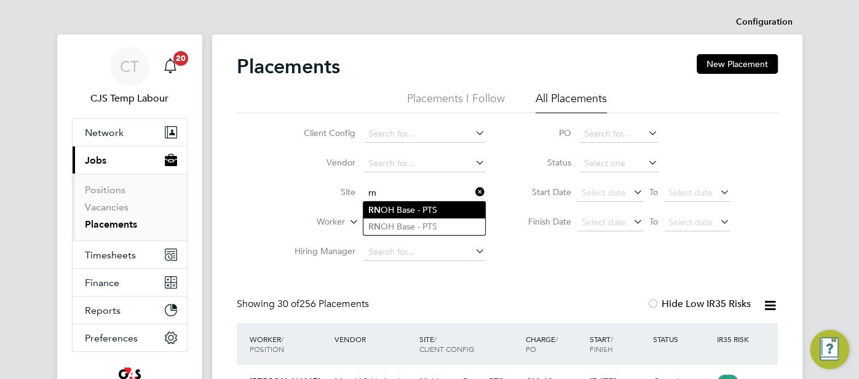
click at [420, 213] on li "RN OH Base - PTS" at bounding box center [424, 210] width 122 height 17
type input "RNOH Base - PTS"
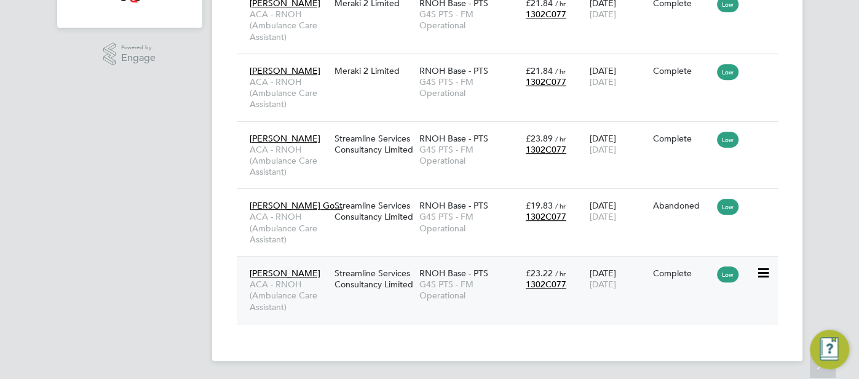
click at [489, 271] on div "RNOH Base - PTS G4S PTS - FM Operational" at bounding box center [469, 284] width 106 height 46
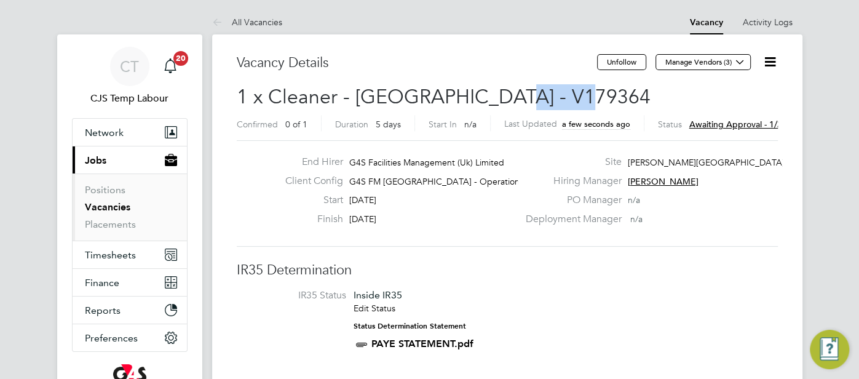
drag, startPoint x: 571, startPoint y: 98, endPoint x: 496, endPoint y: 92, distance: 74.6
click at [496, 92] on h2 "1 x Cleaner - [GEOGRAPHIC_DATA] - V179364 Confirmed 0 of 1 Duration 5 days Star…" at bounding box center [507, 110] width 541 height 52
copy span "V179364"
click at [778, 64] on icon at bounding box center [769, 61] width 15 height 15
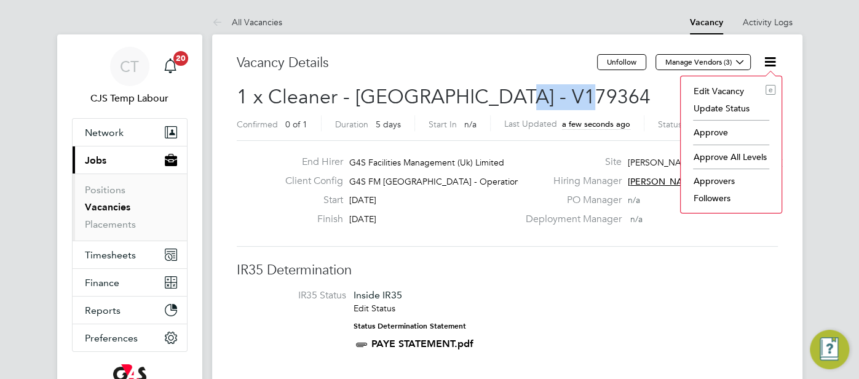
click at [726, 130] on li "Approve" at bounding box center [731, 132] width 89 height 17
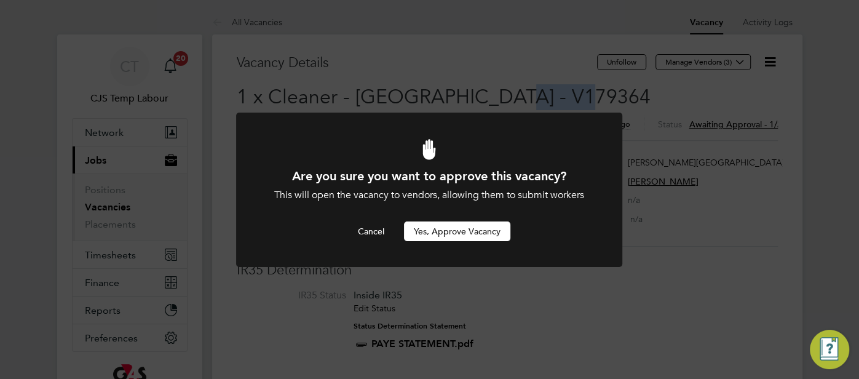
click at [483, 232] on button "Yes, Approve Vacancy" at bounding box center [457, 231] width 106 height 20
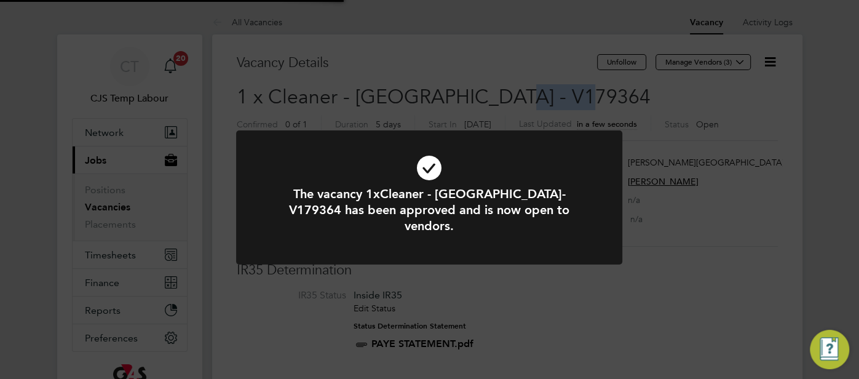
scroll to position [36, 86]
click at [427, 176] on icon at bounding box center [429, 168] width 320 height 48
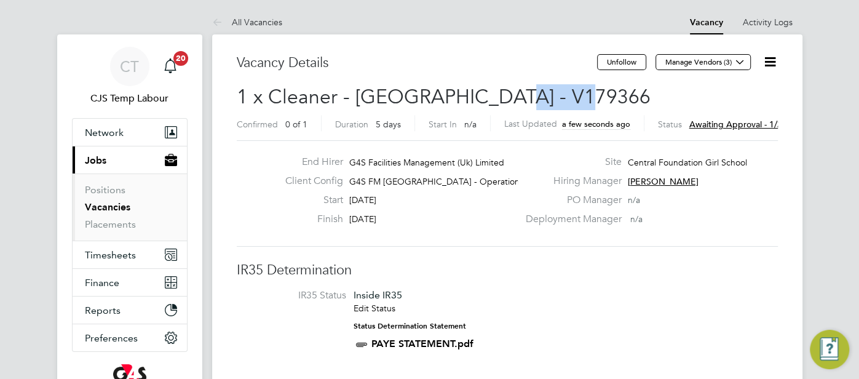
drag, startPoint x: 573, startPoint y: 98, endPoint x: 504, endPoint y: 97, distance: 68.9
click at [491, 95] on h2 "1 x Cleaner - Tower Hamlet - V179366 Confirmed 0 of 1 Duration 5 days Start In …" at bounding box center [507, 110] width 541 height 52
copy span "V179366"
click at [772, 60] on icon at bounding box center [769, 61] width 15 height 15
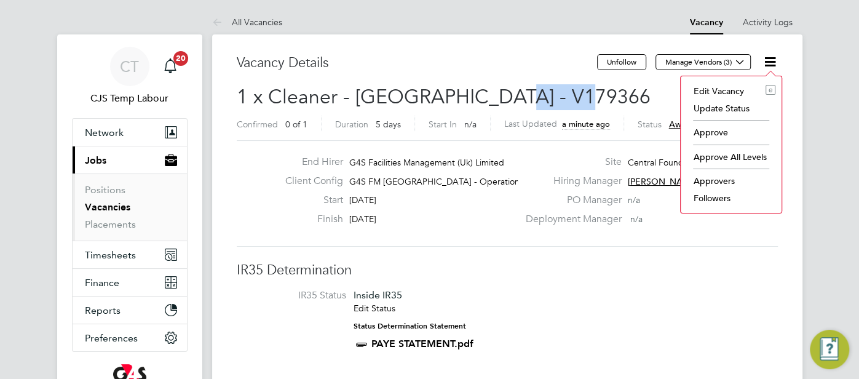
click at [725, 131] on li "Approve" at bounding box center [731, 132] width 89 height 17
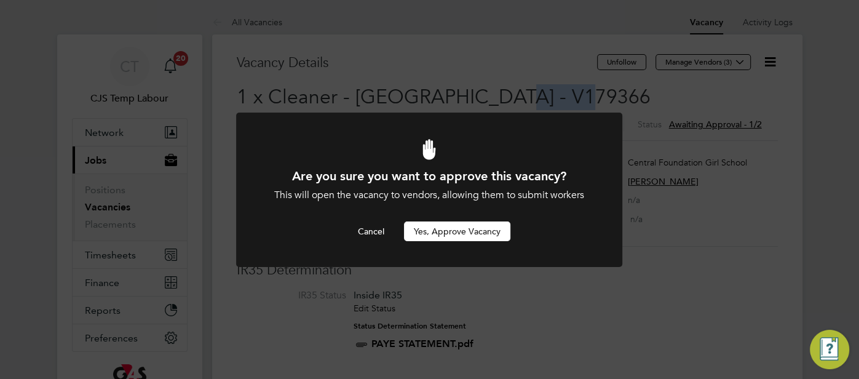
click at [457, 234] on button "Yes, Approve Vacancy" at bounding box center [457, 231] width 106 height 20
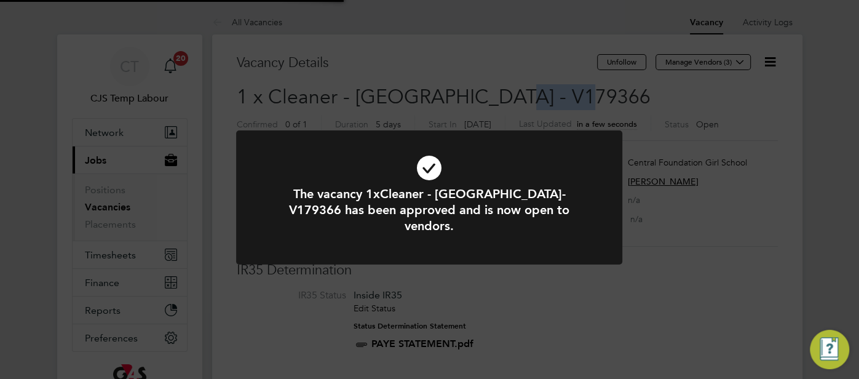
scroll to position [36, 86]
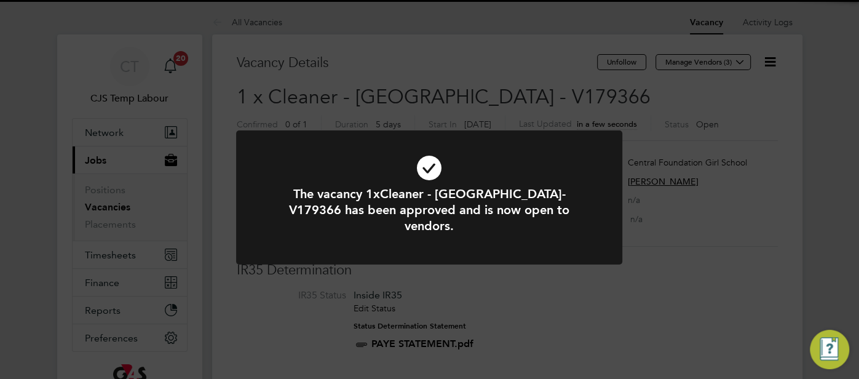
click at [427, 170] on icon at bounding box center [429, 168] width 320 height 48
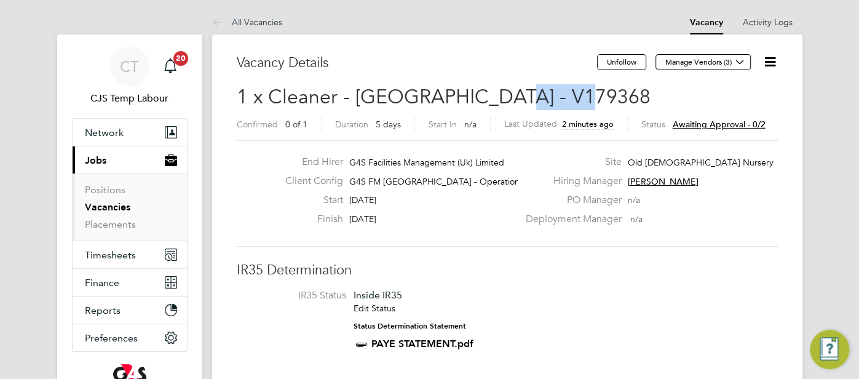
drag, startPoint x: 582, startPoint y: 97, endPoint x: 496, endPoint y: 90, distance: 85.7
click at [496, 90] on h2 "1 x Cleaner - Tower Hamlet - V179368 Confirmed 0 of 1 Duration 5 days Start In …" at bounding box center [507, 110] width 541 height 52
copy span "V179368"
click at [121, 72] on span "CT" at bounding box center [129, 66] width 19 height 16
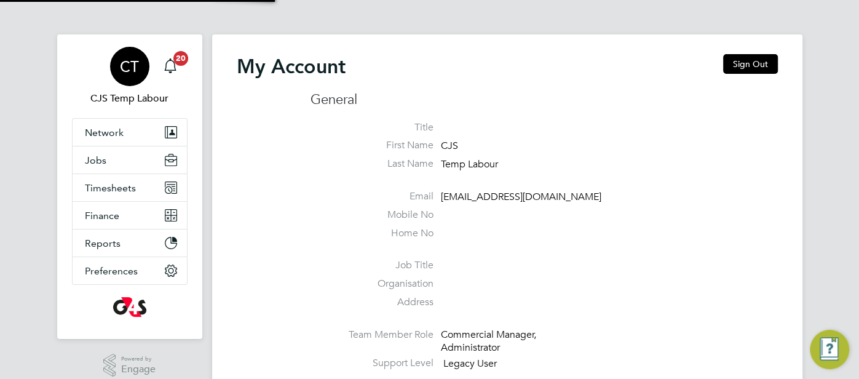
type input "cjs.templabour@uk.g4s.com"
click at [735, 63] on button "Sign Out" at bounding box center [750, 64] width 55 height 20
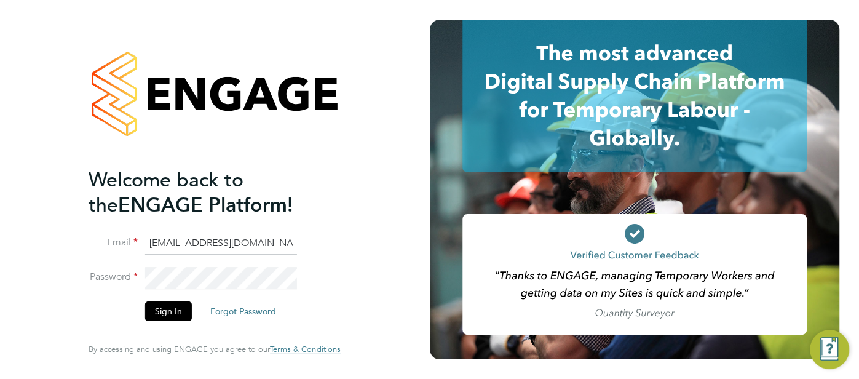
drag, startPoint x: 255, startPoint y: 238, endPoint x: 155, endPoint y: 242, distance: 100.3
click at [159, 241] on input "cjs.templabour@uk.g4s.com" at bounding box center [221, 243] width 152 height 22
type input "c"
type input "cjs.ess@uk.g4s.com"
click at [162, 313] on button "Sign In" at bounding box center [168, 311] width 47 height 20
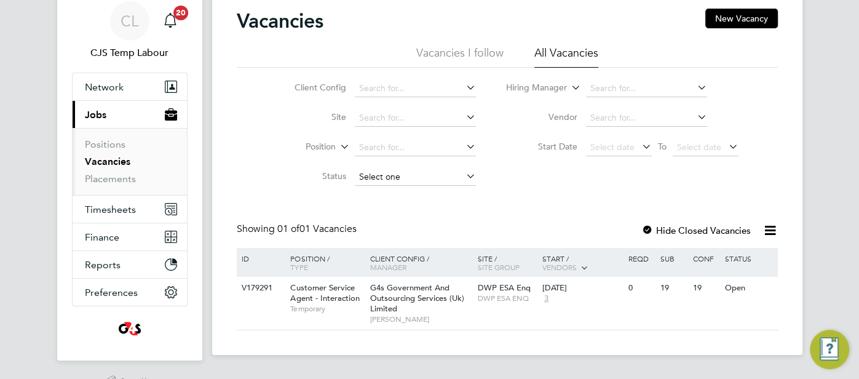
scroll to position [78, 0]
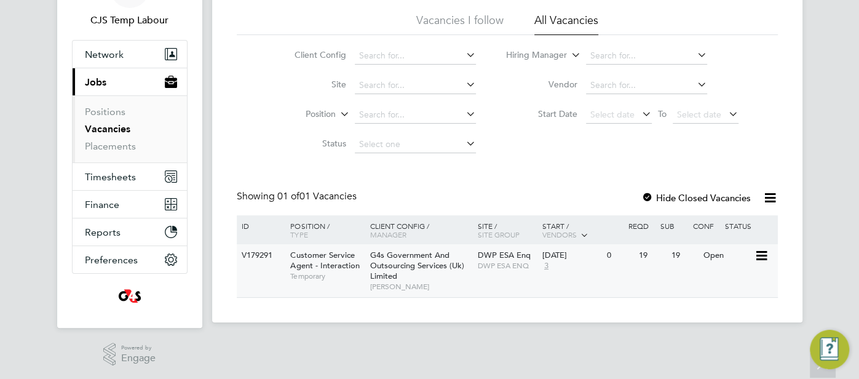
click at [719, 263] on div "Open" at bounding box center [726, 255] width 53 height 23
click at [133, 227] on button "Reports" at bounding box center [130, 231] width 114 height 27
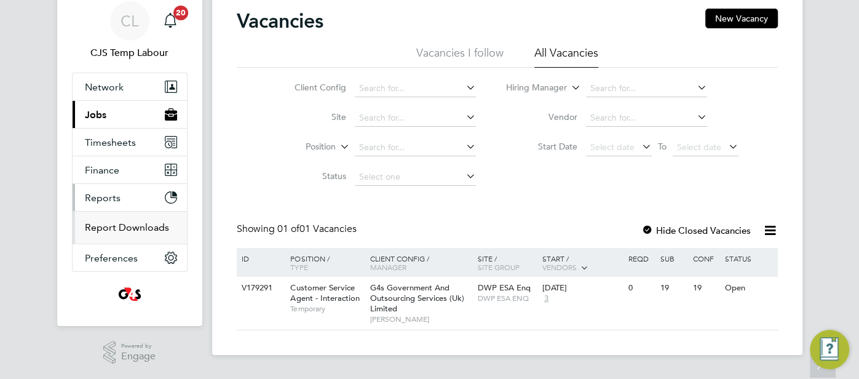
scroll to position [44, 0]
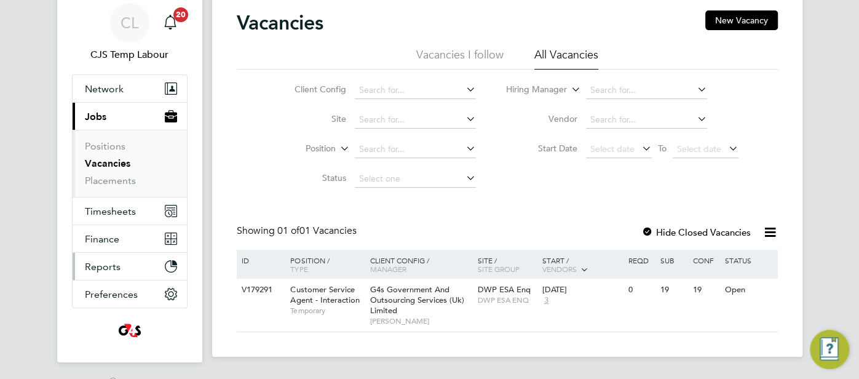
click at [120, 263] on button "Reports" at bounding box center [130, 266] width 114 height 27
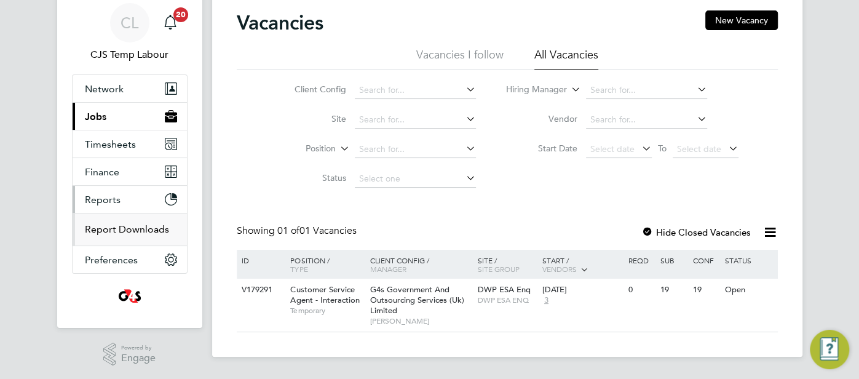
click at [132, 231] on link "Report Downloads" at bounding box center [127, 229] width 84 height 12
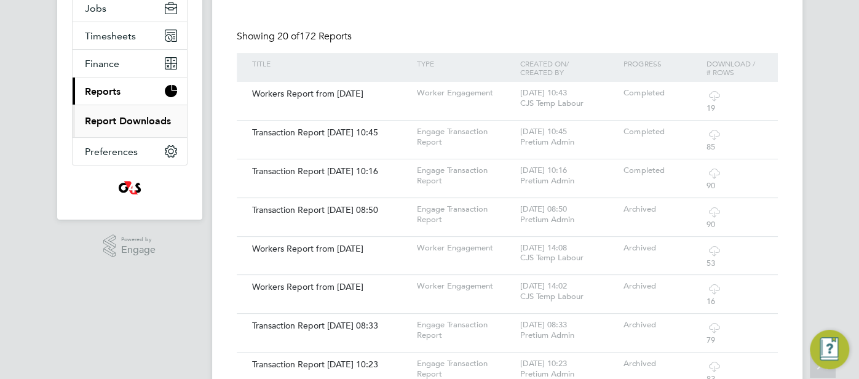
scroll to position [149, 0]
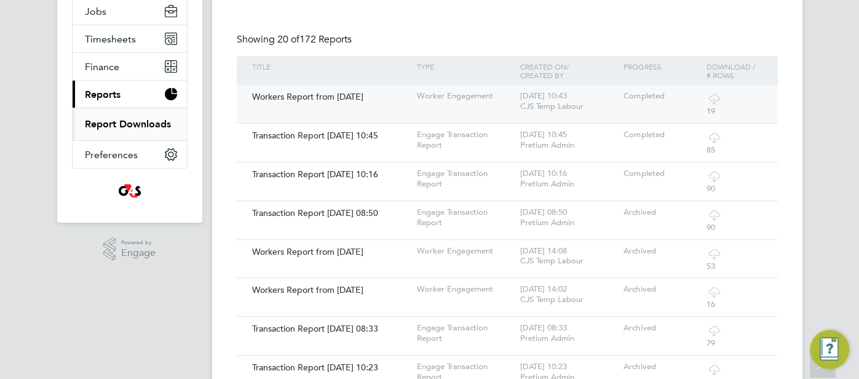
click at [698, 100] on div "Completed" at bounding box center [661, 96] width 82 height 23
click at [356, 96] on div "Workers Report from [DATE]" at bounding box center [331, 96] width 165 height 23
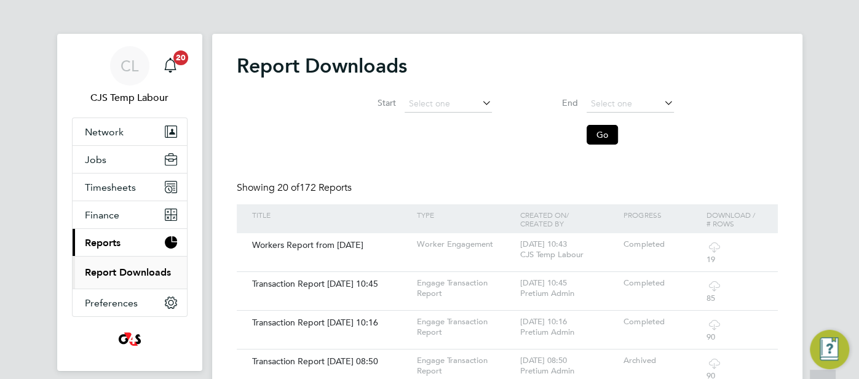
scroll to position [0, 0]
click at [372, 246] on div "Workers Report from [DATE]" at bounding box center [331, 245] width 165 height 23
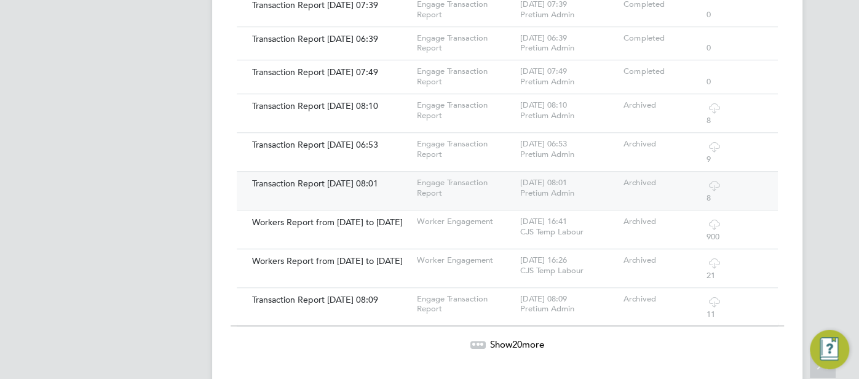
scroll to position [647, 0]
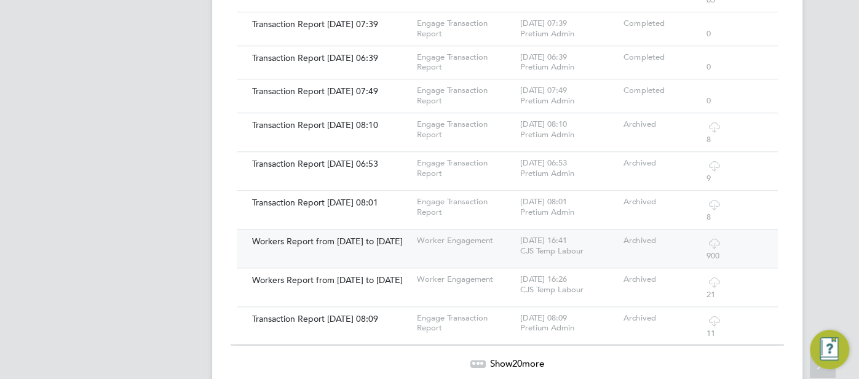
click at [362, 243] on div "Workers Report from 02 Jan 2023 to 05 Feb 2024" at bounding box center [331, 240] width 165 height 23
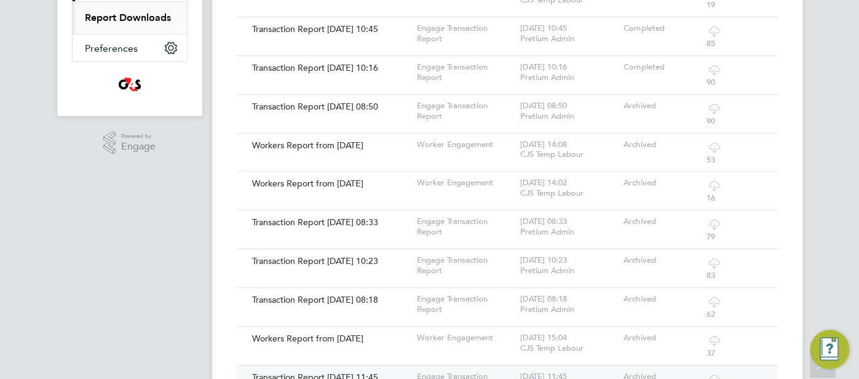
scroll to position [113, 0]
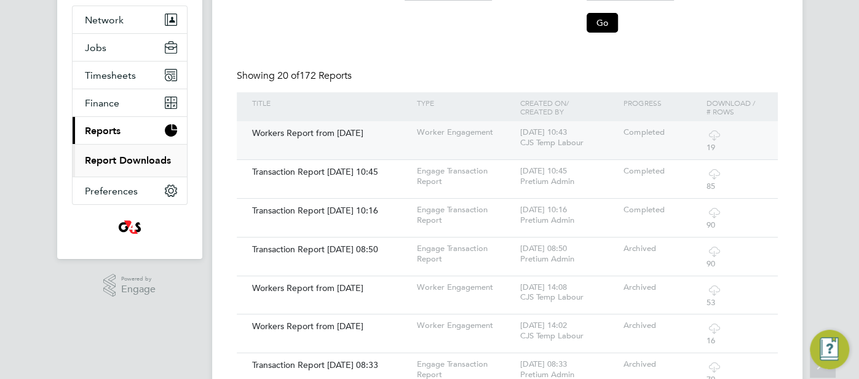
click at [357, 135] on div "Workers Report from [DATE]" at bounding box center [331, 132] width 165 height 23
click at [176, 184] on icon "Main navigation" at bounding box center [171, 190] width 12 height 12
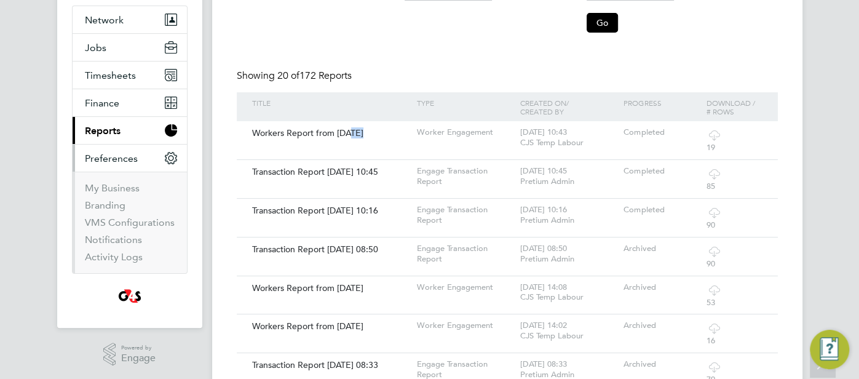
click at [125, 129] on button "Current page: Reports" at bounding box center [130, 130] width 114 height 27
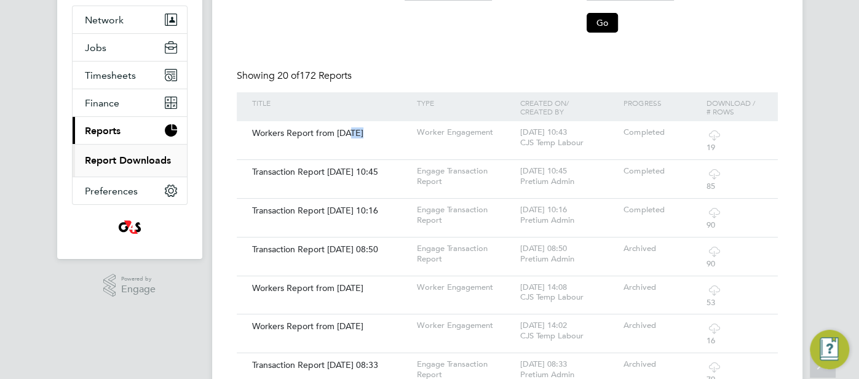
click at [113, 132] on span "Reports" at bounding box center [103, 131] width 36 height 12
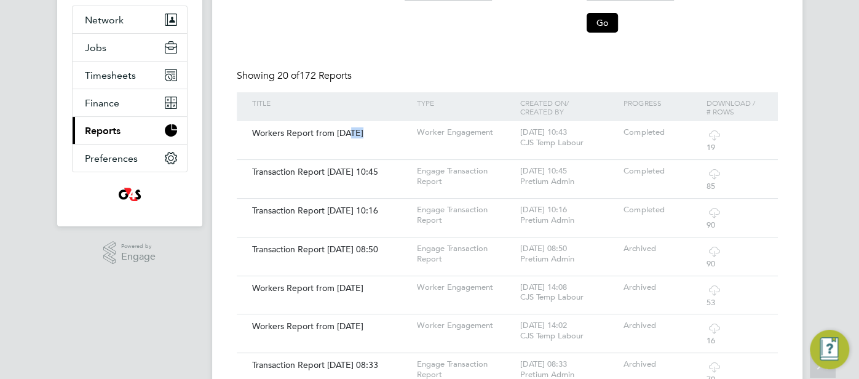
click at [125, 130] on button "Current page: Reports" at bounding box center [130, 130] width 114 height 27
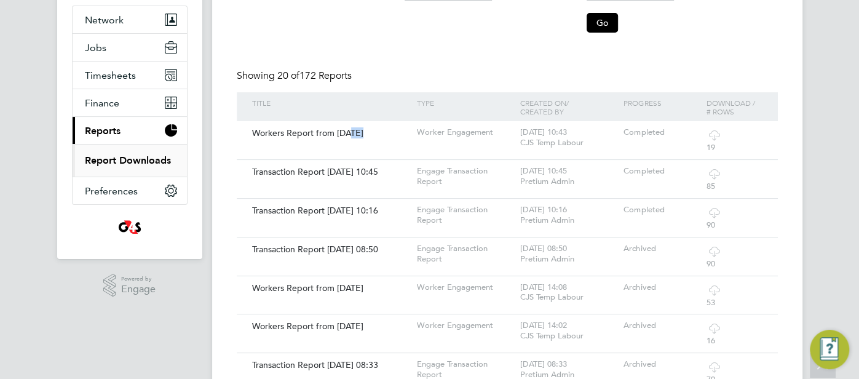
click at [133, 159] on link "Report Downloads" at bounding box center [128, 160] width 86 height 12
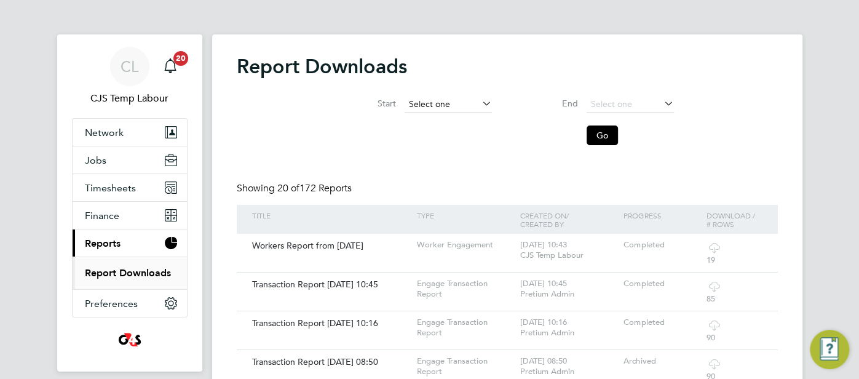
scroll to position [477, 0]
click at [458, 108] on input at bounding box center [448, 104] width 87 height 17
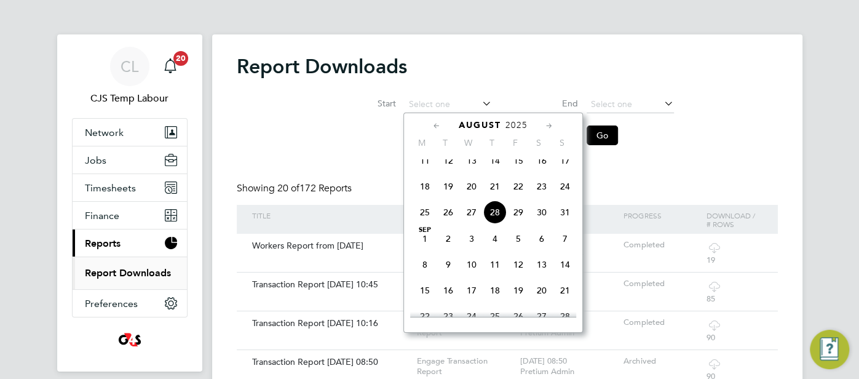
click at [499, 217] on span "28" at bounding box center [494, 211] width 23 height 23
type input "28 Aug 2025"
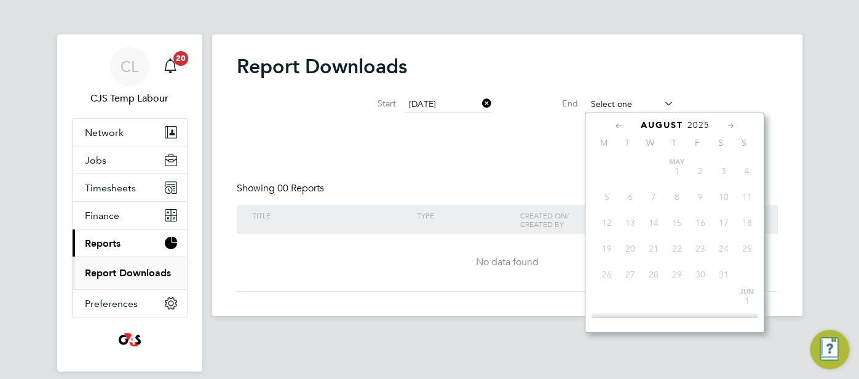
click at [644, 102] on input at bounding box center [630, 104] width 87 height 17
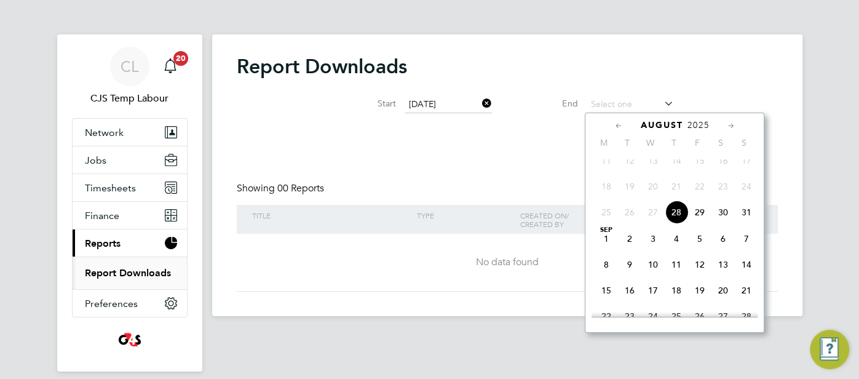
click at [671, 221] on span "28" at bounding box center [676, 211] width 23 height 23
type input "28 Aug 2025"
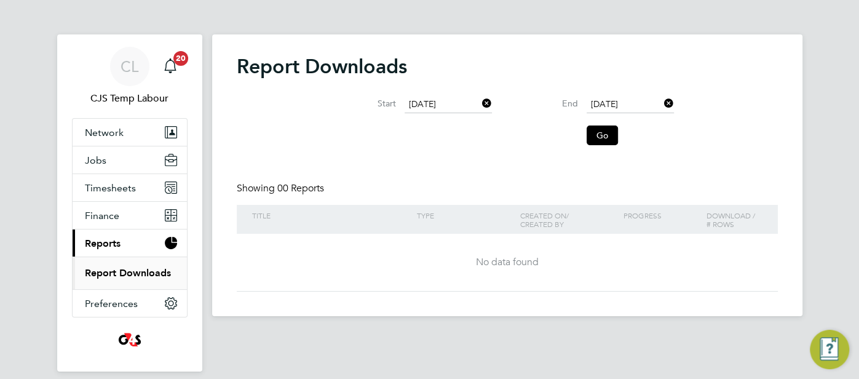
click at [480, 100] on icon at bounding box center [480, 103] width 0 height 17
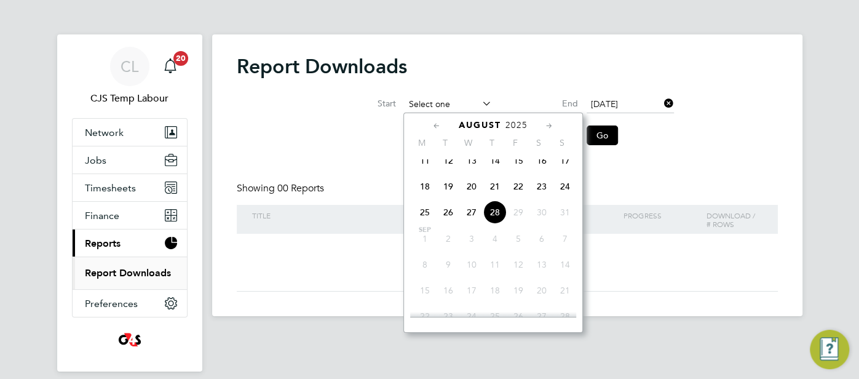
click at [446, 102] on input at bounding box center [448, 104] width 87 height 17
click at [473, 220] on span "27" at bounding box center [471, 211] width 23 height 23
type input "[DATE]"
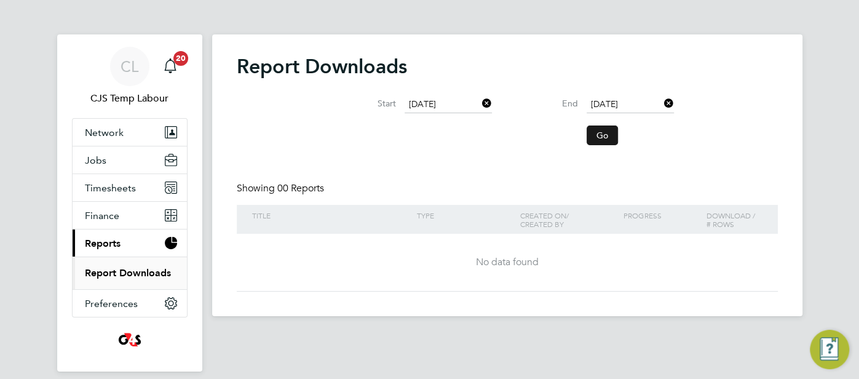
click at [598, 136] on button "Go" at bounding box center [602, 135] width 31 height 20
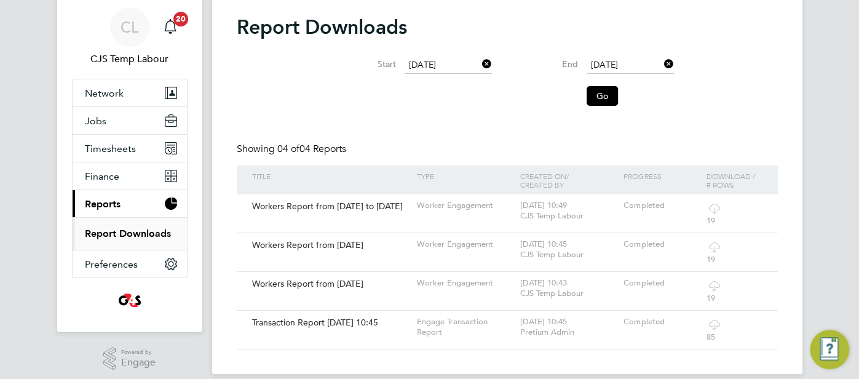
scroll to position [47, 0]
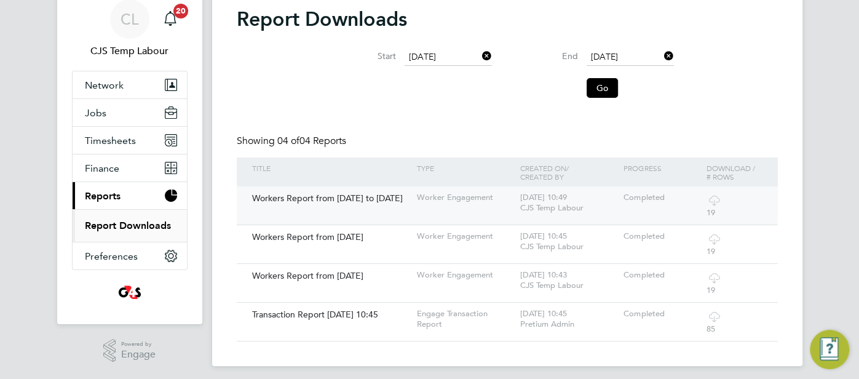
click at [330, 197] on div "Workers Report from 28 Aug 2025 to 28 Aug 2025" at bounding box center [331, 197] width 165 height 23
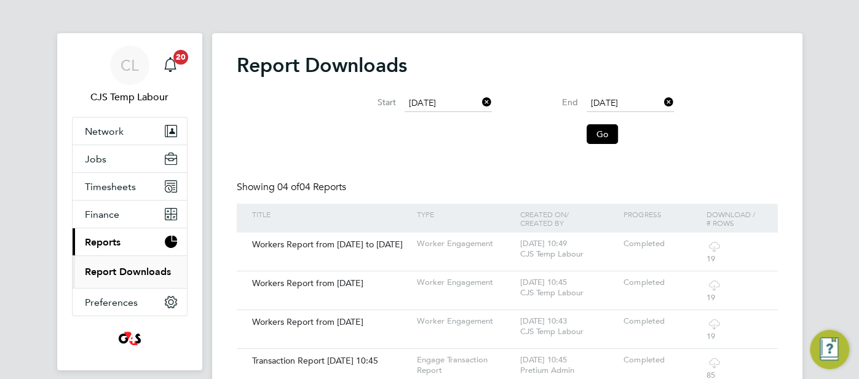
scroll to position [0, 0]
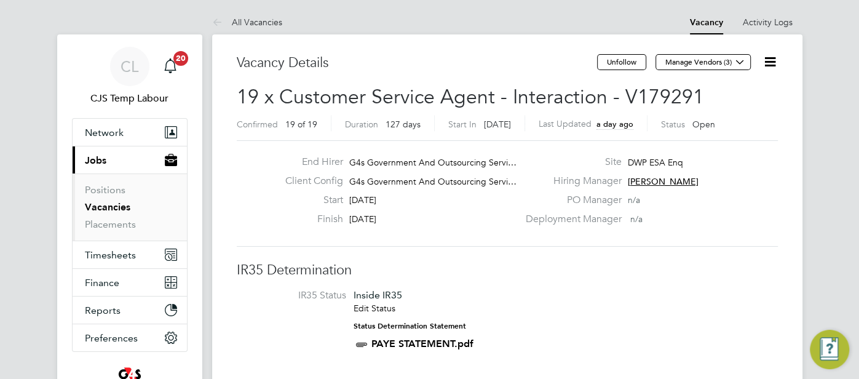
click at [116, 208] on link "Vacancies" at bounding box center [107, 207] width 45 height 12
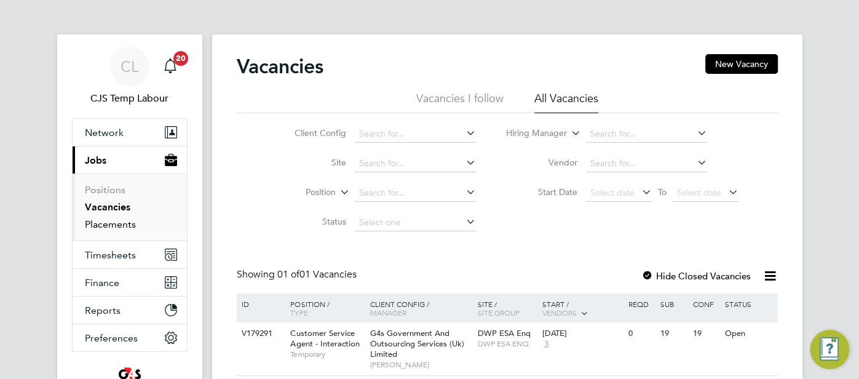
click at [116, 220] on link "Placements" at bounding box center [110, 224] width 51 height 12
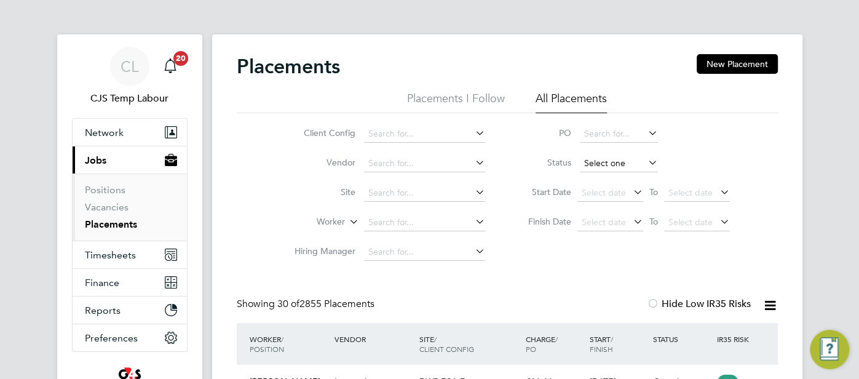
click at [599, 161] on input at bounding box center [619, 163] width 78 height 17
click at [590, 185] on li "Active" at bounding box center [618, 180] width 79 height 16
type input "Active"
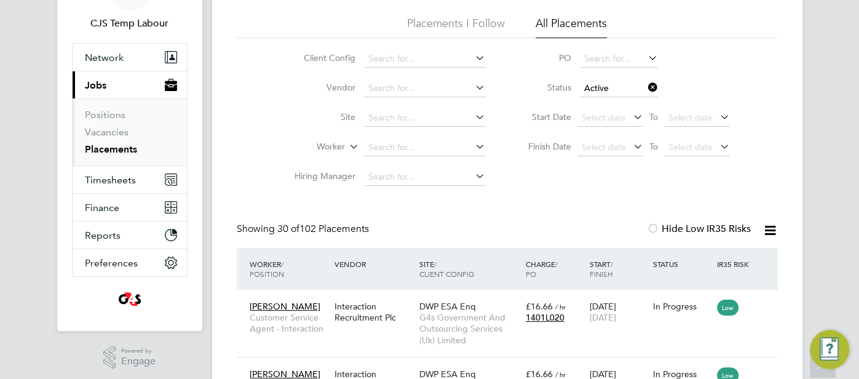
click at [769, 231] on icon at bounding box center [769, 230] width 15 height 15
drag, startPoint x: 704, startPoint y: 256, endPoint x: 684, endPoint y: 256, distance: 19.7
click at [703, 256] on li "Download Placements Report" at bounding box center [709, 259] width 131 height 17
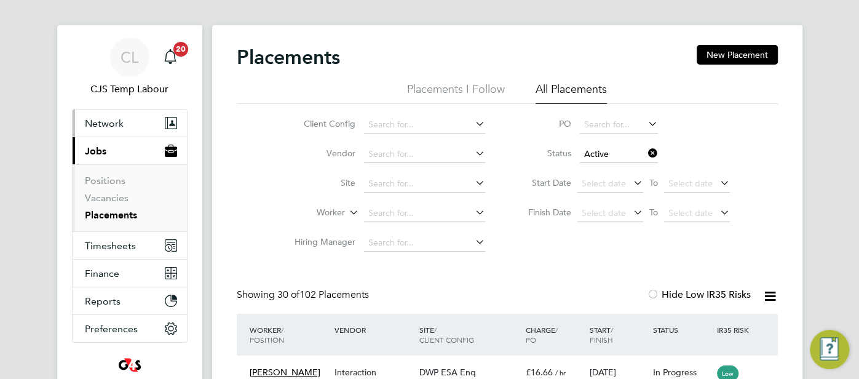
click at [102, 129] on button "Network" at bounding box center [130, 122] width 114 height 27
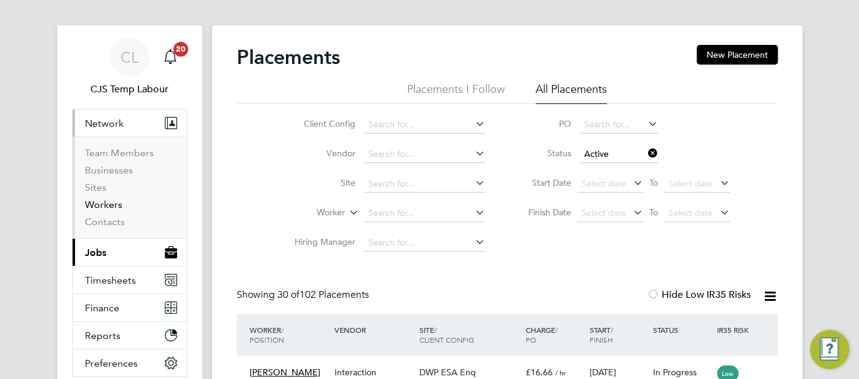
click at [98, 199] on link "Workers" at bounding box center [104, 205] width 38 height 12
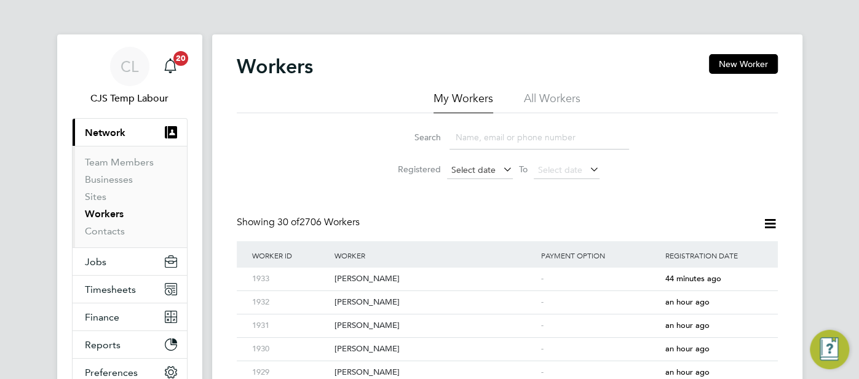
click at [471, 165] on span "Select date" at bounding box center [473, 169] width 44 height 11
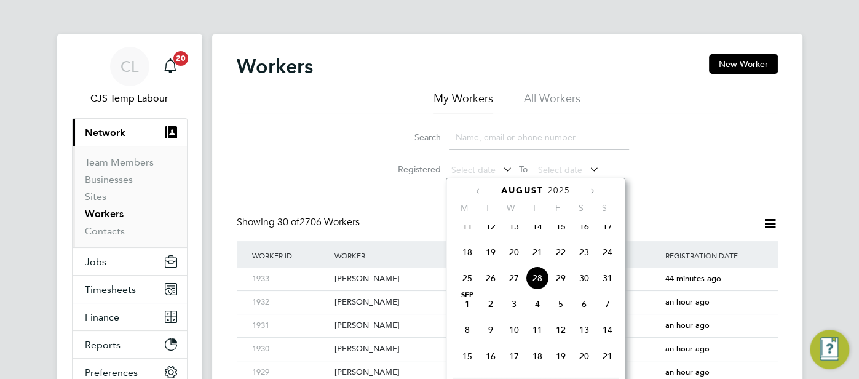
click at [513, 290] on span "27" at bounding box center [513, 277] width 23 height 23
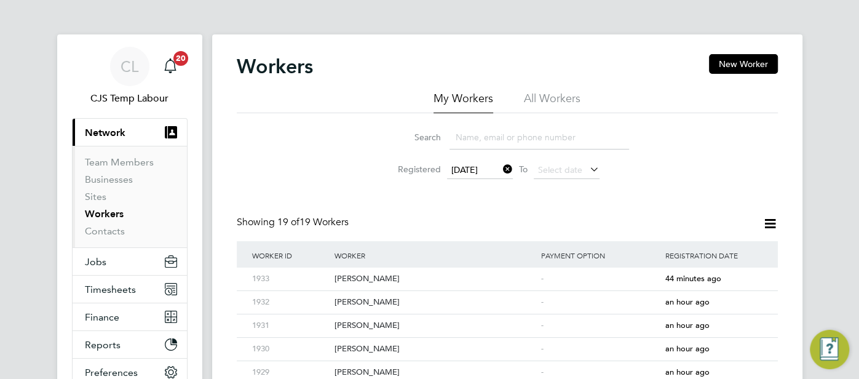
click at [772, 221] on icon at bounding box center [769, 223] width 15 height 15
click at [732, 251] on li "Create Workers Report" at bounding box center [723, 252] width 106 height 17
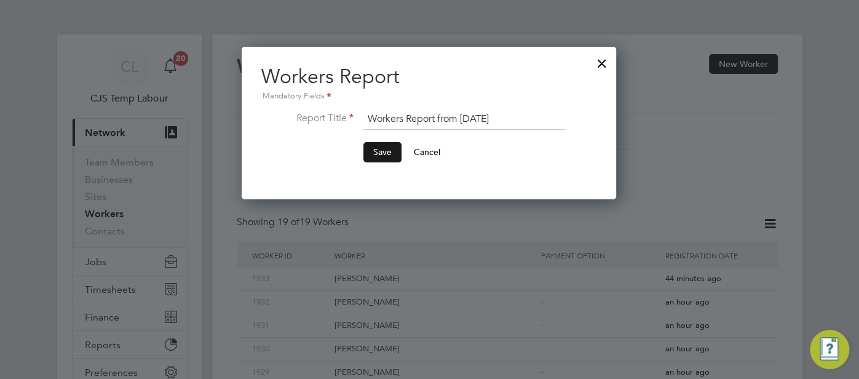
click at [386, 152] on button "Save" at bounding box center [382, 152] width 38 height 20
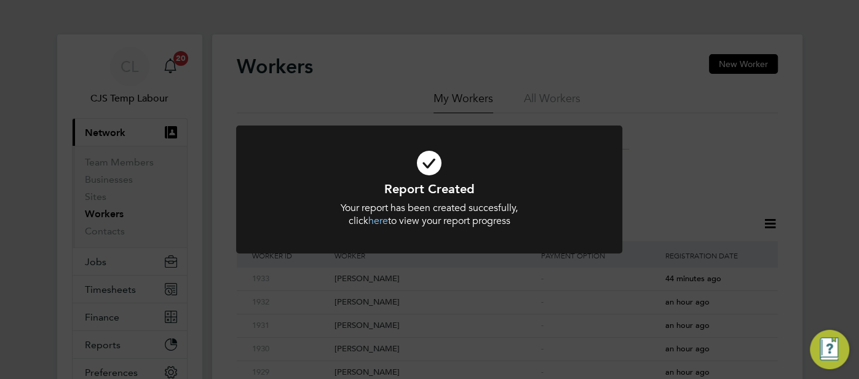
click at [431, 160] on icon at bounding box center [429, 163] width 320 height 48
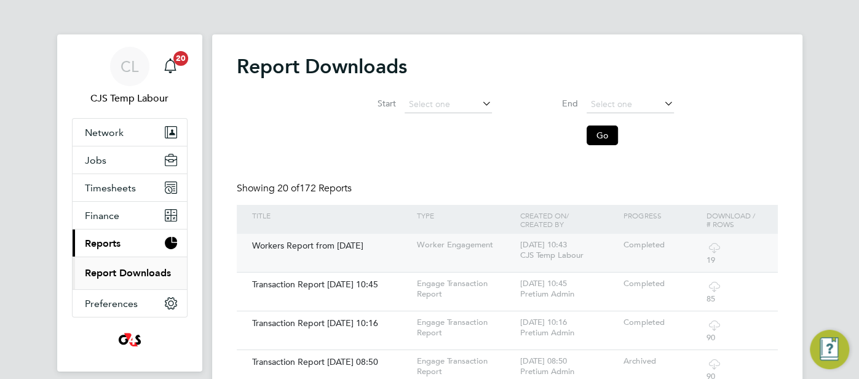
click at [319, 251] on div "Workers Report from [DATE]" at bounding box center [331, 245] width 165 height 23
click at [330, 243] on div "Workers Report from [DATE]" at bounding box center [331, 245] width 165 height 23
click at [614, 250] on div "28 Aug 2025 - 10:43 CJS Temp Labour" at bounding box center [568, 250] width 103 height 33
click at [683, 249] on div "Completed" at bounding box center [661, 245] width 82 height 23
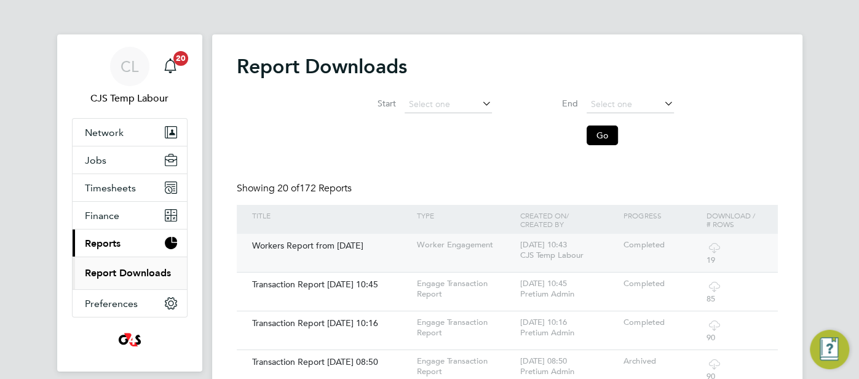
drag, startPoint x: 307, startPoint y: 244, endPoint x: 294, endPoint y: 249, distance: 13.8
click at [306, 245] on div "Workers Report from [DATE]" at bounding box center [331, 245] width 165 height 23
click at [269, 247] on div "Workers Report from [DATE]" at bounding box center [331, 245] width 165 height 23
click at [389, 243] on div "Workers Report from [DATE]" at bounding box center [331, 245] width 165 height 23
click at [623, 248] on div "Completed" at bounding box center [661, 245] width 82 height 23
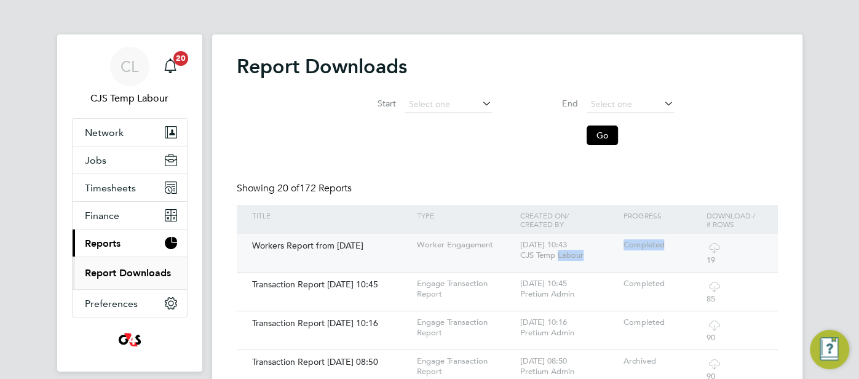
click at [623, 248] on div "Completed" at bounding box center [661, 245] width 82 height 23
click at [595, 128] on button "Go" at bounding box center [602, 135] width 31 height 20
click at [332, 251] on div "Workers Report from [DATE]" at bounding box center [331, 245] width 165 height 23
click at [330, 250] on div "Workers Report from [DATE]" at bounding box center [331, 245] width 165 height 23
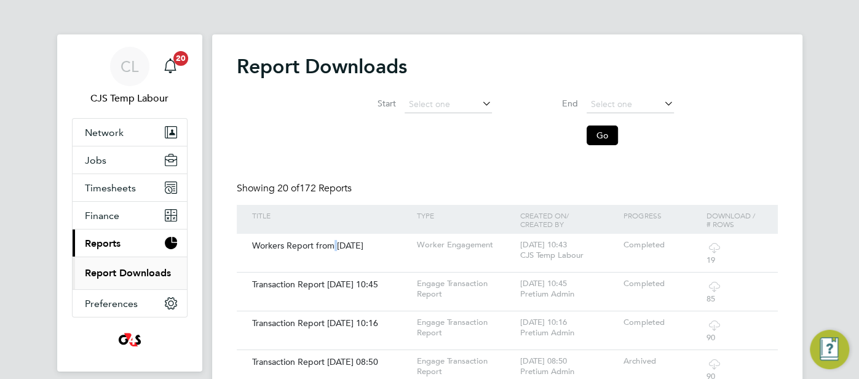
click at [480, 105] on icon at bounding box center [480, 103] width 0 height 17
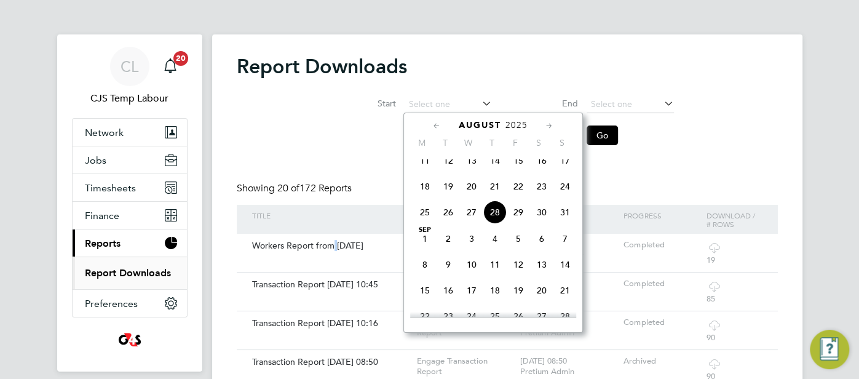
click at [473, 216] on span "27" at bounding box center [471, 211] width 23 height 23
type input "27 Aug 2025"
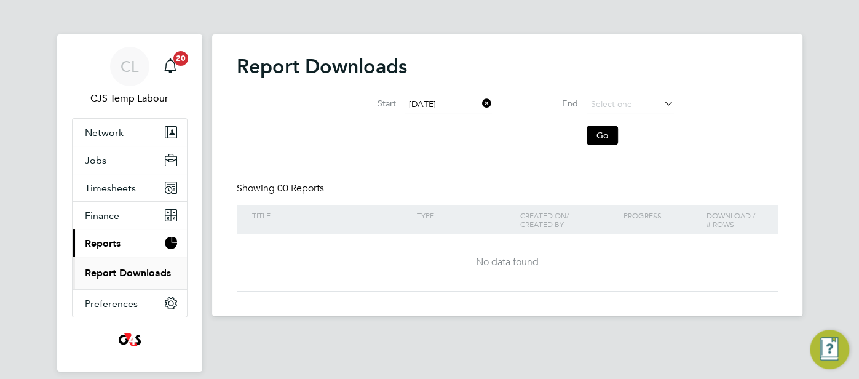
click at [132, 273] on link "Report Downloads" at bounding box center [128, 273] width 86 height 12
click at [129, 268] on link "Report Downloads" at bounding box center [128, 273] width 86 height 12
click at [100, 242] on span "Reports" at bounding box center [103, 243] width 36 height 12
drag, startPoint x: 401, startPoint y: 154, endPoint x: 414, endPoint y: 154, distance: 12.9
click at [401, 155] on div "Report Downloads Start 27 Aug 2025 End Go Showing 00 Reports Title Type Created…" at bounding box center [507, 172] width 541 height 237
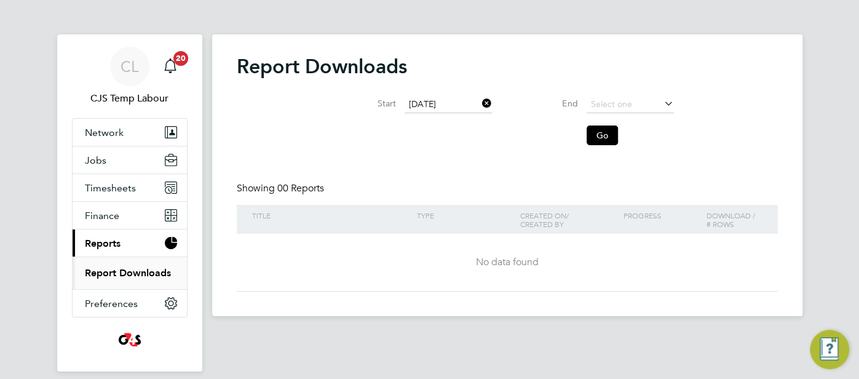
click at [480, 106] on icon at bounding box center [480, 103] width 0 height 17
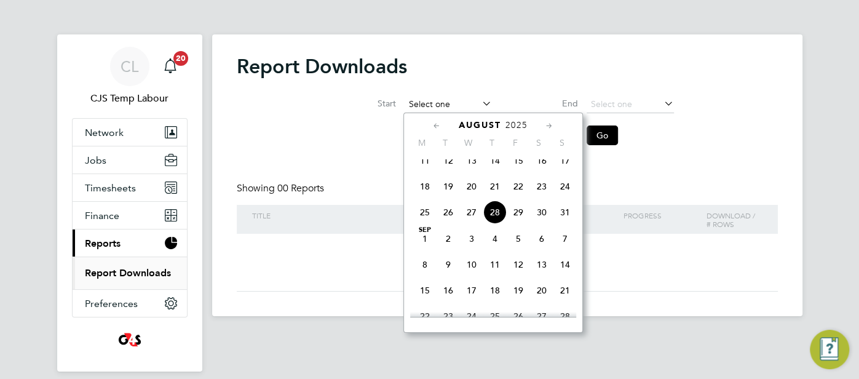
click at [449, 109] on input at bounding box center [448, 104] width 87 height 17
click at [491, 216] on span "28" at bounding box center [494, 211] width 23 height 23
type input "28 Aug 2025"
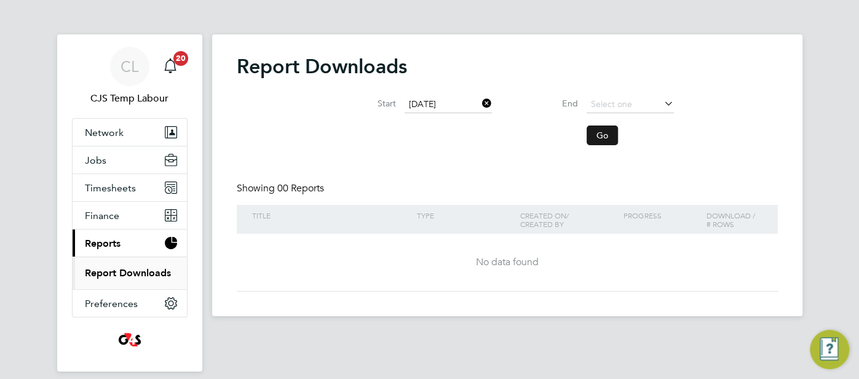
click at [602, 126] on button "Go" at bounding box center [602, 135] width 31 height 20
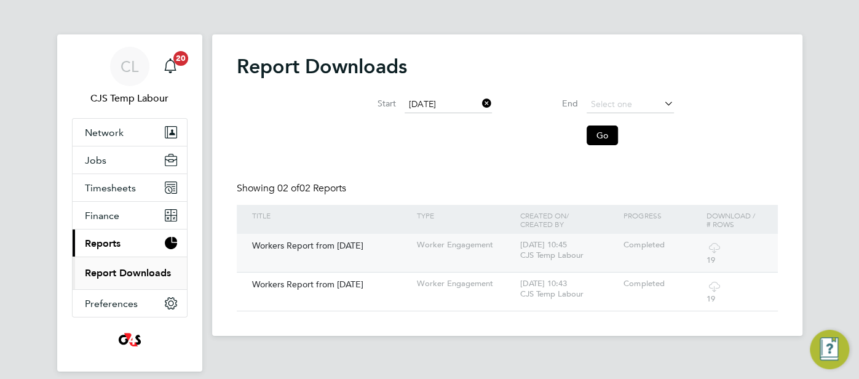
click at [301, 247] on div "Workers Report from [DATE]" at bounding box center [331, 245] width 165 height 23
click at [331, 284] on div "Workers Report from [DATE]" at bounding box center [331, 283] width 165 height 23
click at [330, 283] on div "Workers Report from [DATE]" at bounding box center [331, 283] width 165 height 23
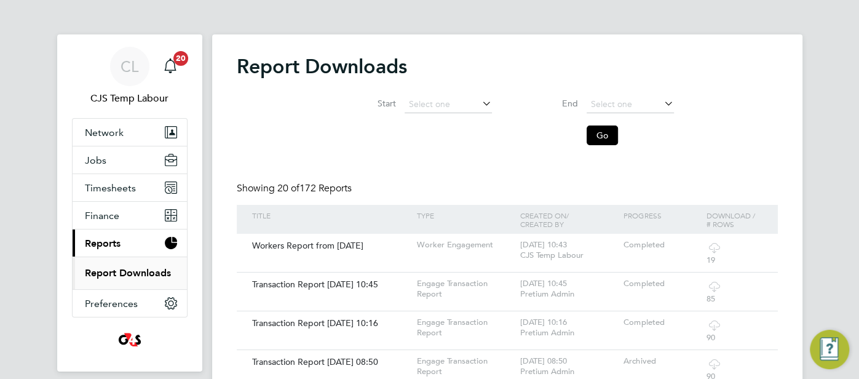
click at [106, 243] on span "Reports" at bounding box center [103, 243] width 36 height 12
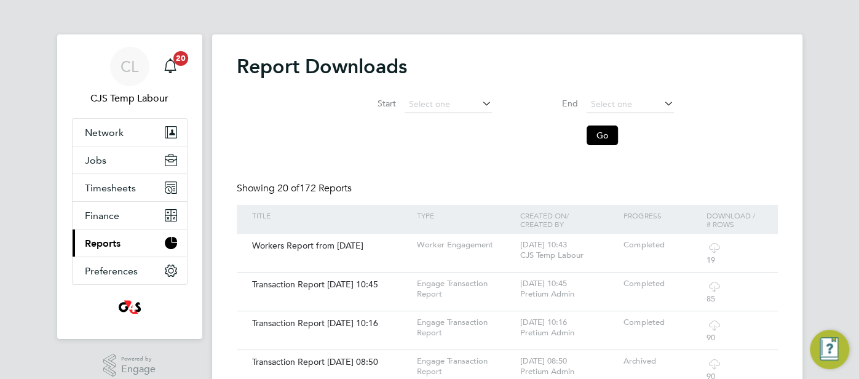
drag, startPoint x: 117, startPoint y: 243, endPoint x: 125, endPoint y: 243, distance: 8.0
click at [125, 243] on button "Current page: Reports" at bounding box center [130, 242] width 114 height 27
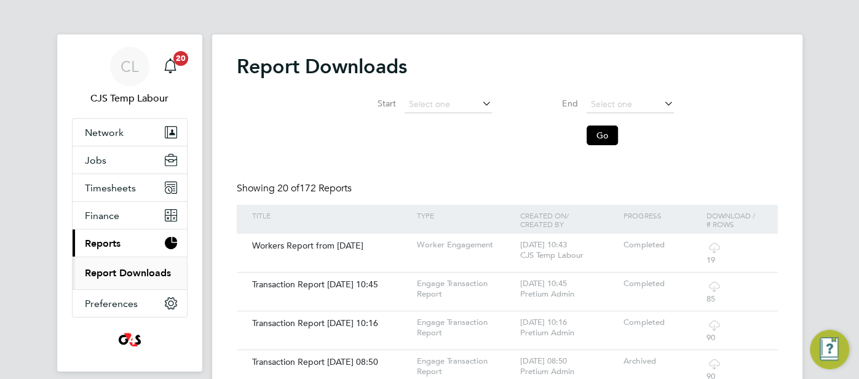
click at [128, 274] on link "Report Downloads" at bounding box center [128, 273] width 86 height 12
click at [303, 246] on div "Workers Report from [DATE]" at bounding box center [331, 245] width 165 height 23
click at [291, 245] on div "Workers Report from [DATE]" at bounding box center [331, 245] width 165 height 23
click at [289, 245] on div "Workers Report from [DATE]" at bounding box center [331, 245] width 165 height 23
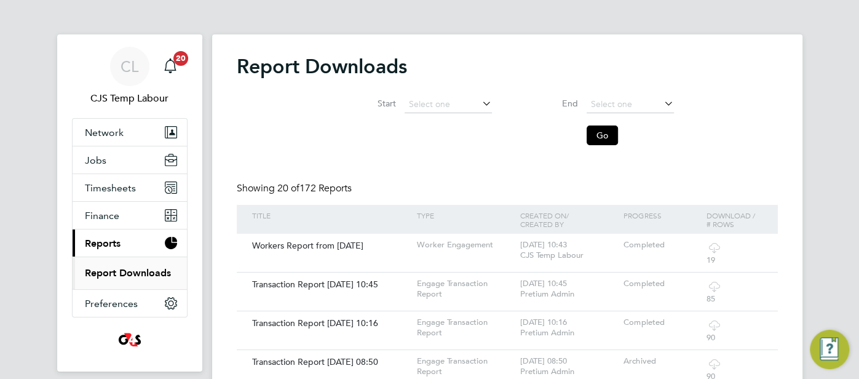
click at [159, 268] on link "Report Downloads" at bounding box center [128, 273] width 86 height 12
click at [268, 246] on div "Workers Report from [DATE]" at bounding box center [331, 245] width 165 height 23
click at [306, 245] on div "Workers Report from [DATE]" at bounding box center [331, 245] width 165 height 23
click at [322, 248] on div "Workers Report from [DATE]" at bounding box center [331, 245] width 165 height 23
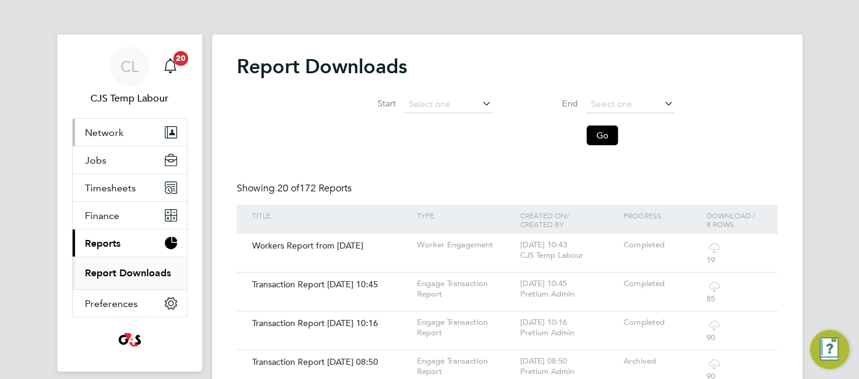
click at [122, 130] on button "Network" at bounding box center [130, 132] width 114 height 27
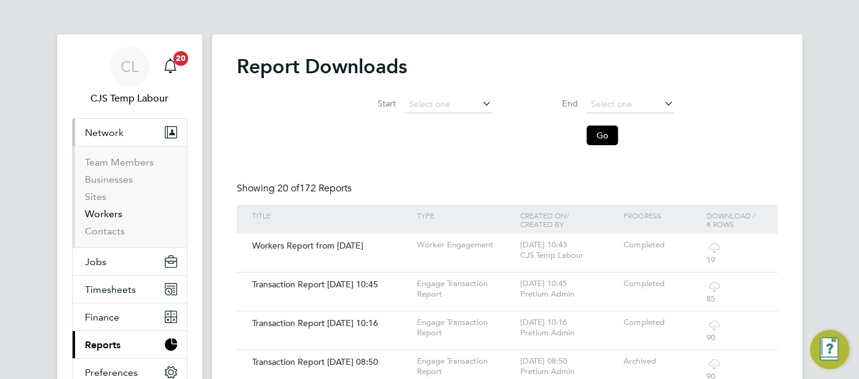
click at [113, 211] on link "Workers" at bounding box center [104, 214] width 38 height 12
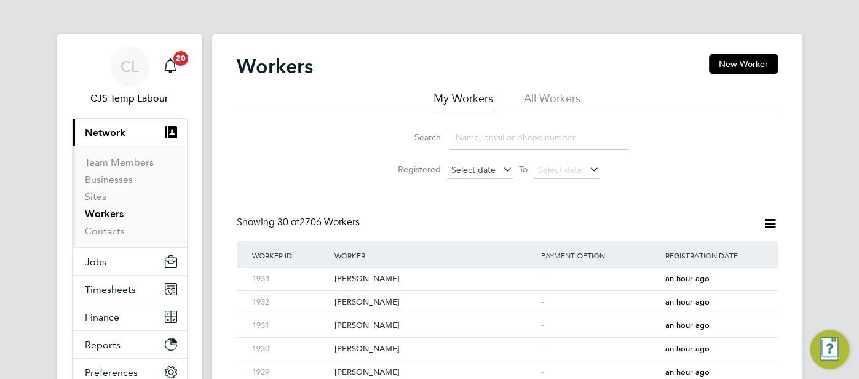
click at [457, 171] on span "Select date" at bounding box center [473, 169] width 44 height 11
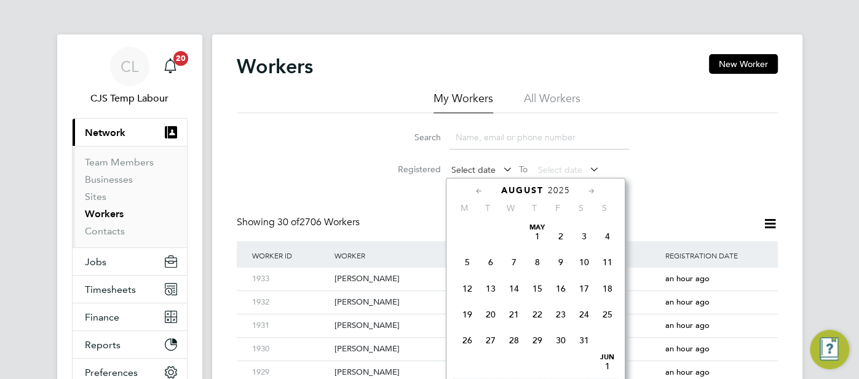
scroll to position [477, 0]
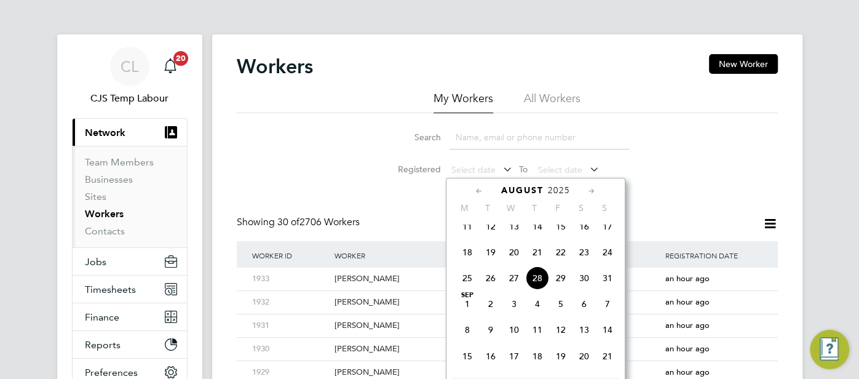
click at [508, 287] on span "27" at bounding box center [513, 277] width 23 height 23
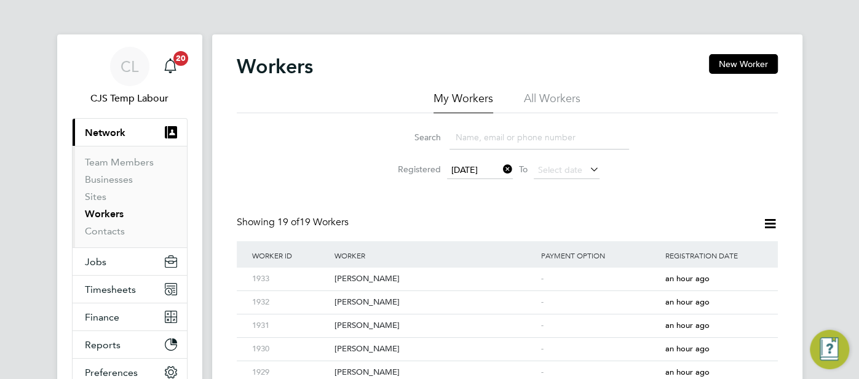
click at [555, 97] on li "All Workers" at bounding box center [552, 102] width 57 height 22
click at [770, 222] on icon at bounding box center [769, 223] width 15 height 15
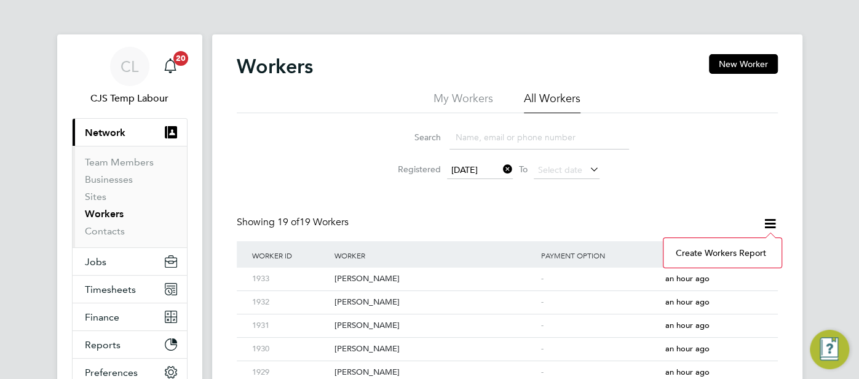
click at [741, 248] on li "Create Workers Report" at bounding box center [723, 252] width 106 height 17
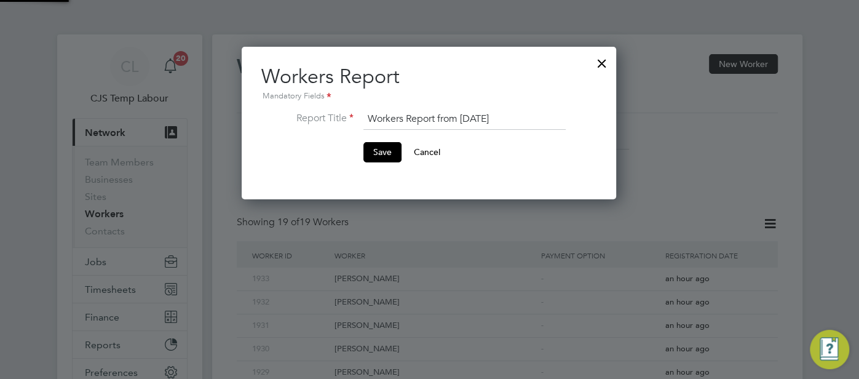
scroll to position [152, 375]
click at [389, 152] on button "Save" at bounding box center [382, 152] width 38 height 20
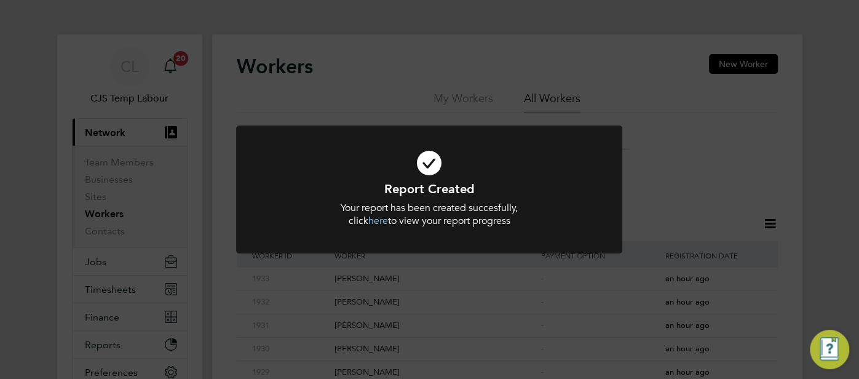
click at [381, 226] on link "here" at bounding box center [378, 221] width 20 height 12
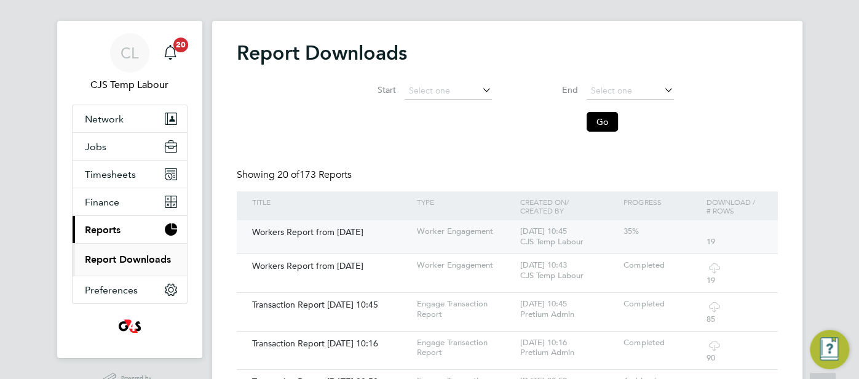
scroll to position [3, 0]
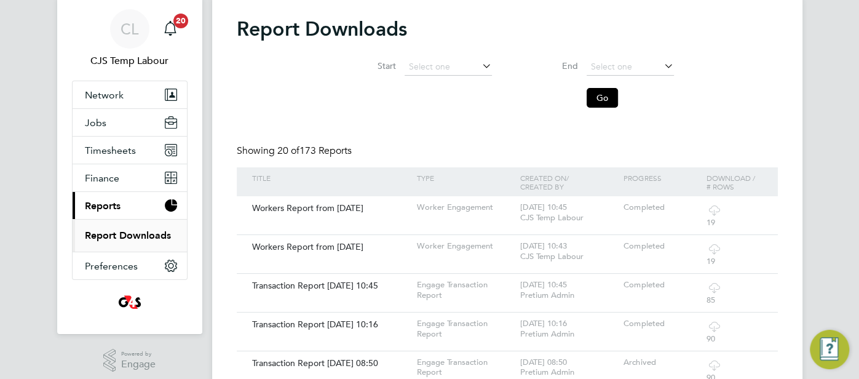
scroll to position [39, 0]
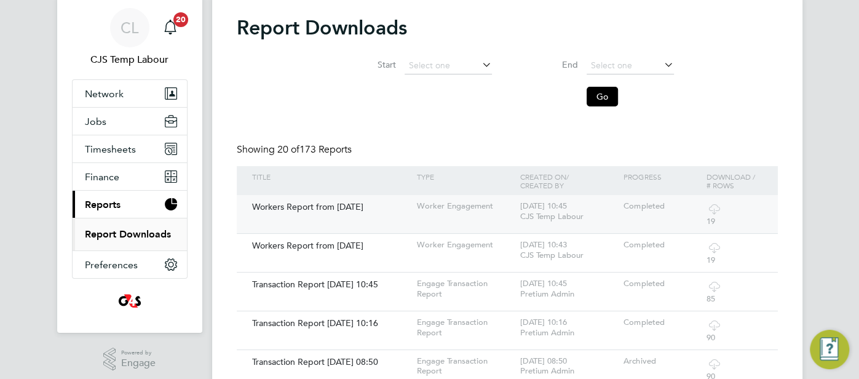
click at [318, 204] on div "Workers Report from [DATE]" at bounding box center [331, 206] width 165 height 23
click at [122, 229] on link "Report Downloads" at bounding box center [128, 234] width 86 height 12
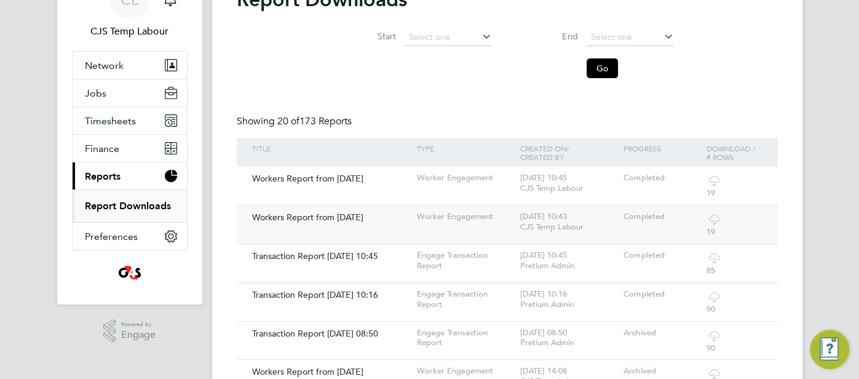
scroll to position [93, 0]
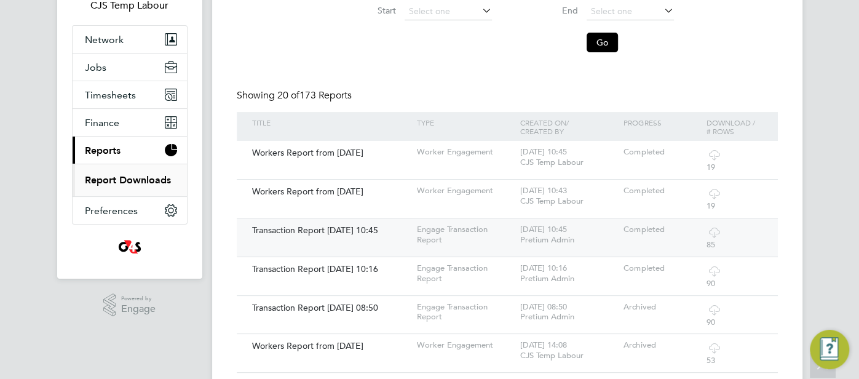
click at [312, 228] on div "Transaction Report [DATE] 10:45" at bounding box center [331, 229] width 165 height 23
click at [341, 154] on div "Workers Report from [DATE]" at bounding box center [331, 152] width 165 height 23
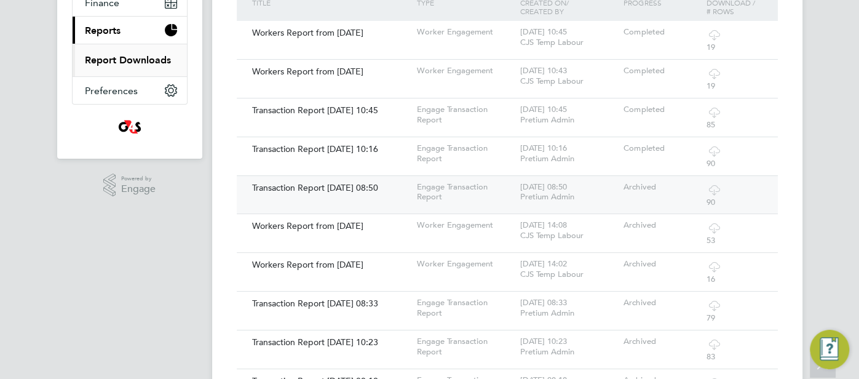
scroll to position [214, 0]
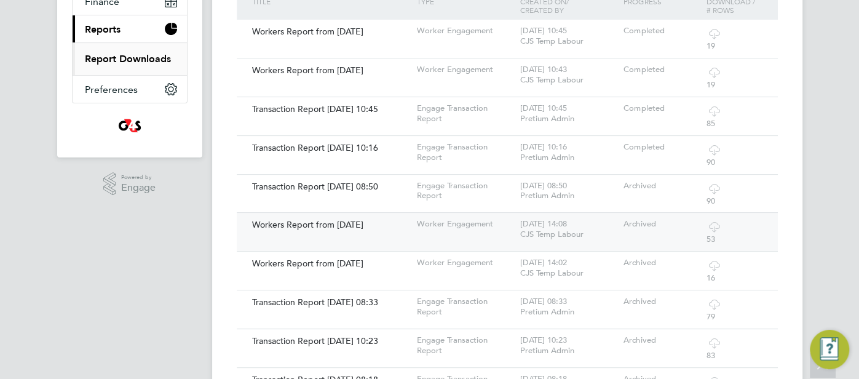
click at [329, 222] on div "Workers Report from [DATE]" at bounding box center [331, 224] width 165 height 23
click at [330, 222] on div "Workers Report from [DATE]" at bounding box center [331, 224] width 165 height 23
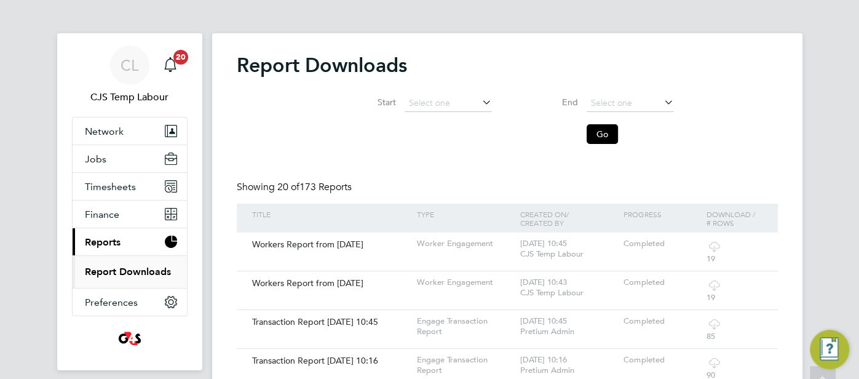
scroll to position [0, 0]
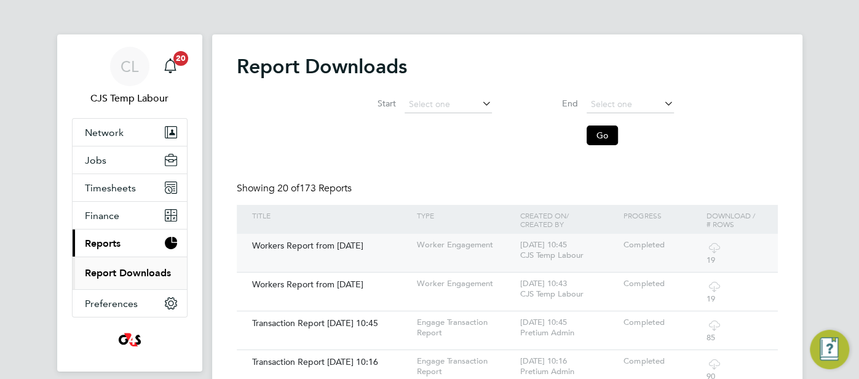
click at [330, 250] on div "Workers Report from [DATE]" at bounding box center [331, 245] width 165 height 23
click at [689, 248] on div "Completed" at bounding box center [661, 245] width 82 height 23
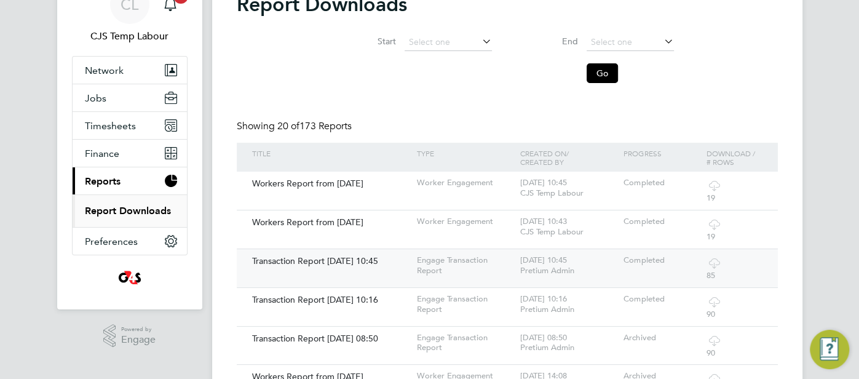
scroll to position [72, 0]
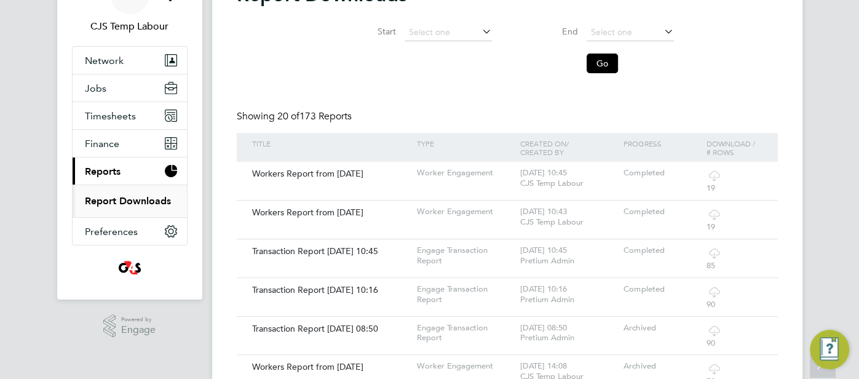
click at [95, 196] on link "Report Downloads" at bounding box center [128, 201] width 86 height 12
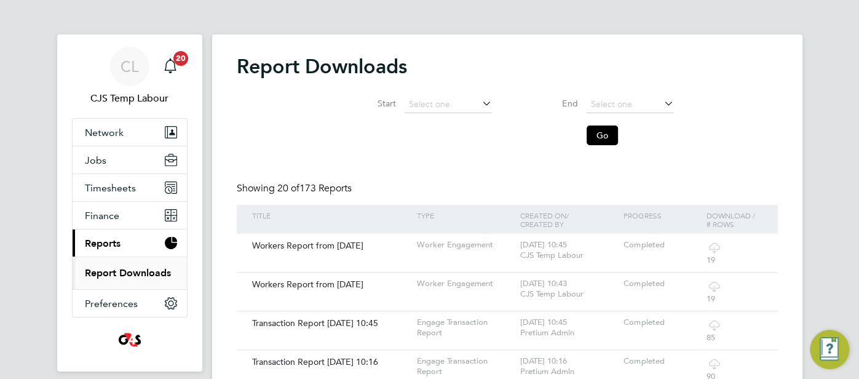
click at [101, 267] on link "Report Downloads" at bounding box center [128, 273] width 86 height 12
click at [103, 272] on link "Report Downloads" at bounding box center [128, 273] width 86 height 12
click at [302, 244] on div "Workers Report from [DATE]" at bounding box center [331, 245] width 165 height 23
click at [105, 246] on span "Reports" at bounding box center [103, 243] width 36 height 12
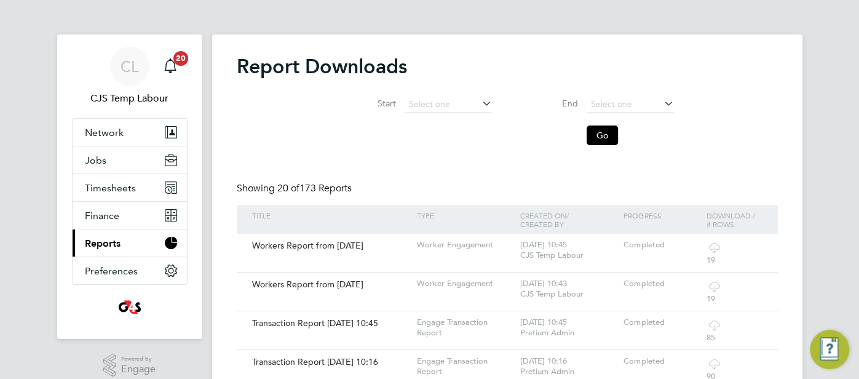
click at [105, 242] on span "Reports" at bounding box center [103, 243] width 36 height 12
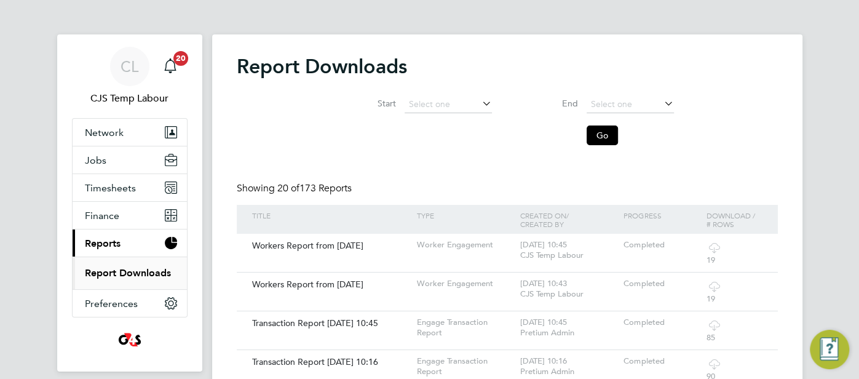
click at [121, 269] on link "Report Downloads" at bounding box center [128, 273] width 86 height 12
click at [306, 249] on div "Workers Report from [DATE]" at bounding box center [331, 245] width 165 height 23
click at [136, 71] on span "CL" at bounding box center [130, 66] width 18 height 16
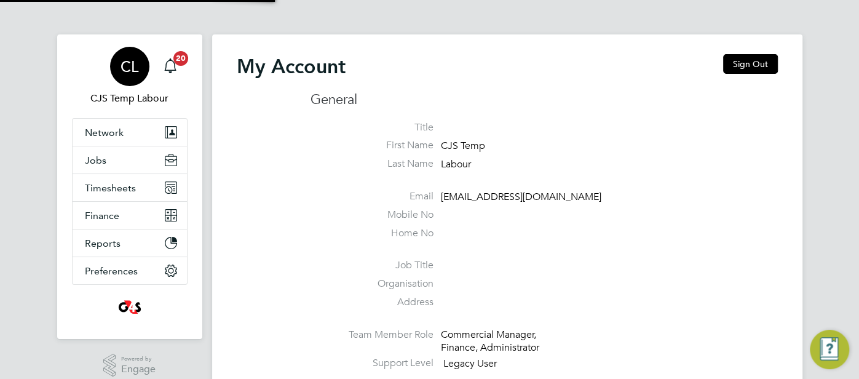
type input "cjs.ess@uk.g4s.com"
click at [748, 65] on button "Sign Out" at bounding box center [750, 64] width 55 height 20
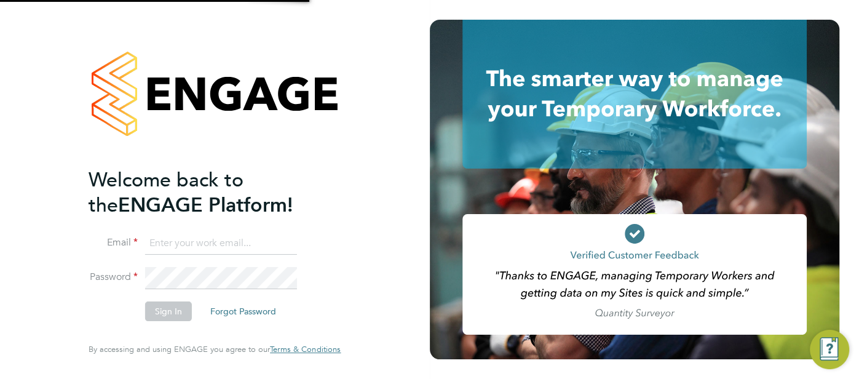
type input "cjs.ess@uk.g4s.com"
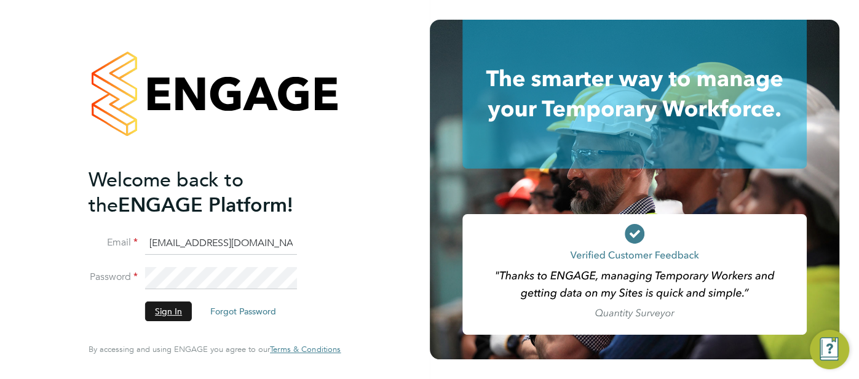
click at [176, 312] on button "Sign In" at bounding box center [168, 311] width 47 height 20
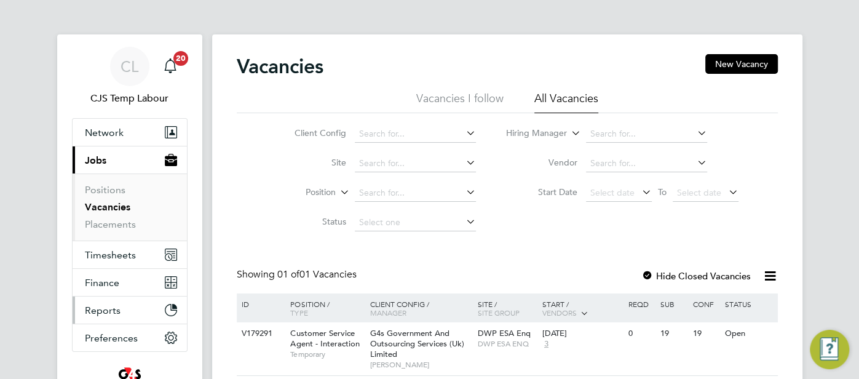
click at [130, 310] on button "Reports" at bounding box center [130, 309] width 114 height 27
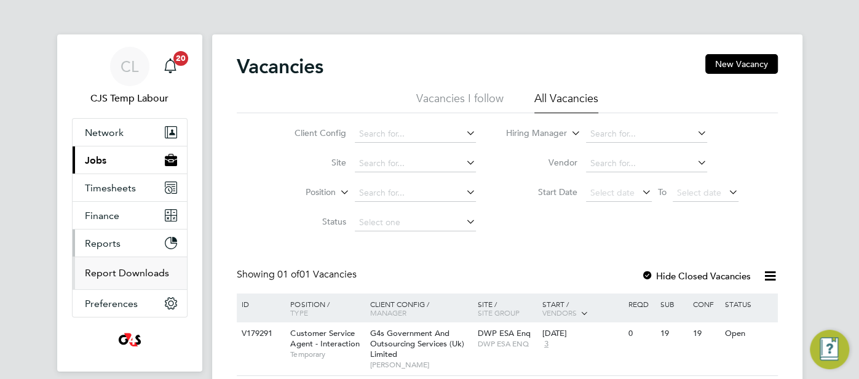
click at [134, 267] on link "Report Downloads" at bounding box center [127, 273] width 84 height 12
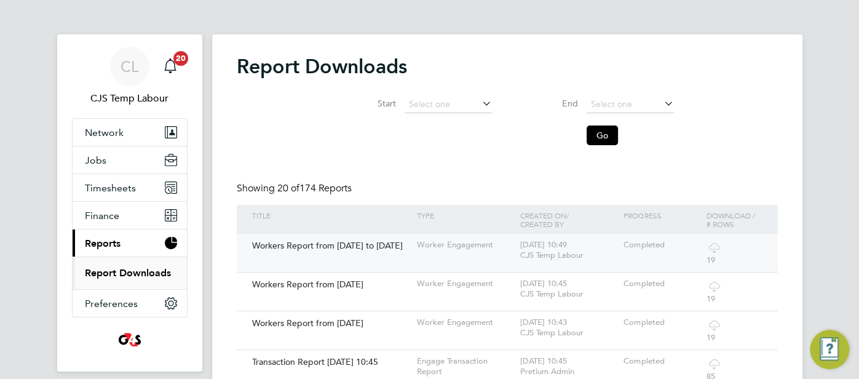
click at [321, 250] on div "Workers Report from [DATE] to [DATE]" at bounding box center [331, 245] width 165 height 23
click at [275, 250] on div "Workers Report from [DATE] to [DATE]" at bounding box center [331, 245] width 165 height 23
click at [652, 240] on div "Completed" at bounding box center [661, 245] width 82 height 23
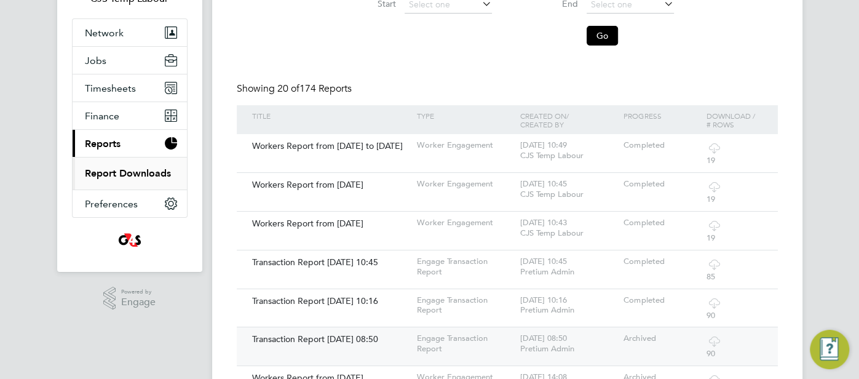
scroll to position [193, 0]
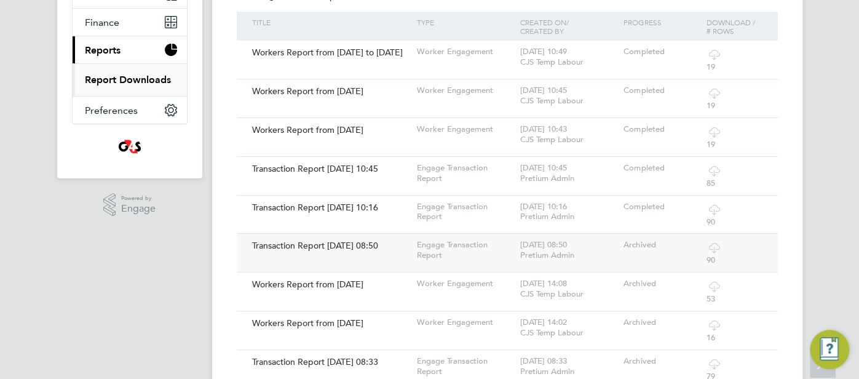
click at [331, 245] on div "Transaction Report [DATE] 08:50" at bounding box center [331, 245] width 165 height 23
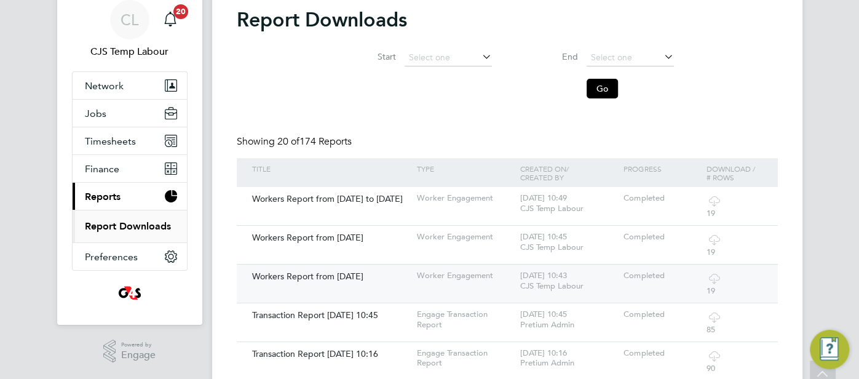
scroll to position [9, 0]
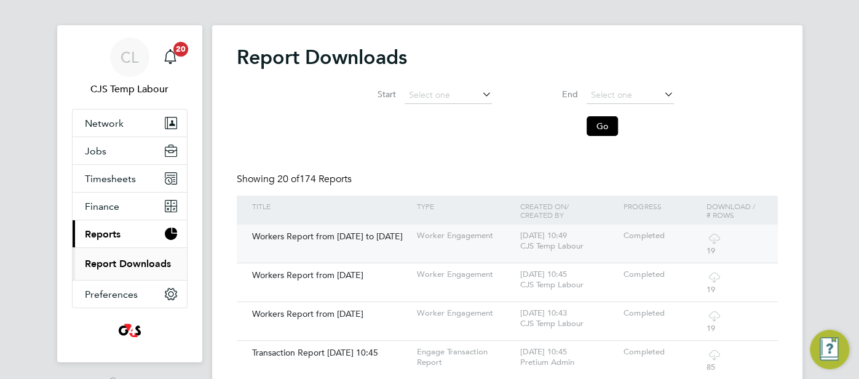
click at [325, 232] on div "Workers Report from [DATE] to [DATE]" at bounding box center [331, 235] width 165 height 23
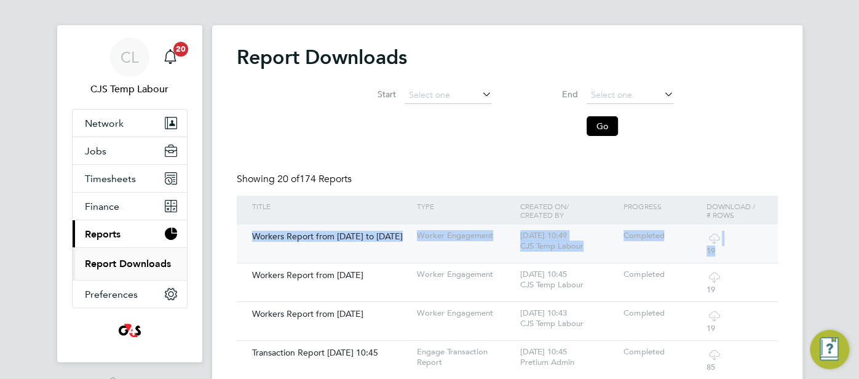
drag, startPoint x: 248, startPoint y: 236, endPoint x: 727, endPoint y: 243, distance: 478.4
click at [746, 247] on div "Workers Report from 28 Aug 2025 to 28 Aug 2025 Worker Engagement 28 Aug 2025 - …" at bounding box center [507, 243] width 541 height 38
click at [446, 231] on div "Workers Report from 28 Aug 2025 to 28 Aug 2025 Worker Engagement 28 Aug 2025 - …" at bounding box center [507, 243] width 541 height 38
click at [371, 240] on div "Workers Report from [DATE] to [DATE]" at bounding box center [331, 235] width 165 height 23
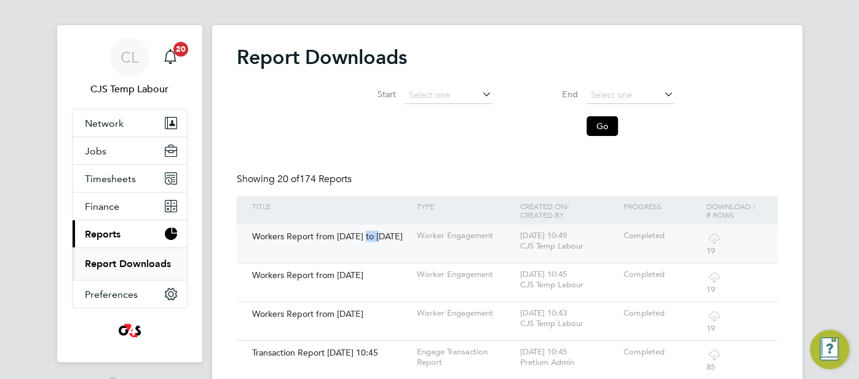
click at [371, 240] on div "Workers Report from [DATE] to [DATE]" at bounding box center [331, 235] width 165 height 23
click at [336, 240] on div "Workers Report from [DATE] to [DATE]" at bounding box center [331, 235] width 165 height 23
click at [130, 55] on span "CL" at bounding box center [130, 57] width 18 height 16
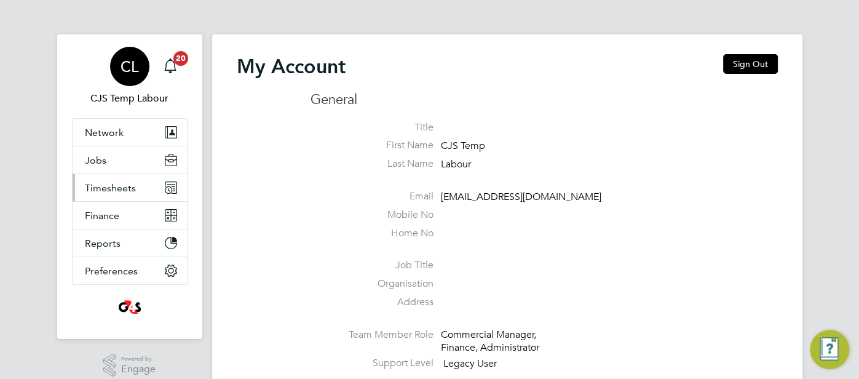
click at [121, 189] on span "Timesheets" at bounding box center [110, 188] width 51 height 12
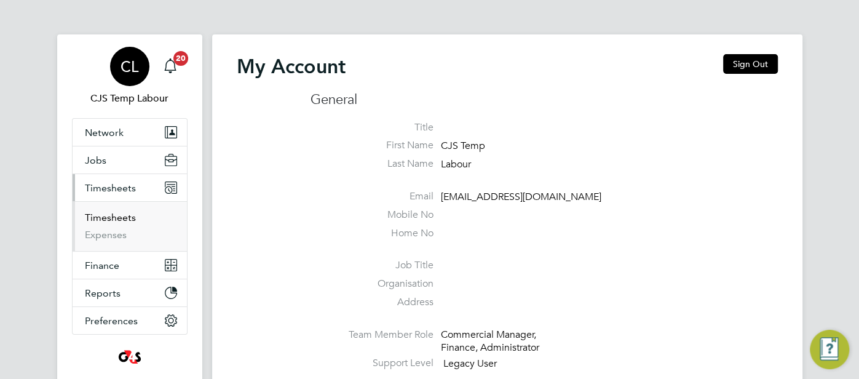
click at [109, 218] on link "Timesheets" at bounding box center [110, 217] width 51 height 12
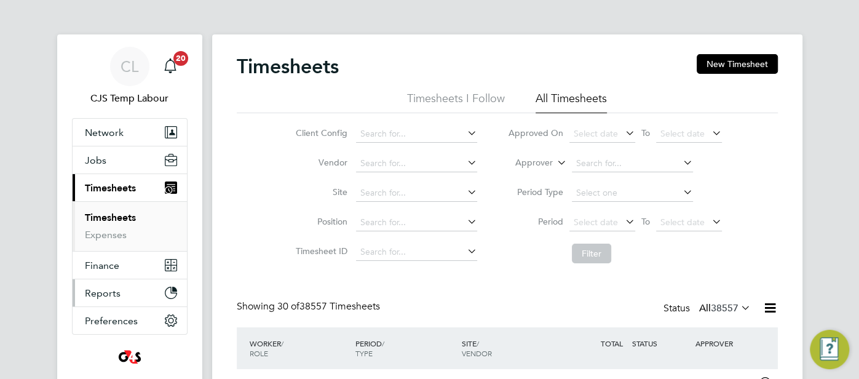
click at [123, 291] on button "Reports" at bounding box center [130, 292] width 114 height 27
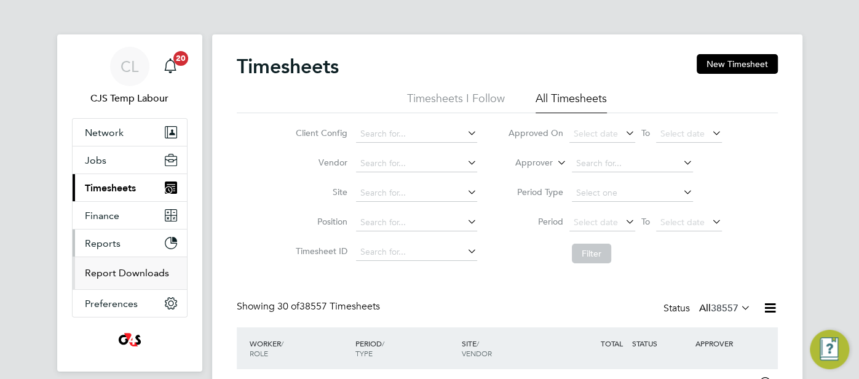
click at [139, 276] on link "Report Downloads" at bounding box center [127, 273] width 84 height 12
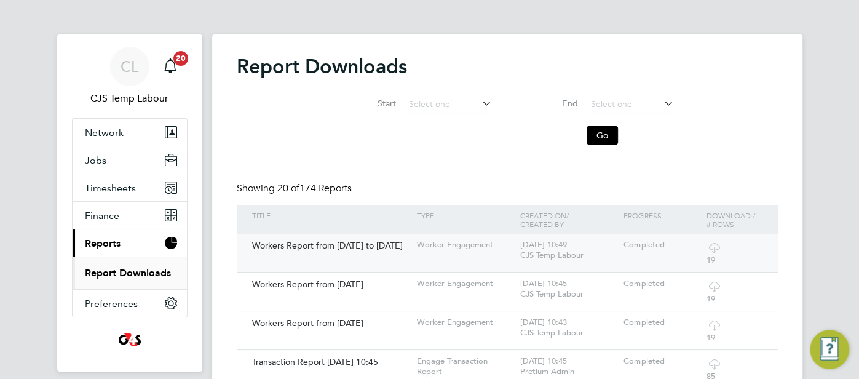
click at [255, 243] on div "Workers Report from [DATE] to [DATE]" at bounding box center [331, 245] width 165 height 23
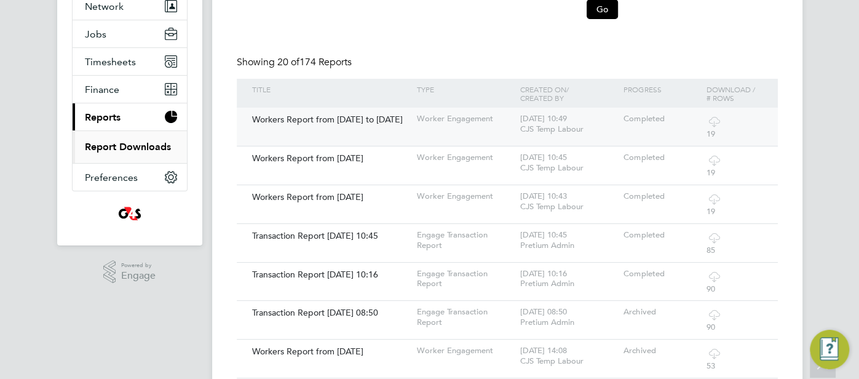
scroll to position [134, 0]
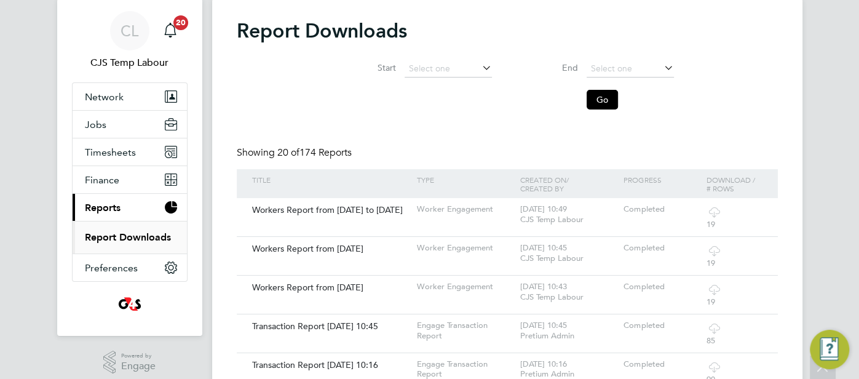
scroll to position [33, 0]
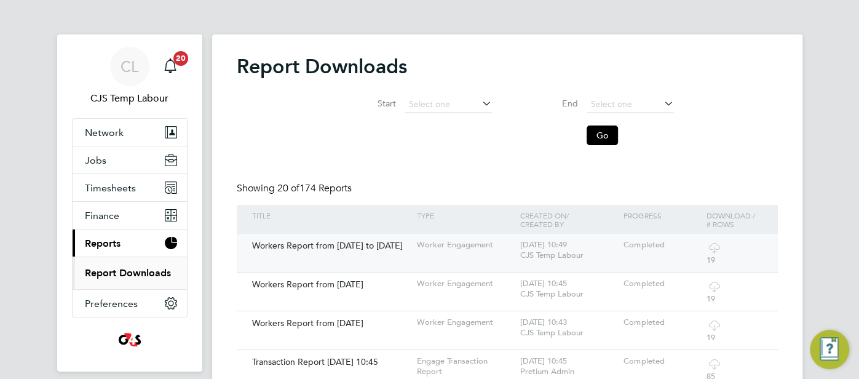
click at [407, 241] on div "Workers Report from [DATE] to [DATE]" at bounding box center [331, 245] width 165 height 23
click at [451, 98] on input at bounding box center [448, 104] width 87 height 17
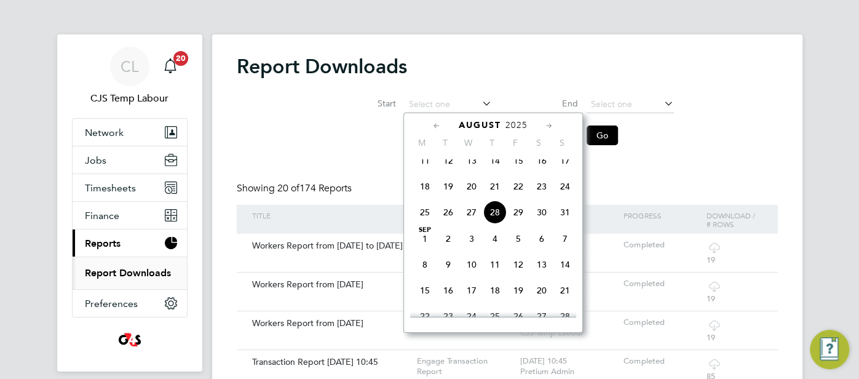
click at [502, 220] on span "28" at bounding box center [494, 211] width 23 height 23
type input "28 Aug 2025"
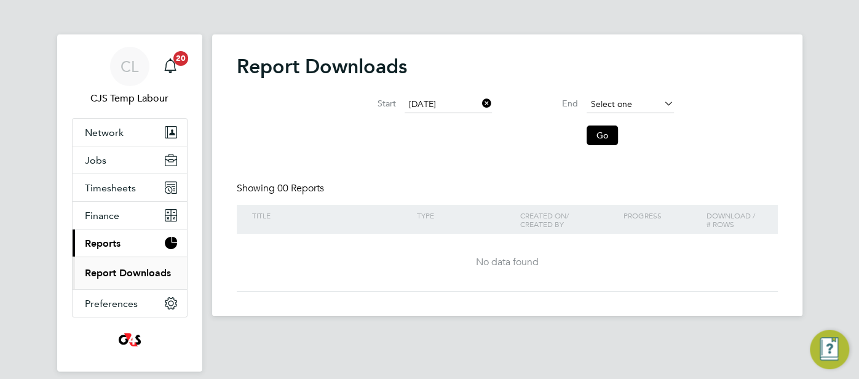
click at [601, 109] on input at bounding box center [630, 104] width 87 height 17
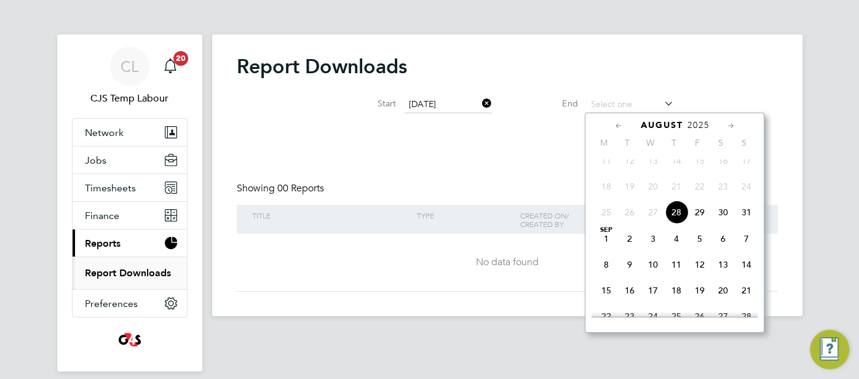
click at [678, 224] on span "28" at bounding box center [676, 211] width 23 height 23
type input "28 Aug 2025"
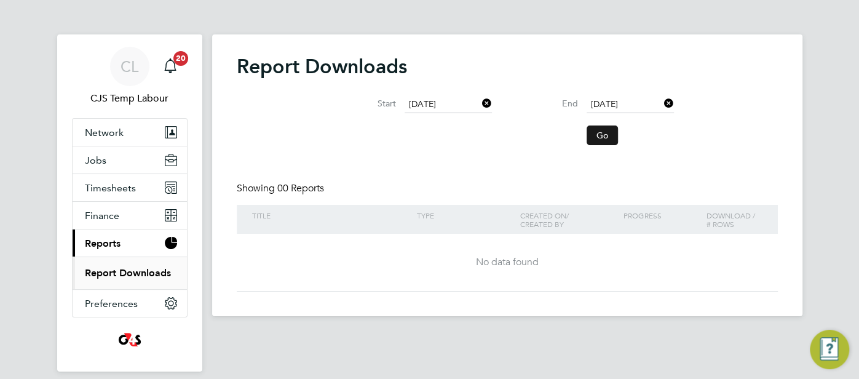
click at [598, 130] on button "Go" at bounding box center [602, 135] width 31 height 20
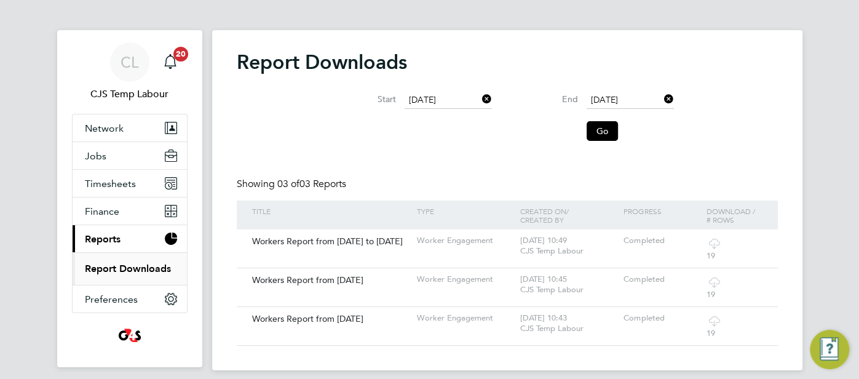
scroll to position [6, 0]
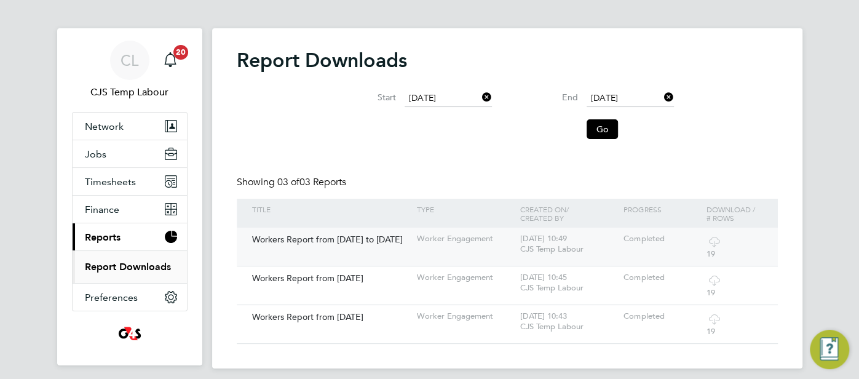
click at [393, 244] on div "Workers Report from 28 Aug 2025 to 28 Aug 2025" at bounding box center [331, 238] width 165 height 23
click at [366, 242] on div "Workers Report from 28 Aug 2025 to 28 Aug 2025" at bounding box center [331, 238] width 165 height 23
drag, startPoint x: 244, startPoint y: 237, endPoint x: 354, endPoint y: 247, distance: 109.9
click at [354, 247] on div "Workers Report from 28 Aug 2025 to 28 Aug 2025 Worker Engagement 28 Aug 2025 - …" at bounding box center [507, 246] width 541 height 38
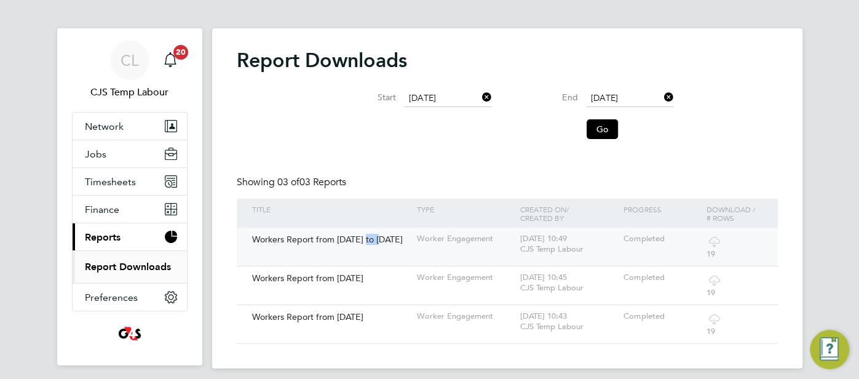
click at [358, 242] on div "Workers Report from 28 Aug 2025 to 28 Aug 2025" at bounding box center [331, 238] width 165 height 23
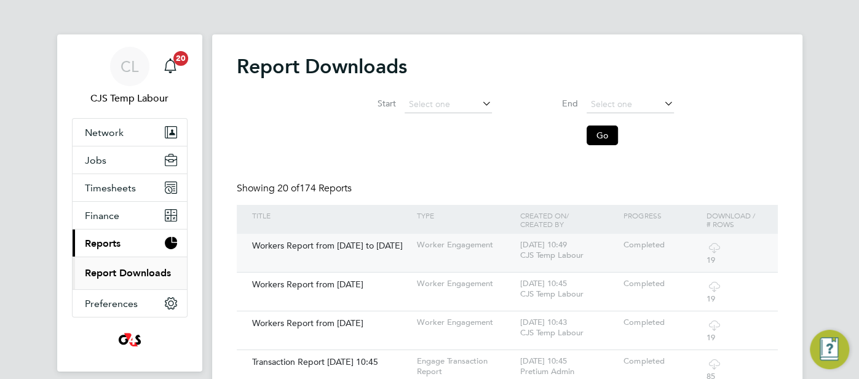
click at [349, 251] on div "Workers Report from [DATE] to [DATE]" at bounding box center [331, 245] width 165 height 23
click at [320, 248] on div "Workers Report from 28 Aug 2025 to 28 Aug 2025" at bounding box center [331, 245] width 165 height 23
drag, startPoint x: 249, startPoint y: 246, endPoint x: 316, endPoint y: 256, distance: 67.8
click at [311, 257] on div "Workers Report from 28 Aug 2025 to 28 Aug 2025" at bounding box center [331, 245] width 165 height 23
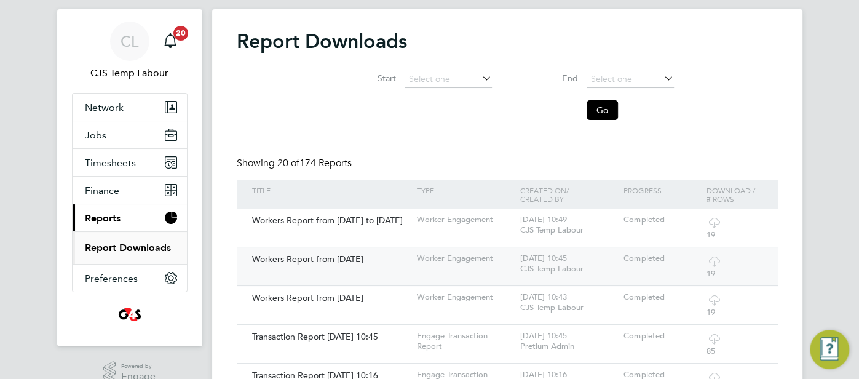
scroll to position [44, 0]
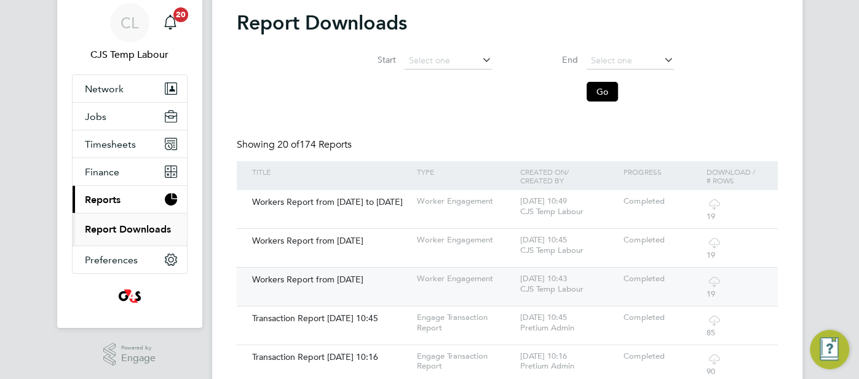
click at [310, 279] on div "Workers Report from [DATE]" at bounding box center [331, 278] width 165 height 23
click at [315, 274] on div "Workers Report from [DATE]" at bounding box center [331, 278] width 165 height 23
click at [116, 257] on span "Preferences" at bounding box center [111, 260] width 53 height 12
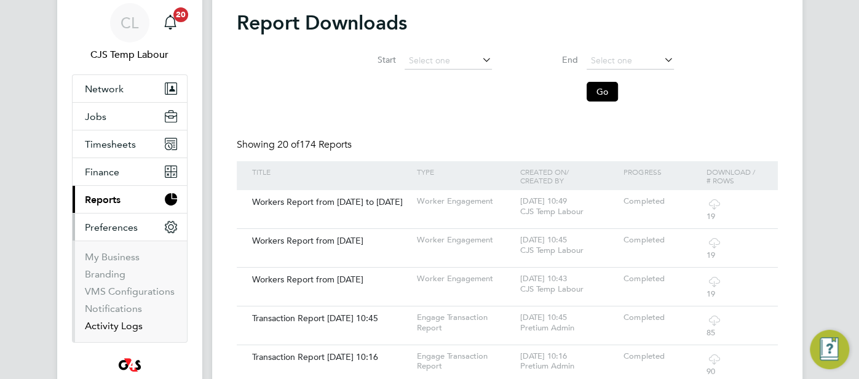
click at [121, 322] on link "Activity Logs" at bounding box center [114, 326] width 58 height 12
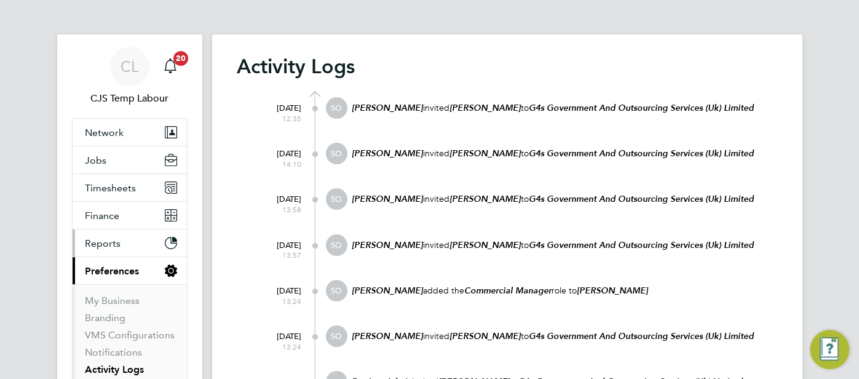
click at [130, 248] on button "Reports" at bounding box center [130, 242] width 114 height 27
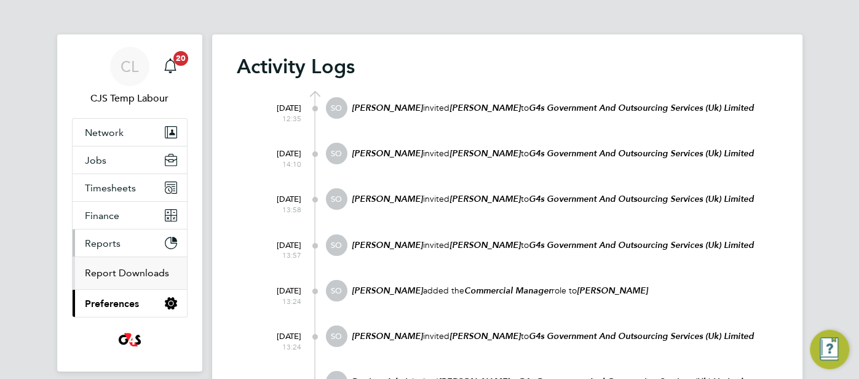
click at [148, 271] on link "Report Downloads" at bounding box center [127, 273] width 84 height 12
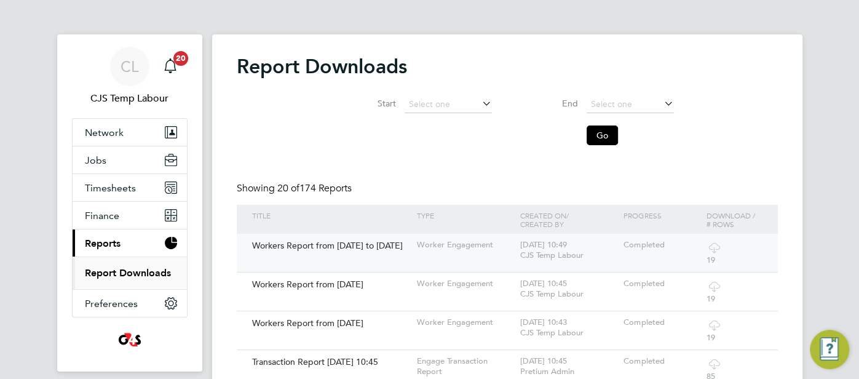
click at [274, 250] on div "Workers Report from [DATE] to [DATE]" at bounding box center [331, 245] width 165 height 23
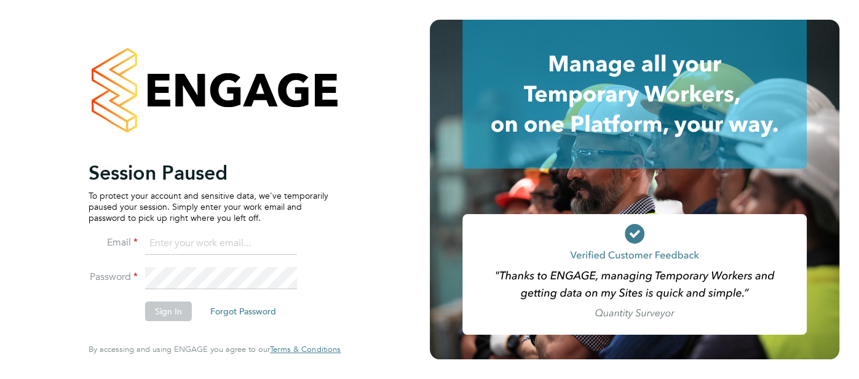
type input "[EMAIL_ADDRESS][DOMAIN_NAME]"
click at [171, 312] on button "Sign In" at bounding box center [168, 311] width 47 height 20
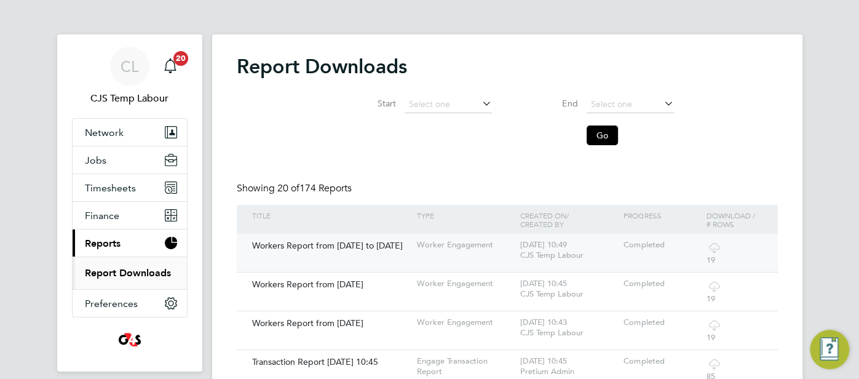
click at [339, 245] on div "Workers Report from [DATE] to [DATE]" at bounding box center [331, 245] width 165 height 23
click at [335, 247] on div "Workers Report from 28 Aug 2025 to 28 Aug 2025" at bounding box center [331, 245] width 165 height 23
click at [259, 250] on div "Workers Report from 28 Aug 2025 to 28 Aug 2025" at bounding box center [331, 245] width 165 height 23
click at [253, 239] on div "Workers Report from 28 Aug 2025 to 28 Aug 2025" at bounding box center [331, 245] width 165 height 23
click at [150, 273] on link "Report Downloads" at bounding box center [128, 273] width 86 height 12
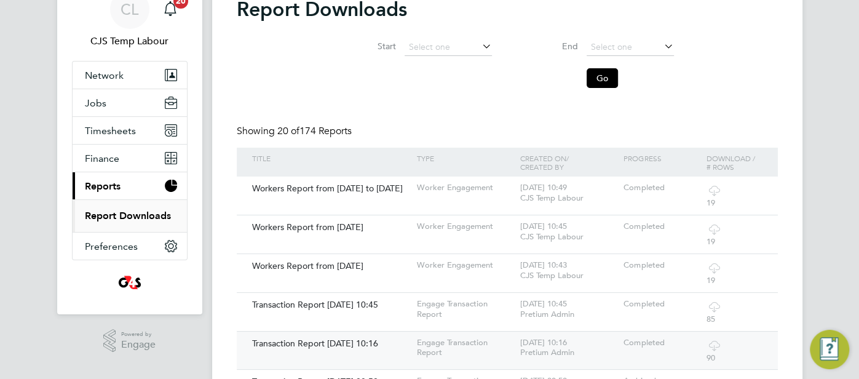
scroll to position [189, 0]
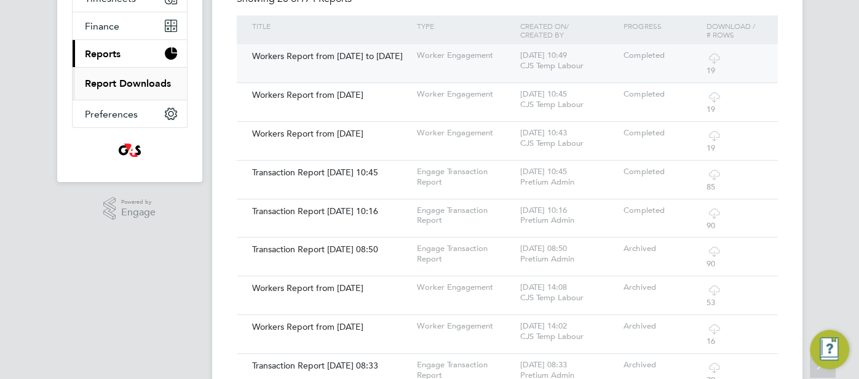
click at [259, 66] on div "Workers Report from 28 Aug 2025 to 28 Aug 2025" at bounding box center [331, 55] width 165 height 23
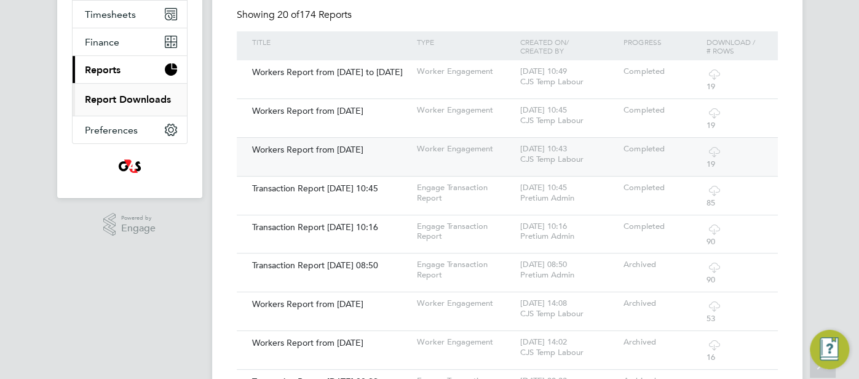
scroll to position [170, 0]
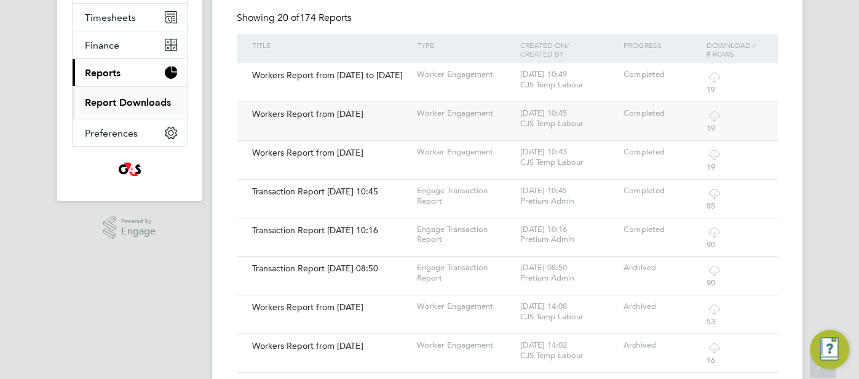
drag, startPoint x: 470, startPoint y: 114, endPoint x: 443, endPoint y: 110, distance: 26.7
click at [452, 110] on div "Worker Engagement" at bounding box center [465, 113] width 103 height 23
click at [387, 117] on div "Workers Report from [DATE]" at bounding box center [331, 113] width 165 height 23
drag, startPoint x: 387, startPoint y: 117, endPoint x: 375, endPoint y: 122, distance: 12.9
click at [383, 119] on div "Workers Report from [DATE]" at bounding box center [331, 113] width 165 height 23
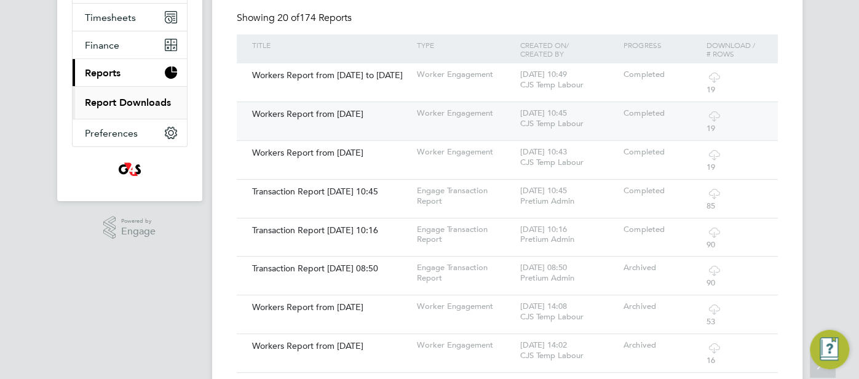
drag, startPoint x: 292, startPoint y: 110, endPoint x: 279, endPoint y: 112, distance: 13.0
click at [287, 111] on div "Workers Report from [DATE]" at bounding box center [331, 113] width 165 height 23
click at [237, 120] on div "Workers Report from 27 Aug 2025 Worker Engagement 28 Aug 2025 - 10:45 CJS Temp …" at bounding box center [507, 120] width 541 height 39
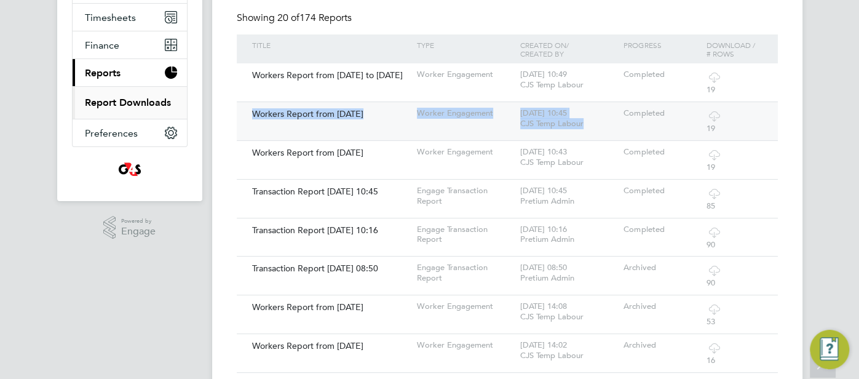
drag, startPoint x: 243, startPoint y: 111, endPoint x: 603, endPoint y: 128, distance: 359.5
click at [603, 128] on div "Workers Report from 27 Aug 2025 Worker Engagement 28 Aug 2025 - 10:45 CJS Temp …" at bounding box center [507, 120] width 541 height 39
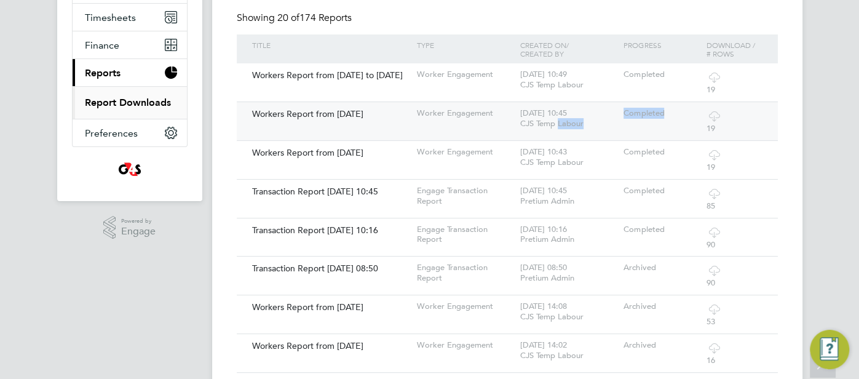
drag, startPoint x: 657, startPoint y: 114, endPoint x: 323, endPoint y: 114, distance: 333.8
click at [253, 124] on div "Workers Report from [DATE]" at bounding box center [331, 113] width 165 height 23
click at [249, 84] on div "Workers Report from [DATE] to [DATE]" at bounding box center [331, 74] width 165 height 23
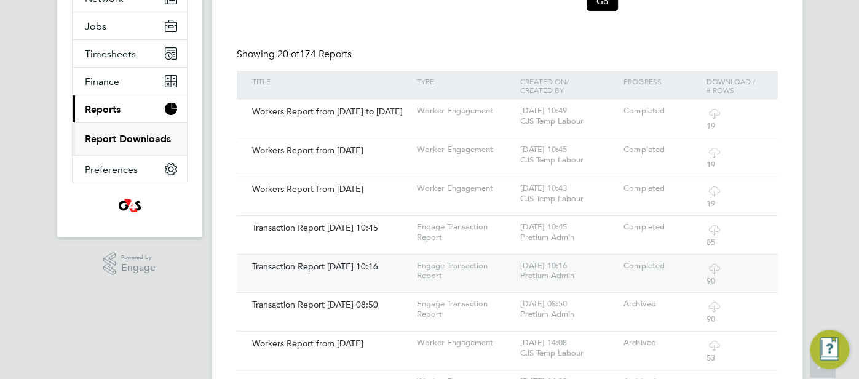
scroll to position [0, 0]
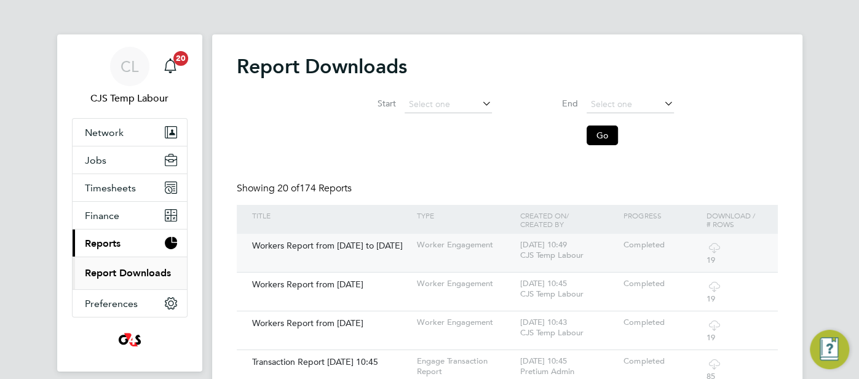
click at [714, 250] on icon at bounding box center [713, 247] width 15 height 15
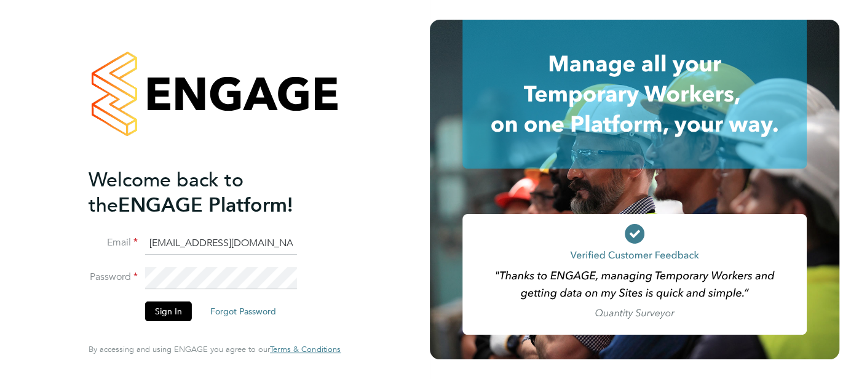
click at [251, 247] on input "cjs.ess@uk.g4s.com" at bounding box center [221, 243] width 152 height 22
type input "cjs.templabour@uk.g4s.com"
click at [173, 314] on button "Sign In" at bounding box center [168, 311] width 47 height 20
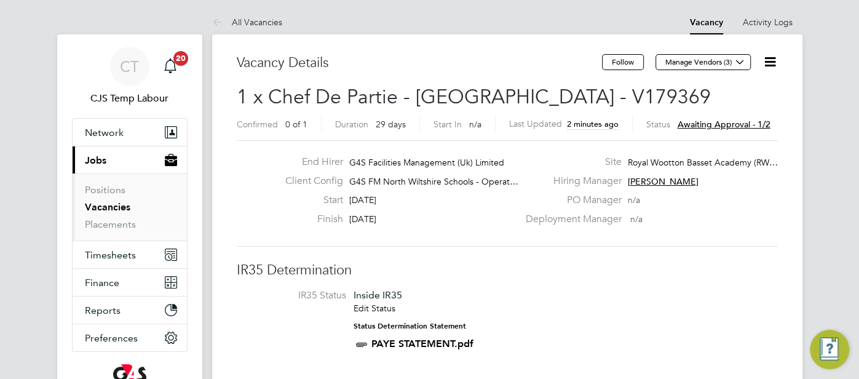
click at [775, 64] on icon at bounding box center [769, 61] width 15 height 15
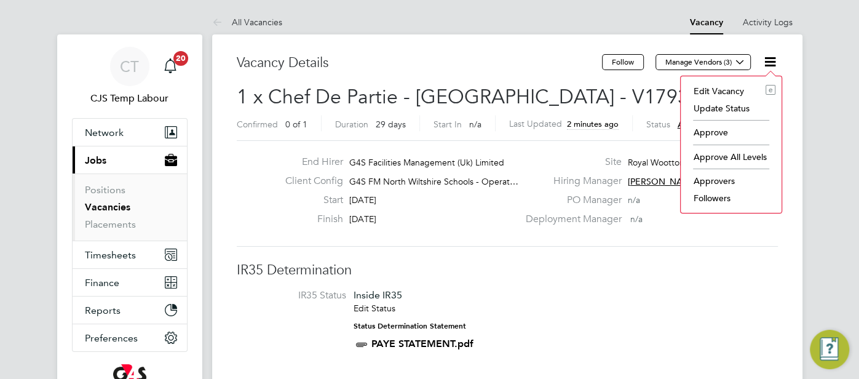
click at [717, 132] on li "Approve" at bounding box center [731, 132] width 89 height 17
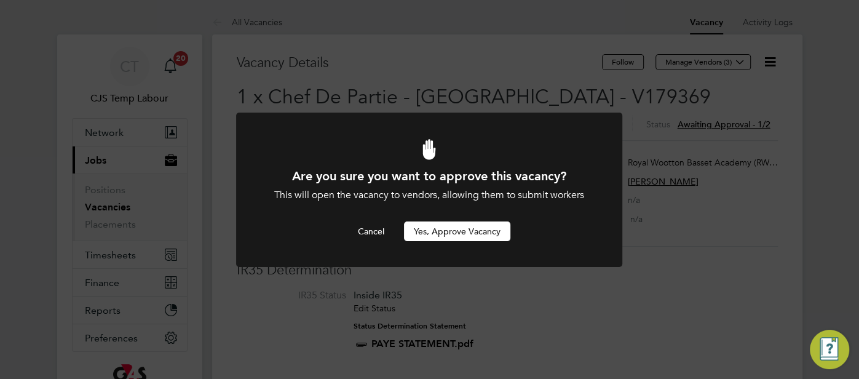
click at [458, 235] on button "Yes, Approve Vacancy" at bounding box center [457, 231] width 106 height 20
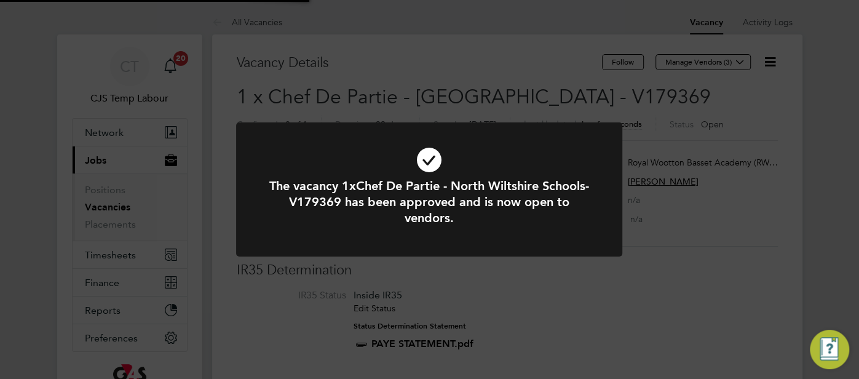
scroll to position [36, 86]
click at [432, 158] on icon at bounding box center [429, 160] width 320 height 48
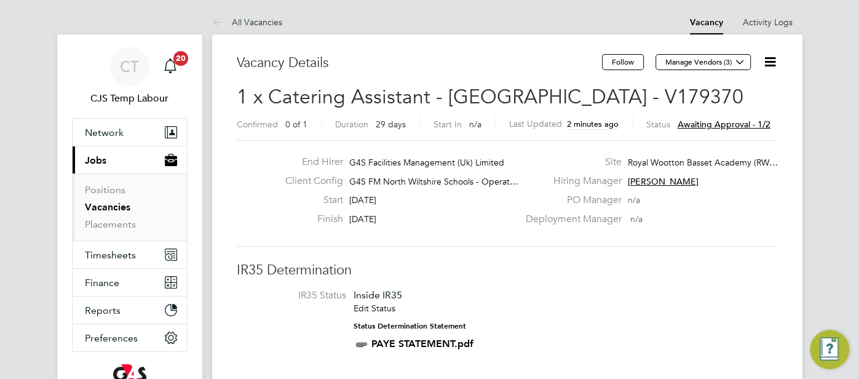
click at [772, 64] on icon at bounding box center [769, 61] width 15 height 15
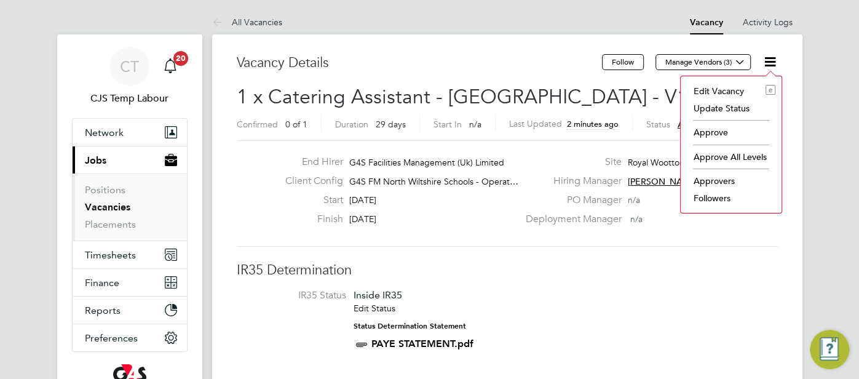
click at [716, 130] on li "Approve" at bounding box center [731, 132] width 89 height 17
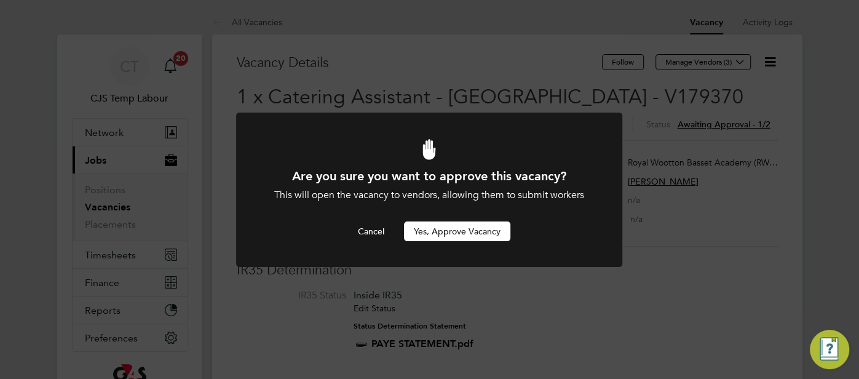
click at [459, 224] on button "Yes, Approve Vacancy" at bounding box center [457, 231] width 106 height 20
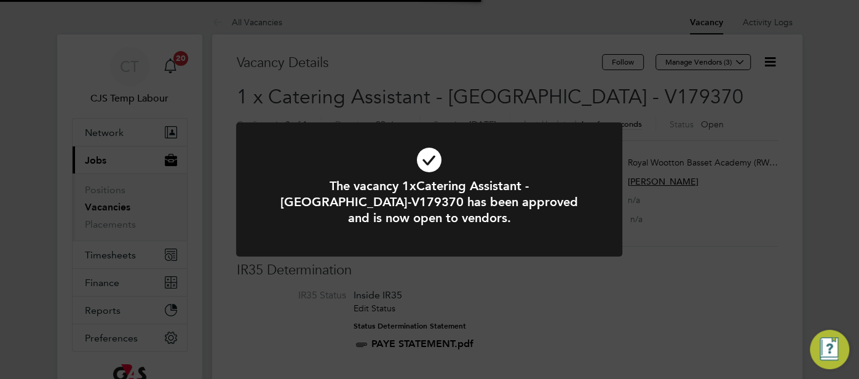
scroll to position [36, 86]
click at [427, 157] on icon at bounding box center [429, 160] width 320 height 48
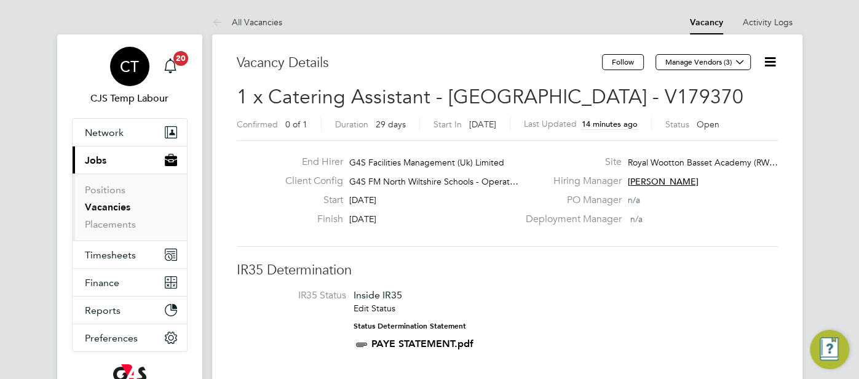
click at [130, 64] on span "CT" at bounding box center [129, 66] width 19 height 16
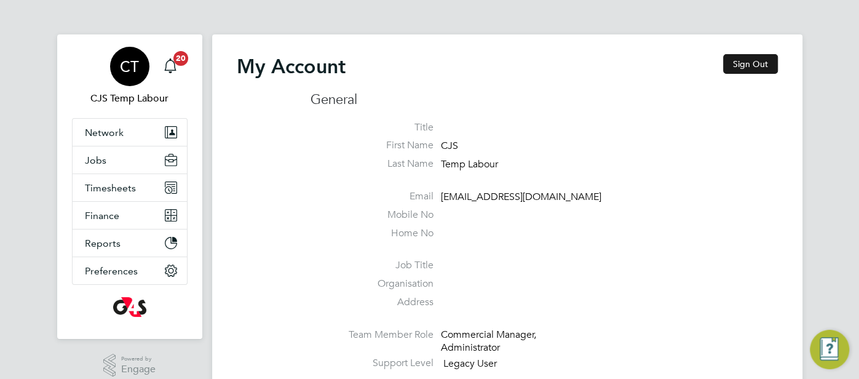
click at [760, 63] on button "Sign Out" at bounding box center [750, 64] width 55 height 20
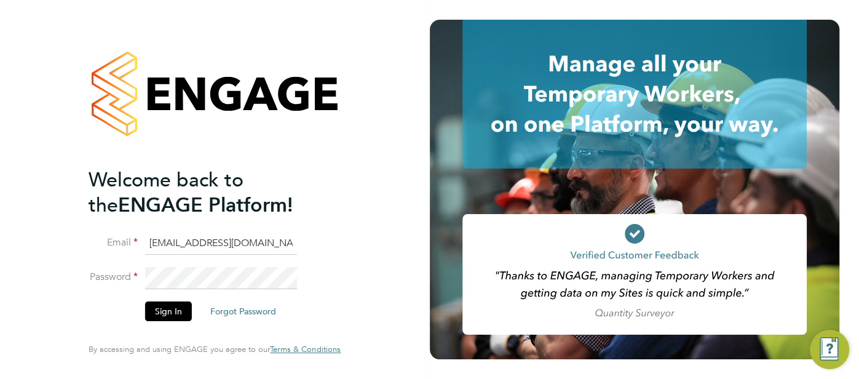
drag, startPoint x: 275, startPoint y: 247, endPoint x: 126, endPoint y: 247, distance: 149.4
click at [126, 247] on li "Email cjs.templabour@uk.g4s.com" at bounding box center [209, 249] width 240 height 34
type input "cjs.health@uk.g4s.com"
click at [180, 305] on button "Sign In" at bounding box center [168, 311] width 47 height 20
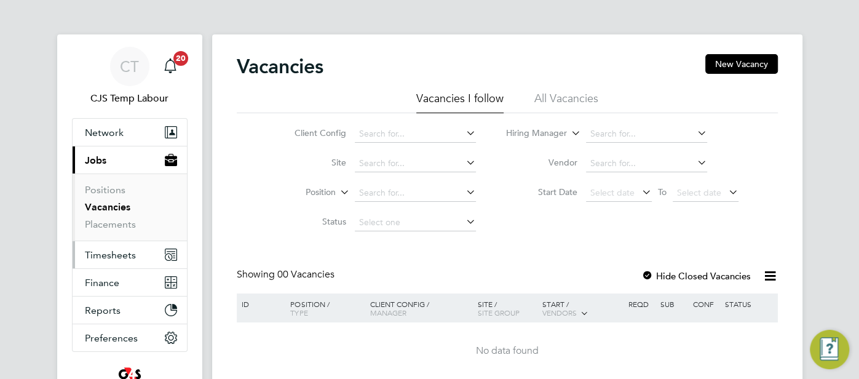
click at [119, 249] on span "Timesheets" at bounding box center [110, 255] width 51 height 12
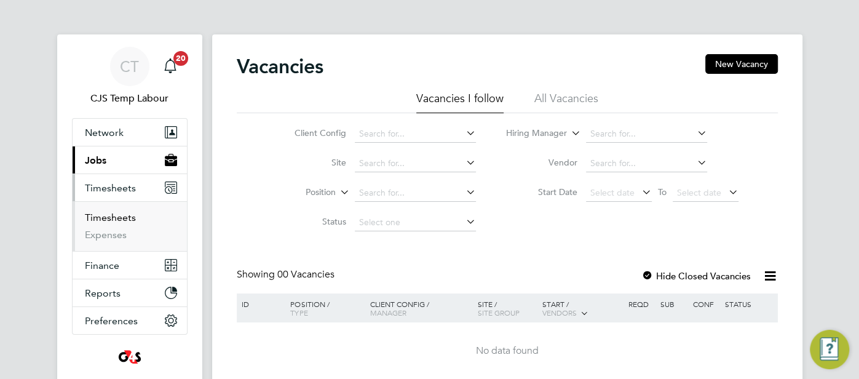
click at [117, 219] on link "Timesheets" at bounding box center [110, 217] width 51 height 12
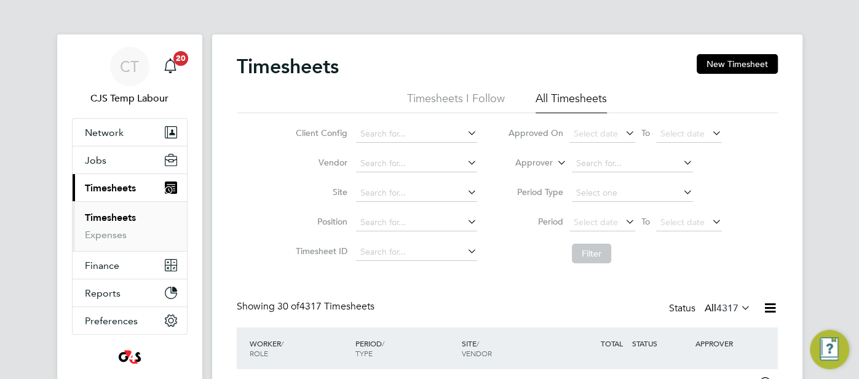
click at [555, 163] on icon at bounding box center [555, 159] width 0 height 11
click at [405, 191] on input at bounding box center [416, 192] width 121 height 17
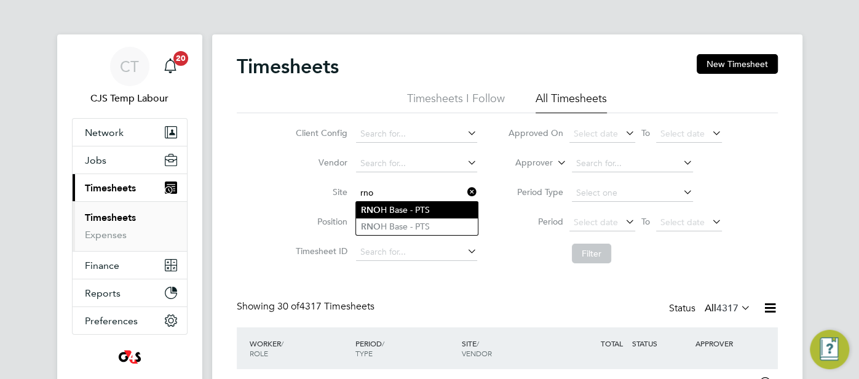
click at [412, 204] on li "RNO H Base - PTS" at bounding box center [417, 210] width 122 height 17
type input "RNOH Base - PTS"
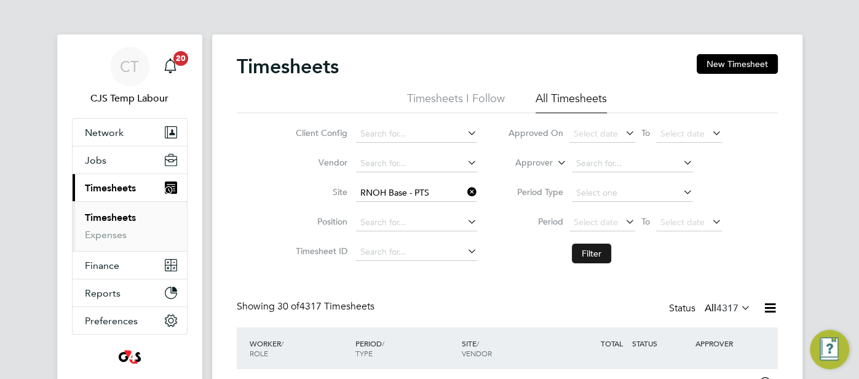
click at [584, 254] on button "Filter" at bounding box center [591, 253] width 39 height 20
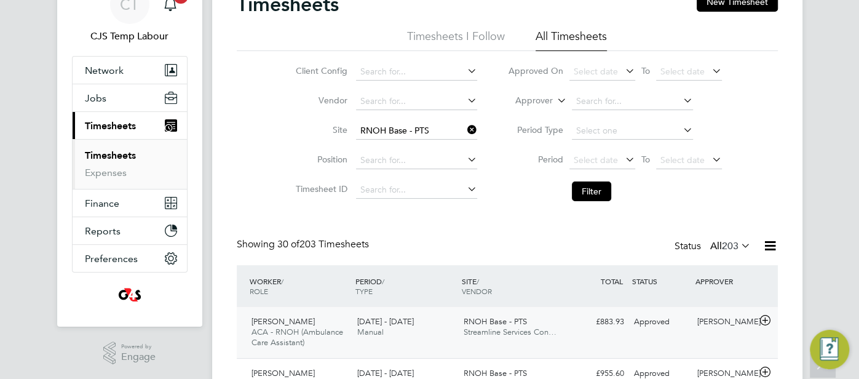
click at [665, 320] on div "Approved" at bounding box center [661, 322] width 64 height 20
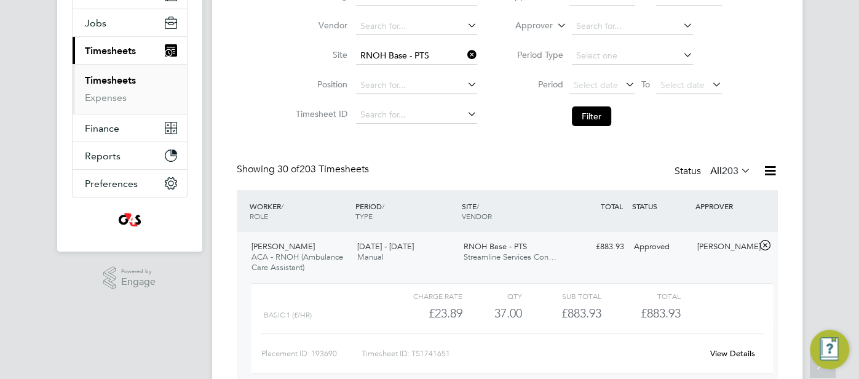
click at [724, 355] on link "View Details" at bounding box center [732, 353] width 45 height 10
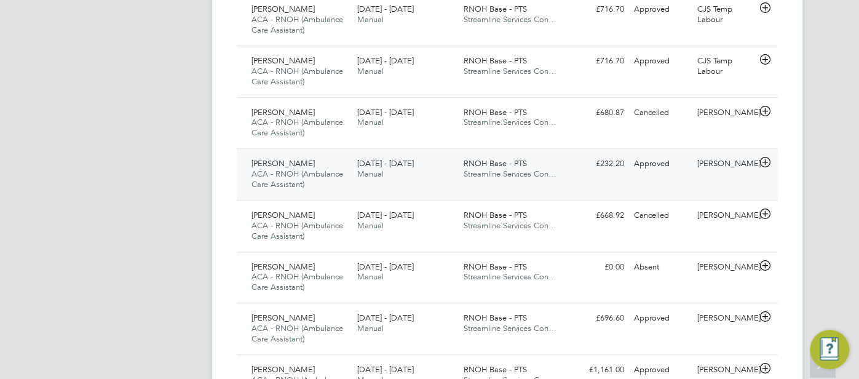
click at [625, 162] on div "£232.20 Approved" at bounding box center [597, 164] width 64 height 20
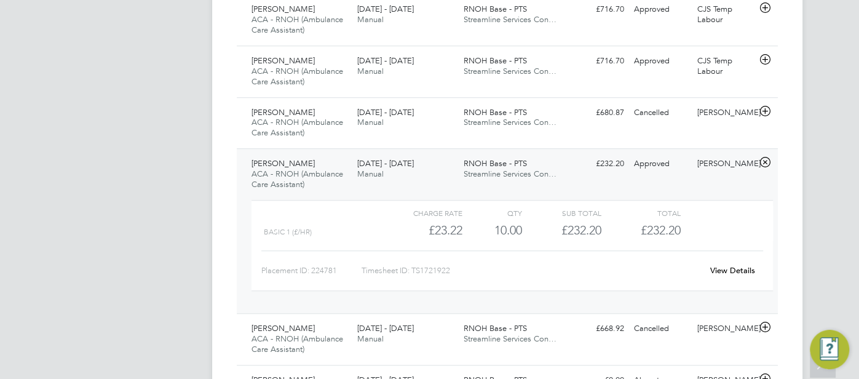
click at [743, 269] on link "View Details" at bounding box center [732, 270] width 45 height 10
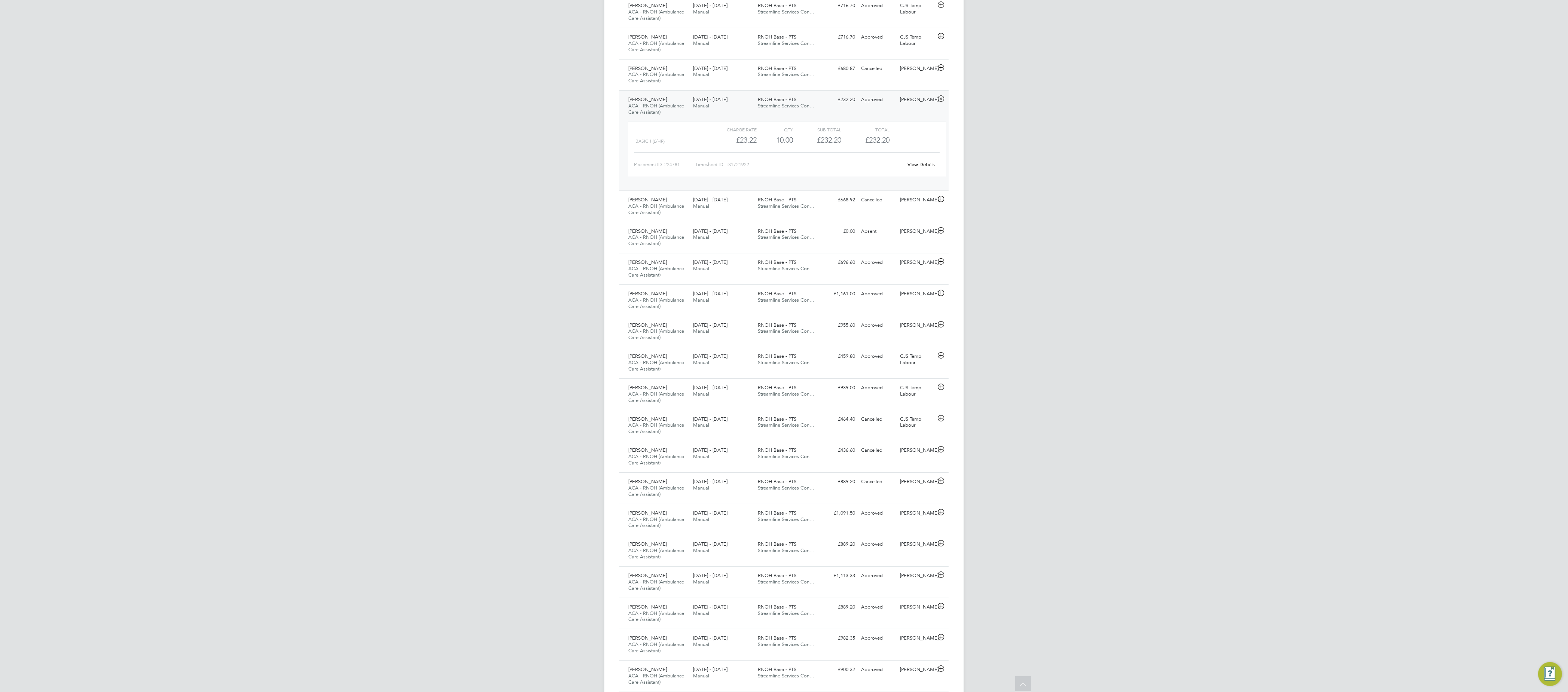
scroll to position [4, 3]
click at [522, 230] on div "Desmond Fearon ACA - RNOH (Ambulance Care Assistant) 31 Mar - 6 Apr 2025 31 Mar…" at bounding box center [783, 394] width 329 height 32
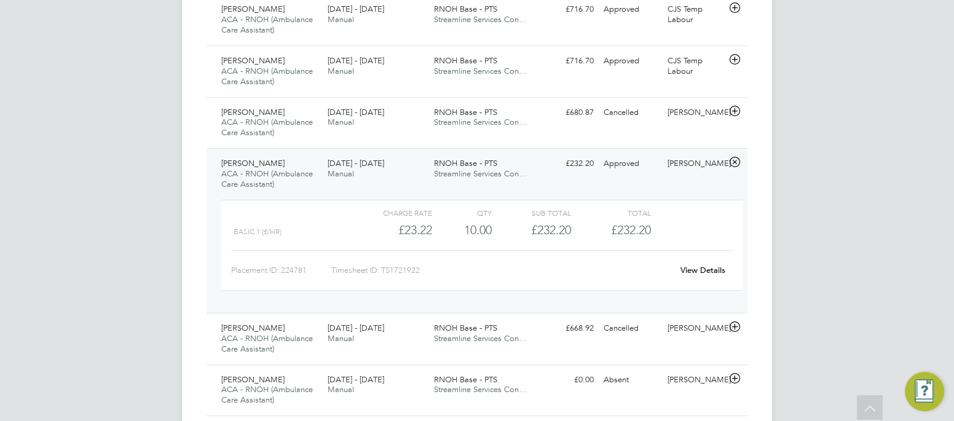
click at [730, 213] on div "Charge rate QTY Sub Total Total" at bounding box center [481, 212] width 521 height 15
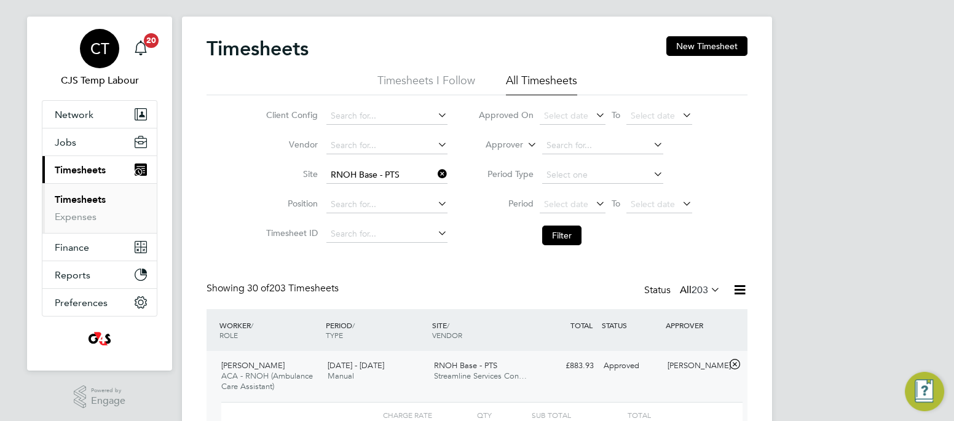
click at [93, 42] on span "CT" at bounding box center [99, 49] width 19 height 16
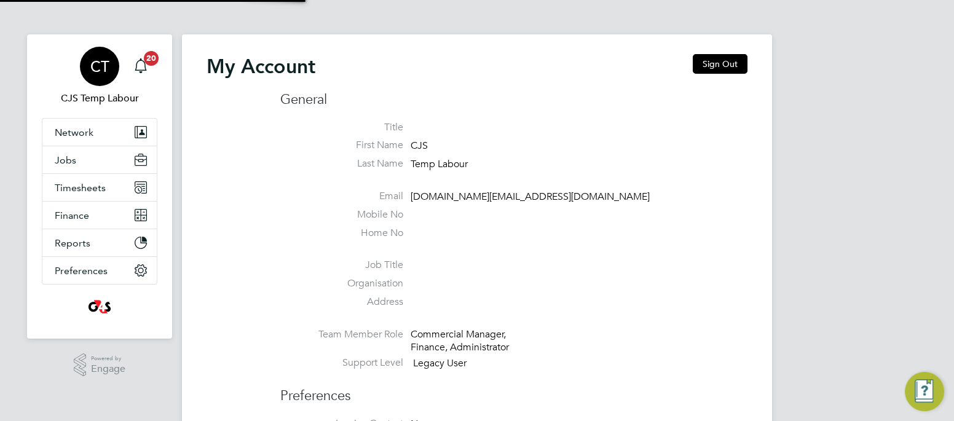
type input "cjs.health@uk.g4s.com"
click at [721, 66] on button "Sign Out" at bounding box center [720, 64] width 55 height 20
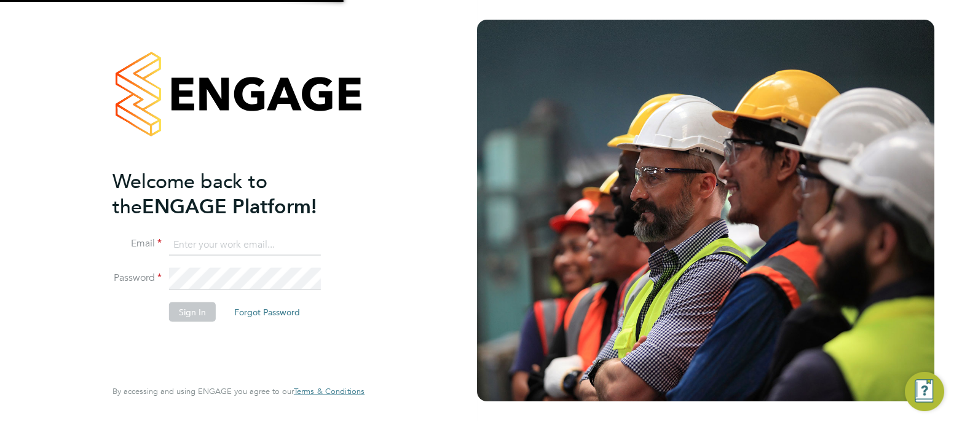
type input "cjs.health@uk.g4s.com"
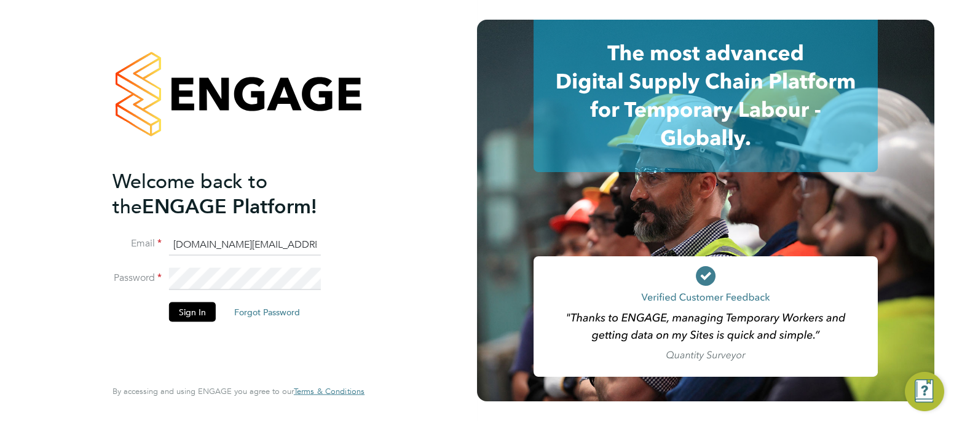
drag, startPoint x: 288, startPoint y: 244, endPoint x: 154, endPoint y: 245, distance: 134.0
click at [153, 245] on li "Email cjs.health@uk.g4s.com" at bounding box center [233, 251] width 240 height 34
type input "pts.templabour@uk.g4s.com"
click at [191, 314] on button "Sign In" at bounding box center [192, 312] width 47 height 20
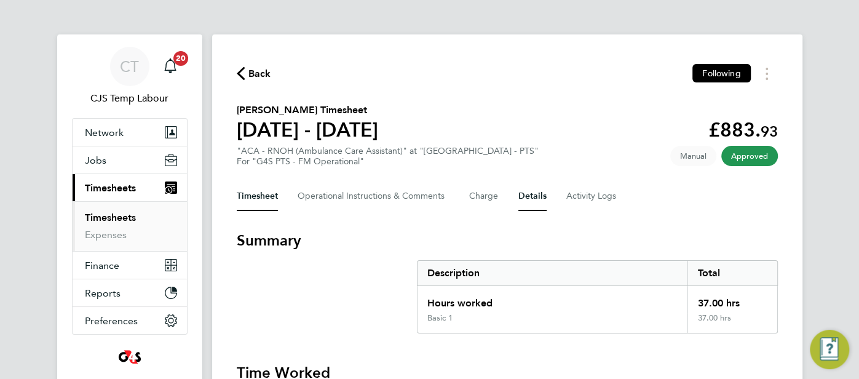
click at [527, 202] on button "Details" at bounding box center [532, 196] width 28 height 30
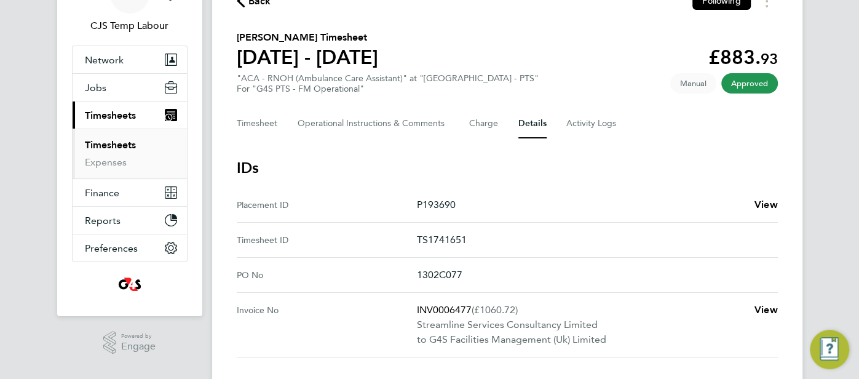
scroll to position [93, 0]
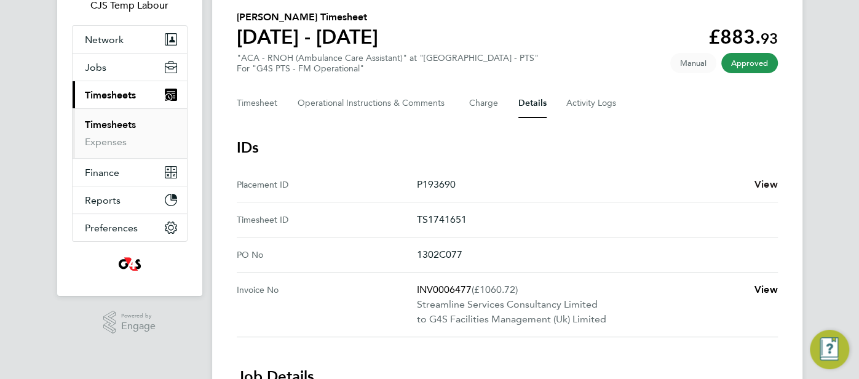
click at [760, 185] on span "View" at bounding box center [765, 184] width 23 height 12
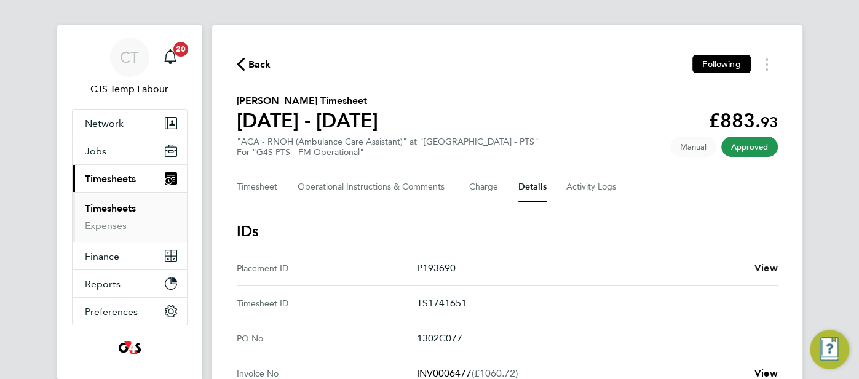
scroll to position [0, 0]
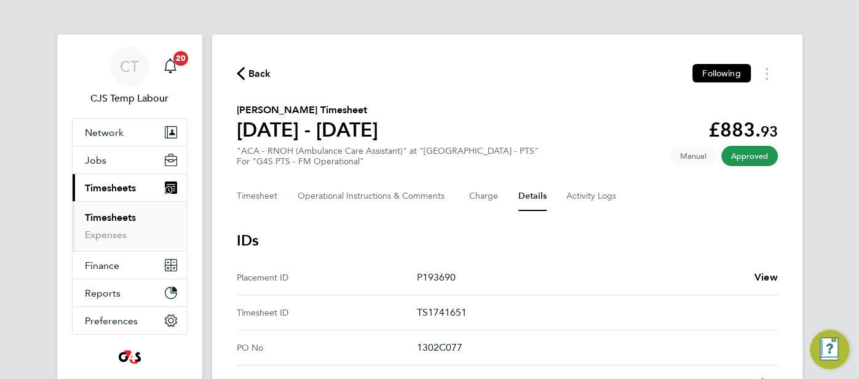
click at [240, 77] on icon "button" at bounding box center [241, 73] width 8 height 13
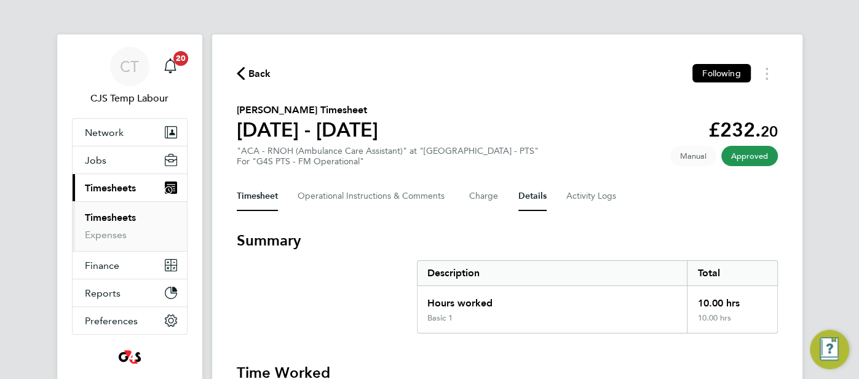
click at [521, 198] on button "Details" at bounding box center [532, 196] width 28 height 30
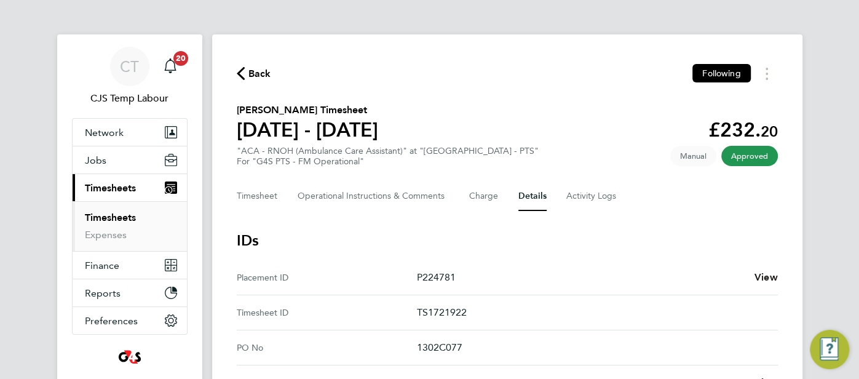
click at [760, 272] on span "View" at bounding box center [765, 277] width 23 height 12
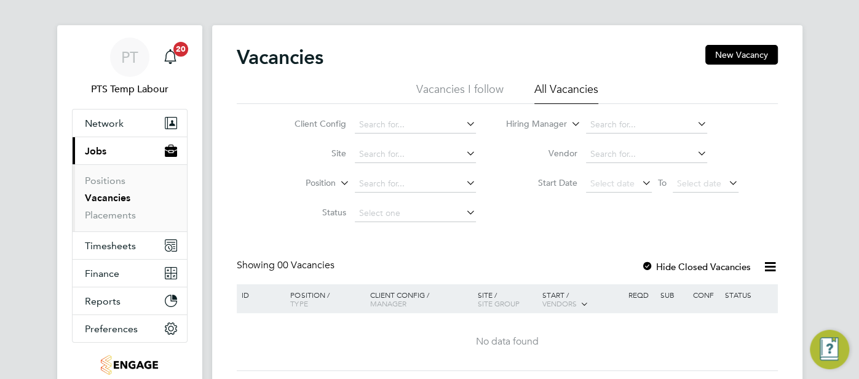
scroll to position [12, 0]
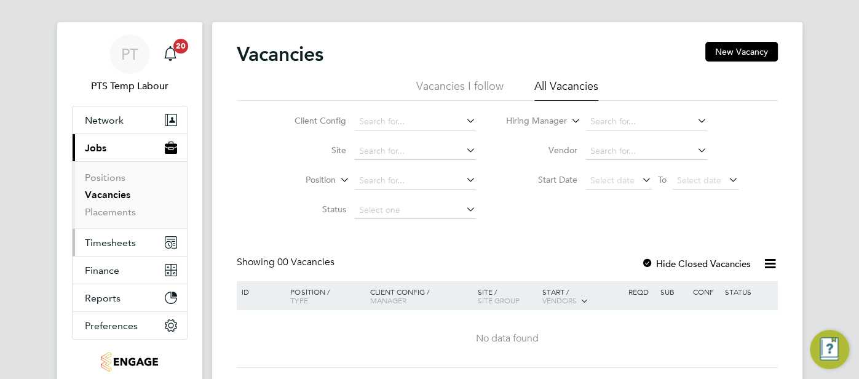
click at [115, 243] on span "Timesheets" at bounding box center [110, 243] width 51 height 12
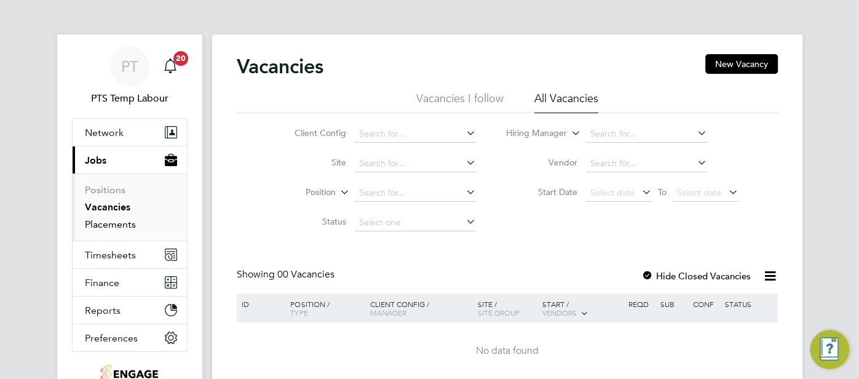
click at [121, 221] on link "Placements" at bounding box center [110, 224] width 51 height 12
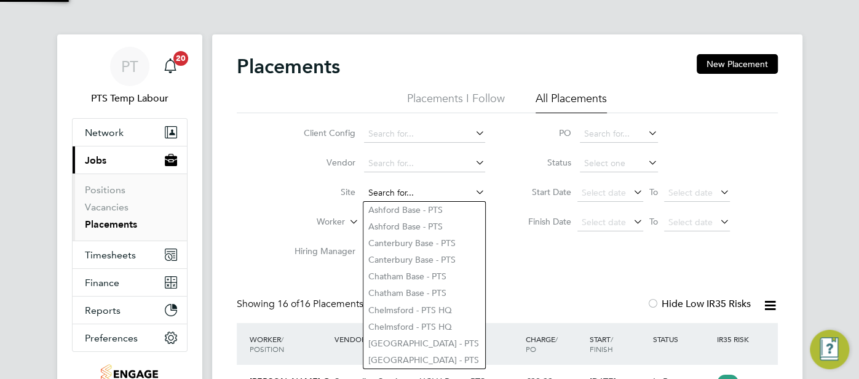
click at [412, 193] on input at bounding box center [424, 192] width 121 height 17
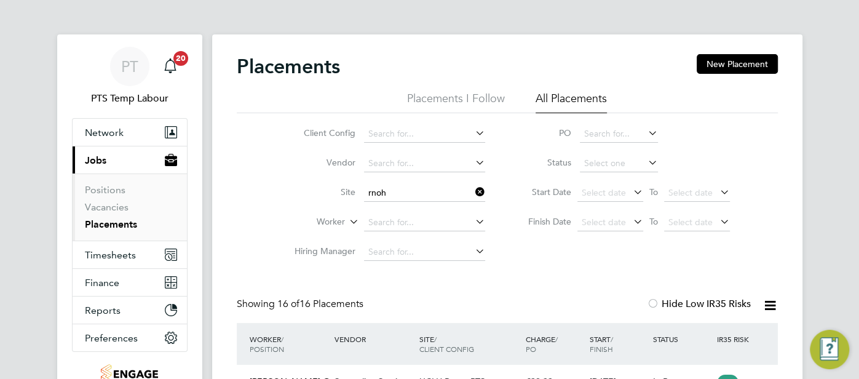
click at [446, 207] on li "RNOH Base - PTS" at bounding box center [424, 210] width 122 height 17
type input "RNOH Base - PTS"
click at [450, 193] on input at bounding box center [424, 192] width 121 height 17
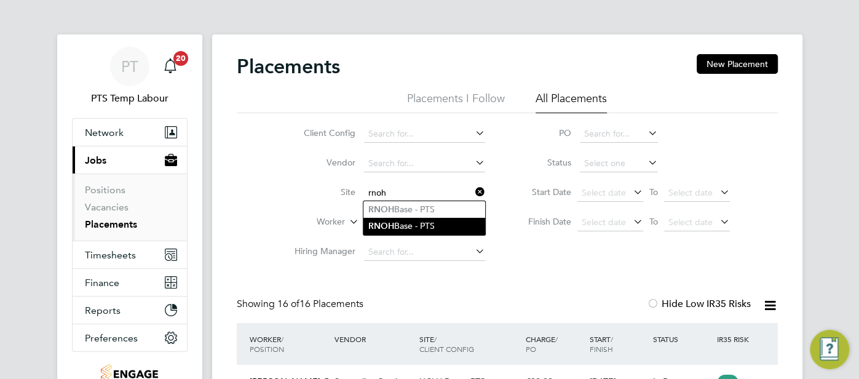
click at [427, 226] on li "RNOH Base - PTS" at bounding box center [424, 226] width 122 height 17
type input "RNOH Base - PTS"
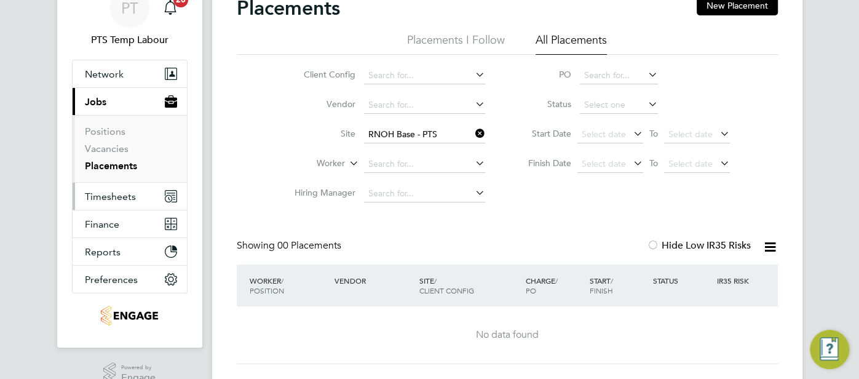
click at [94, 195] on span "Timesheets" at bounding box center [110, 197] width 51 height 12
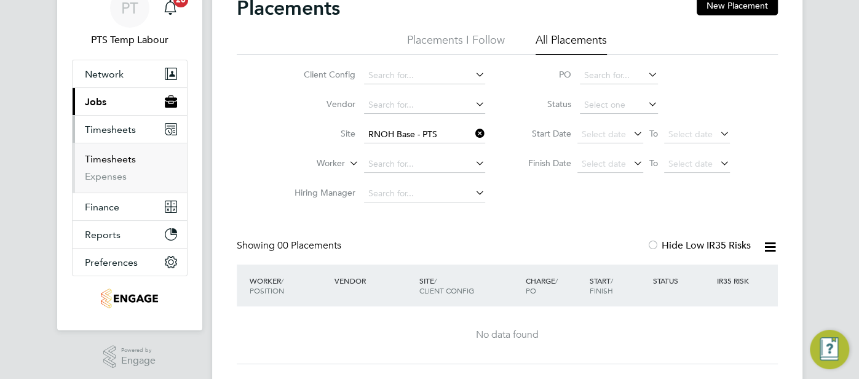
click at [118, 158] on link "Timesheets" at bounding box center [110, 159] width 51 height 12
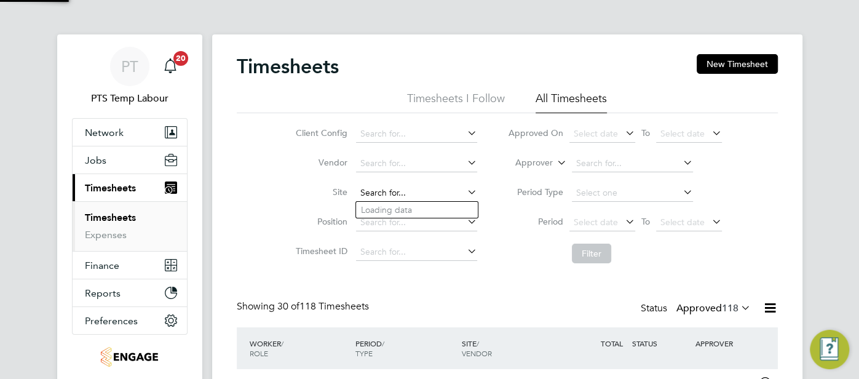
click at [382, 197] on input at bounding box center [416, 192] width 121 height 17
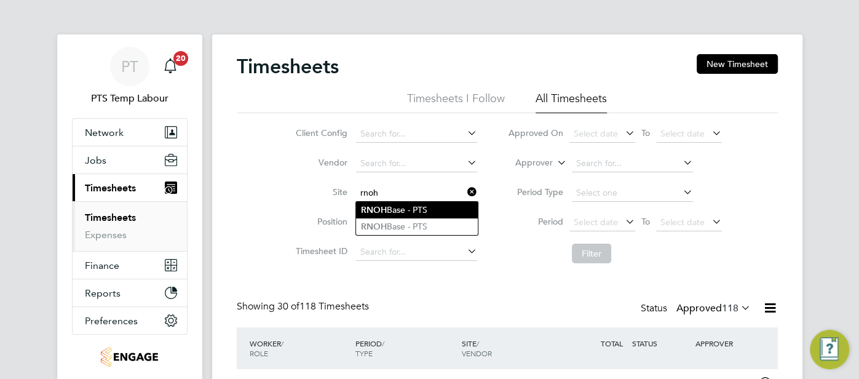
click at [408, 211] on li "RNOH Base - PTS" at bounding box center [417, 210] width 122 height 17
type input "RNOH Base - PTS"
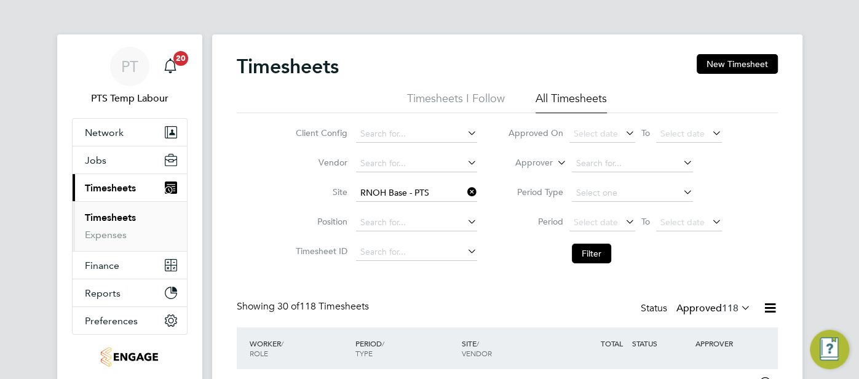
click at [595, 263] on li "Filter" at bounding box center [614, 253] width 245 height 32
click at [588, 255] on button "Filter" at bounding box center [591, 253] width 39 height 20
click at [738, 308] on icon at bounding box center [738, 307] width 0 height 17
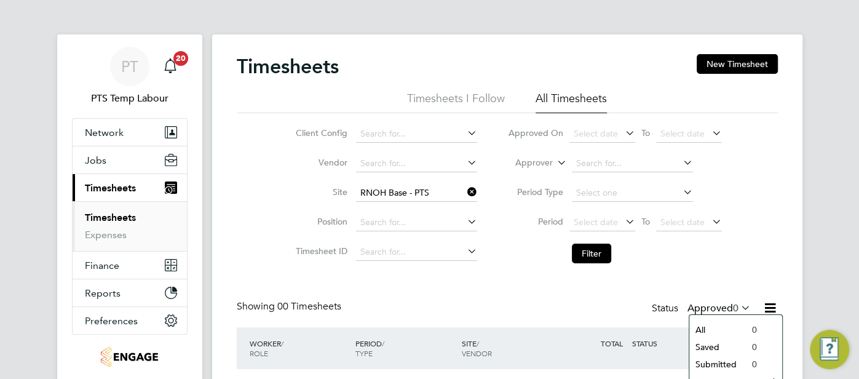
click at [722, 325] on li "All" at bounding box center [717, 329] width 57 height 17
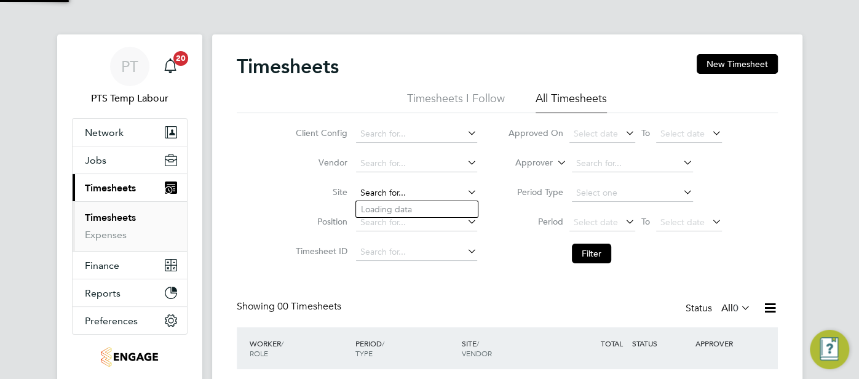
click at [440, 192] on input at bounding box center [416, 192] width 121 height 17
click at [435, 222] on li "RNOH Base - PTS" at bounding box center [417, 226] width 122 height 17
type input "RNOH Base - PTS"
click at [586, 253] on button "Filter" at bounding box center [591, 253] width 39 height 20
